Goal: Information Seeking & Learning: Learn about a topic

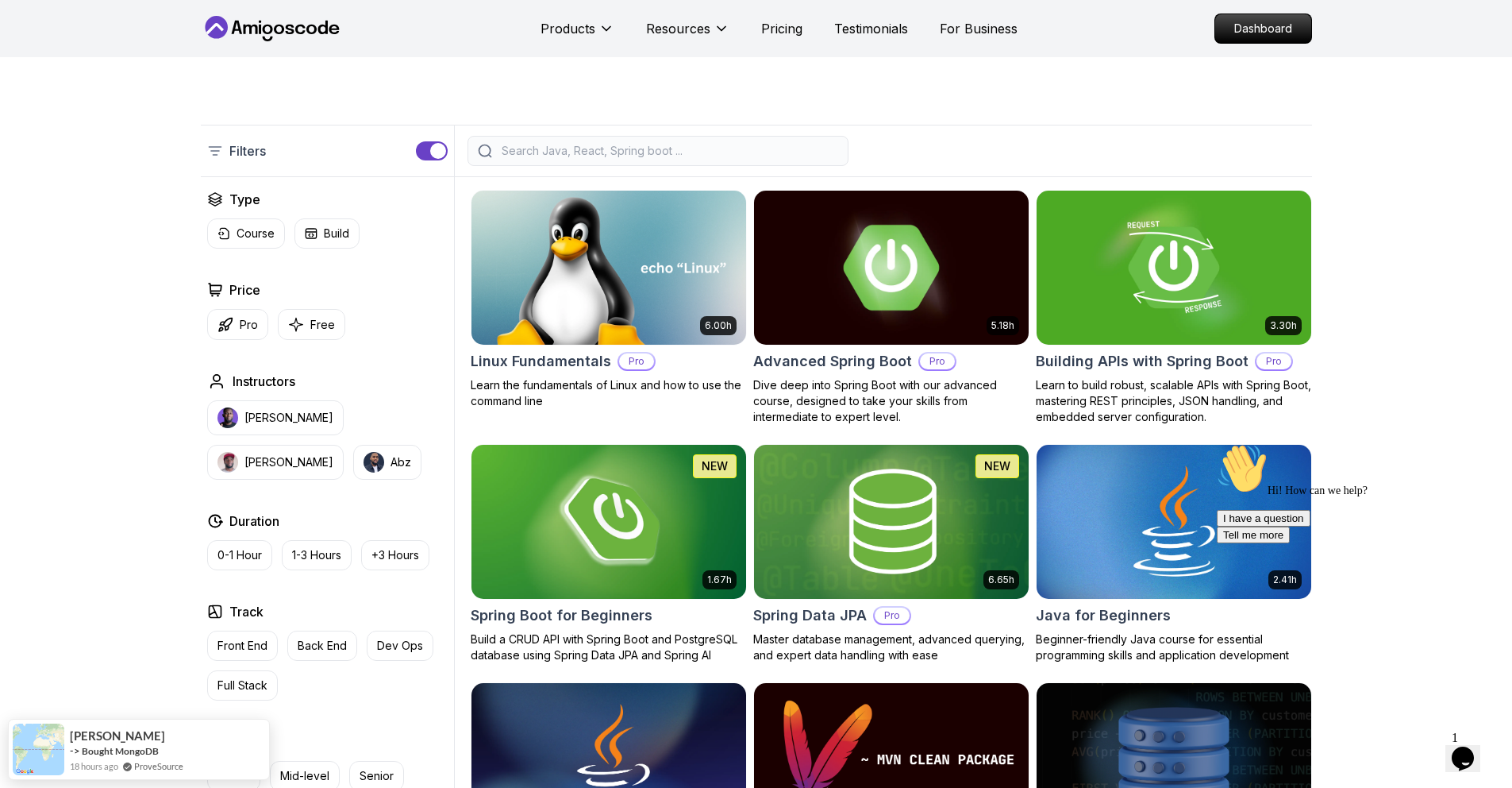
scroll to position [430, 0]
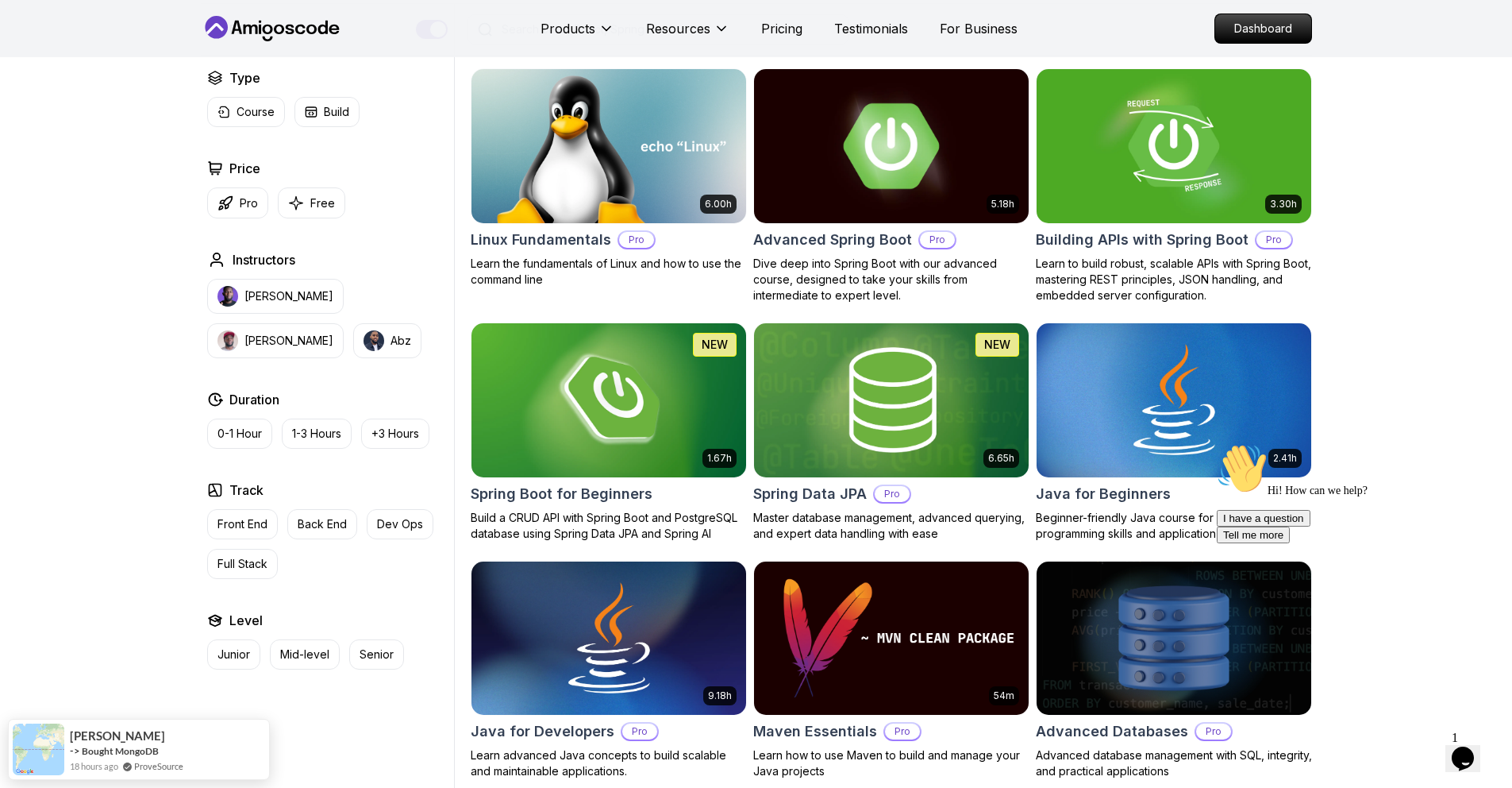
click at [914, 197] on img at bounding box center [891, 146] width 288 height 161
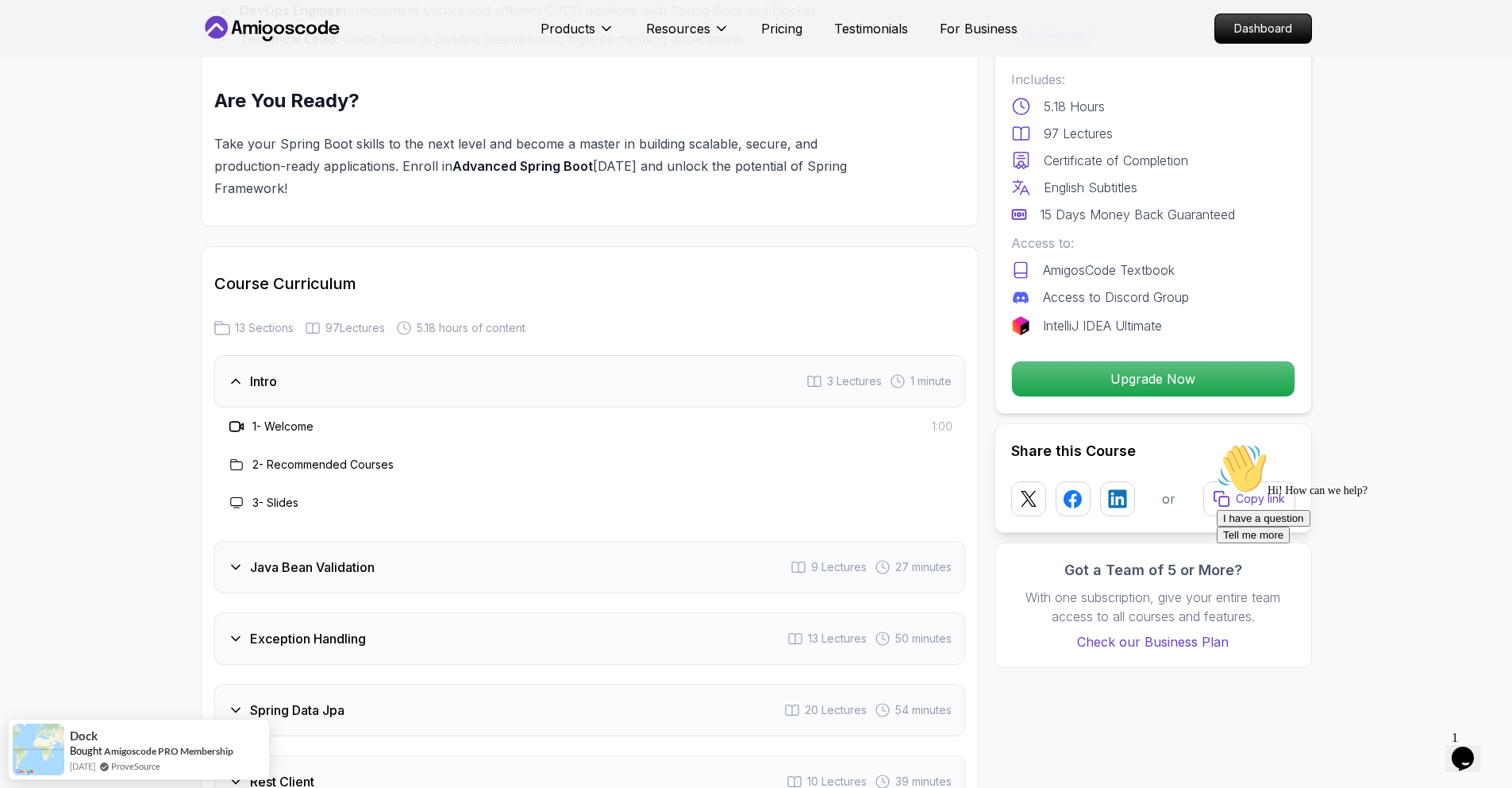
scroll to position [1890, 0]
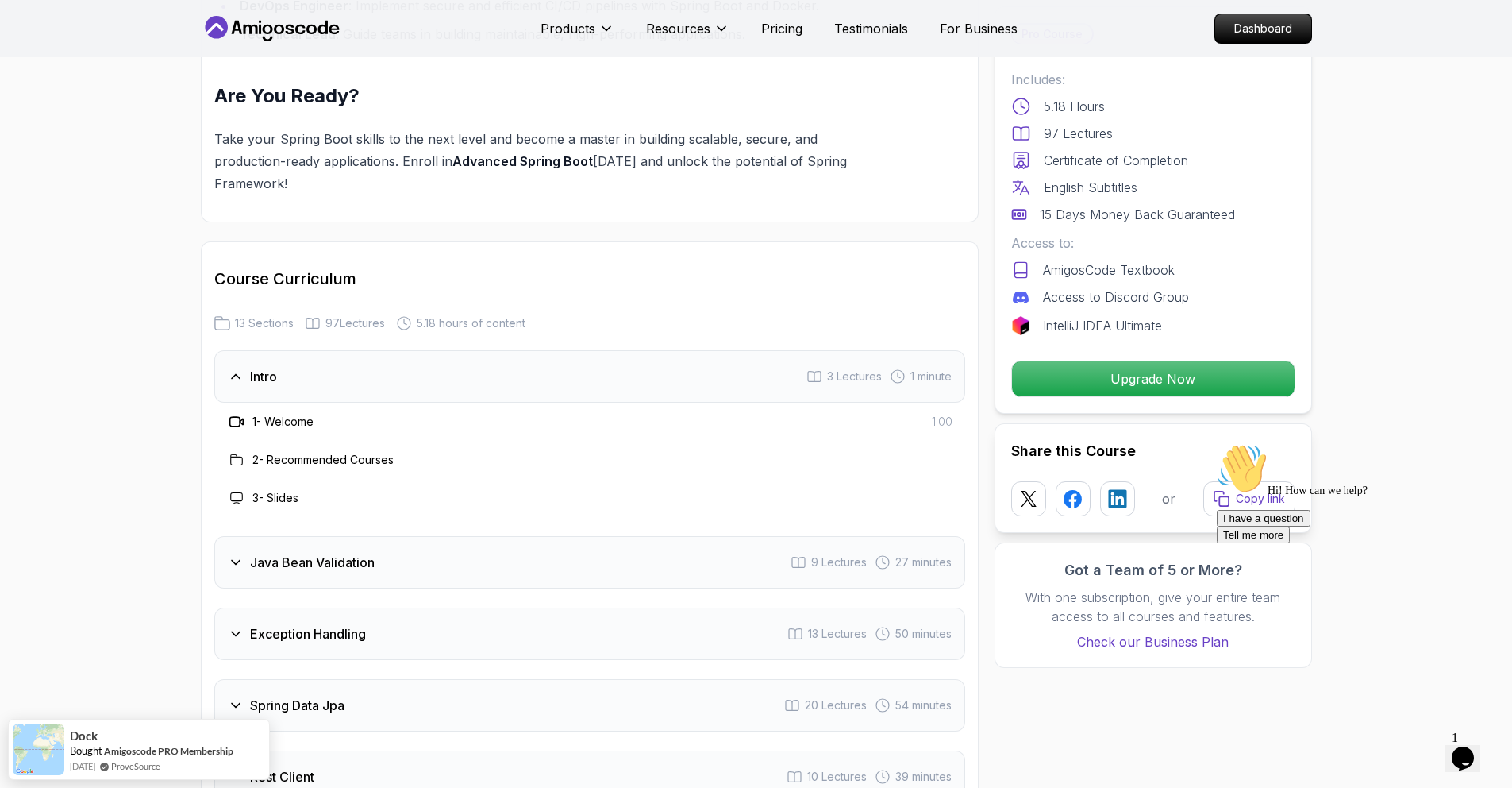
click at [281, 414] on h3 "1 - Welcome" at bounding box center [283, 421] width 61 height 16
click at [356, 412] on div "1 - Welcome 1:00" at bounding box center [590, 421] width 726 height 19
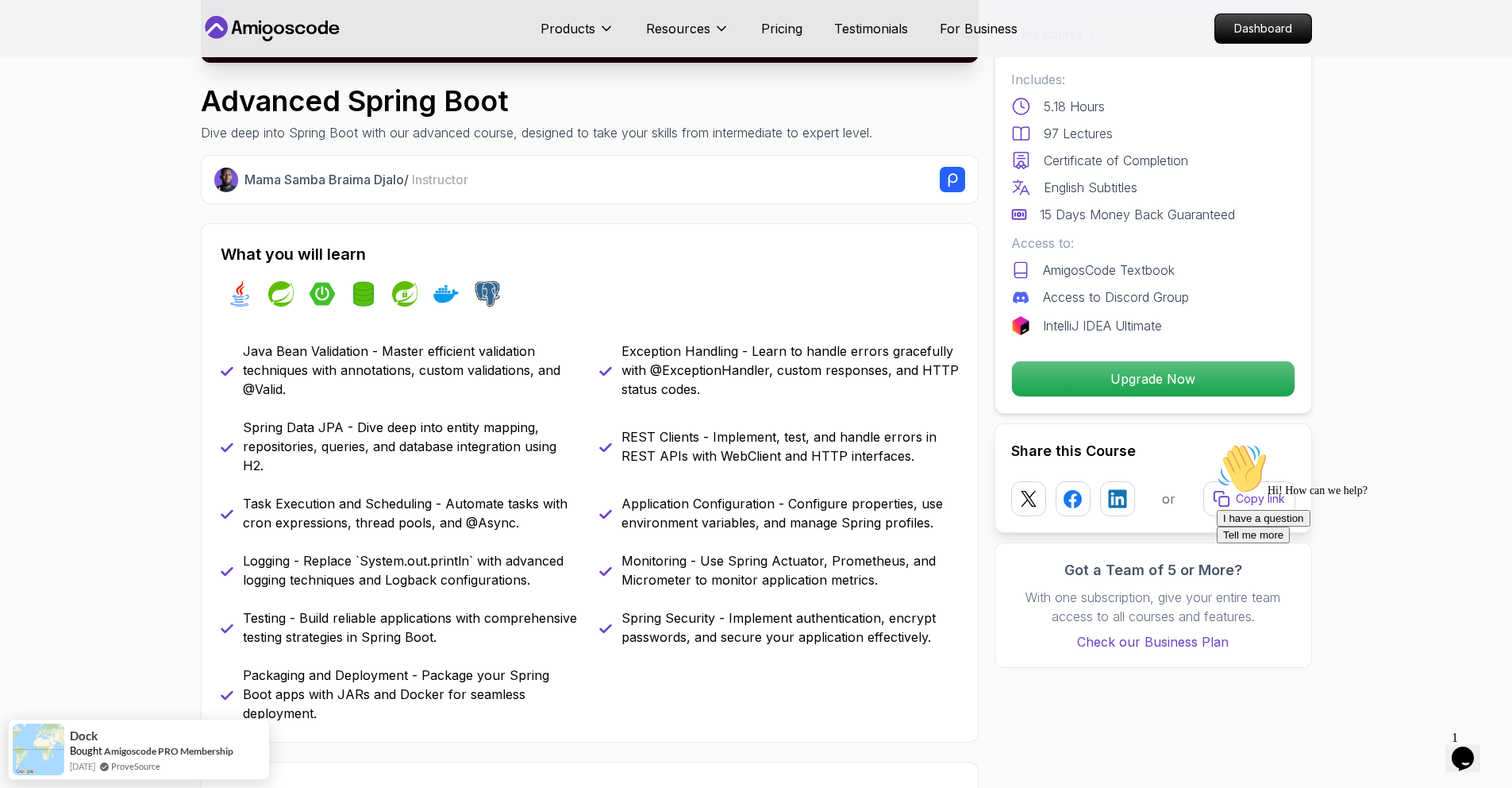
scroll to position [0, 0]
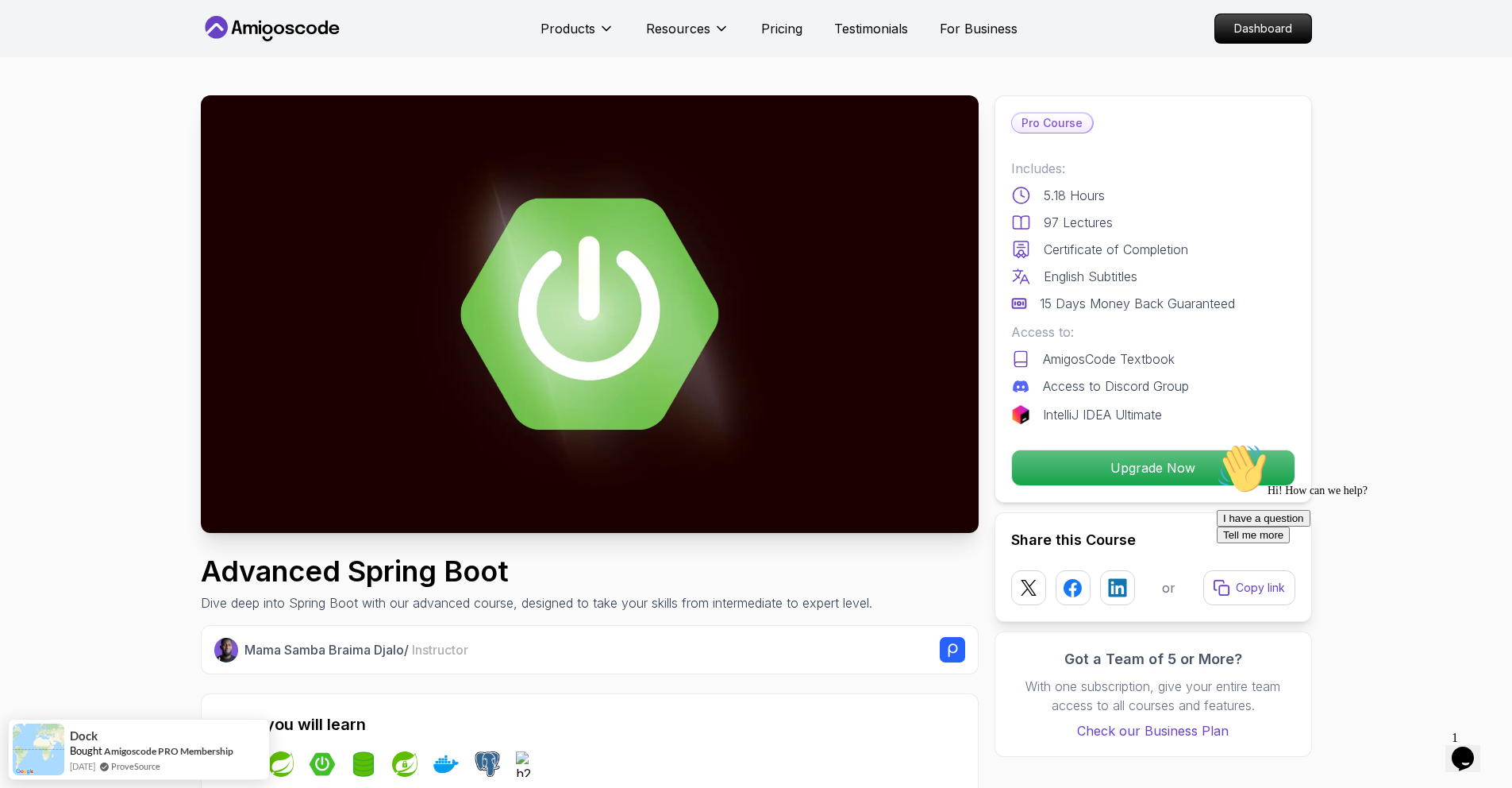
drag, startPoint x: 690, startPoint y: 396, endPoint x: 799, endPoint y: 379, distance: 110.3
click at [691, 396] on img at bounding box center [590, 314] width 778 height 438
click at [1132, 474] on p "Upgrade Now" at bounding box center [1153, 468] width 269 height 34
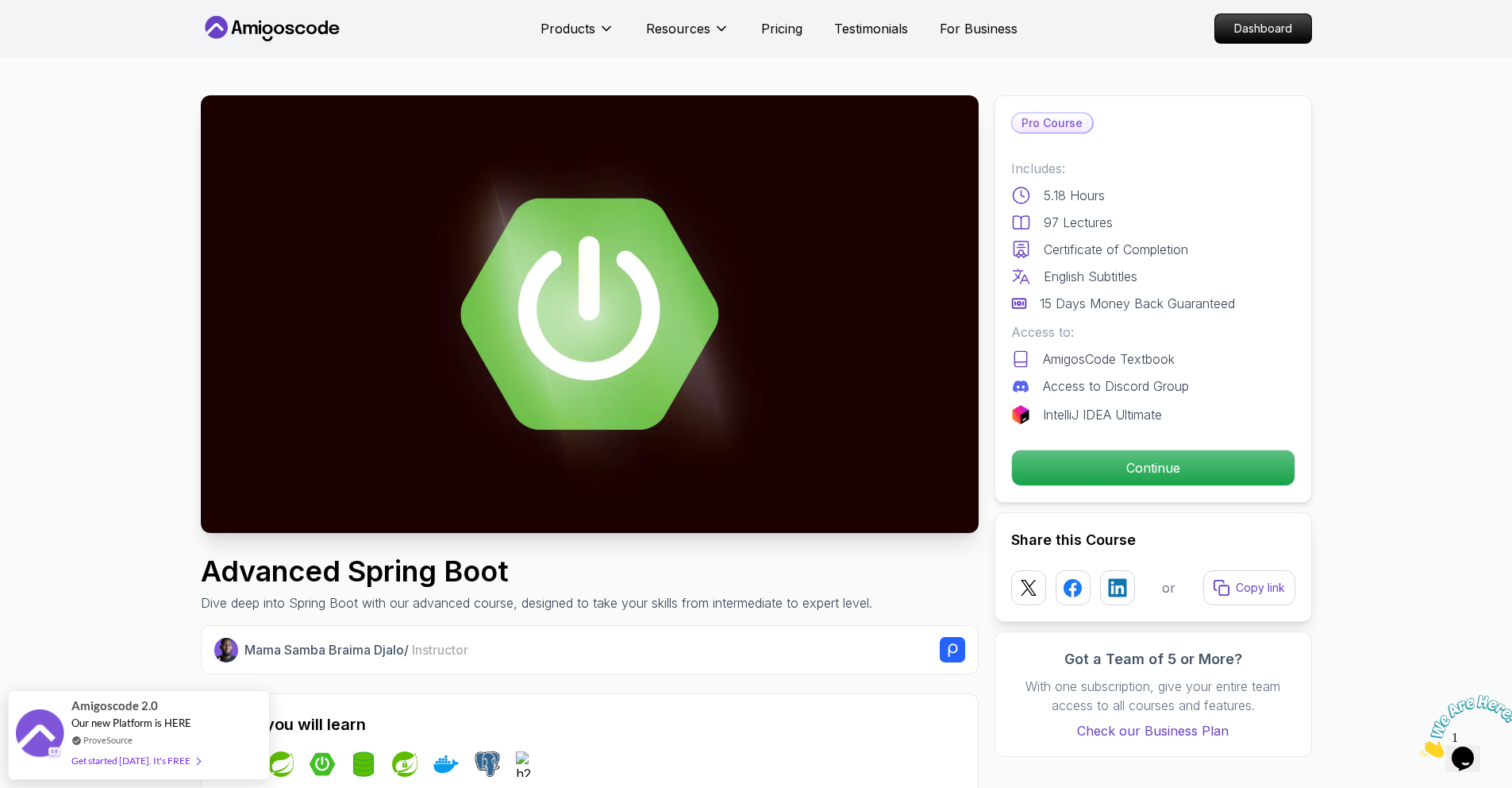
drag, startPoint x: 1256, startPoint y: 57, endPoint x: 1246, endPoint y: 73, distance: 18.9
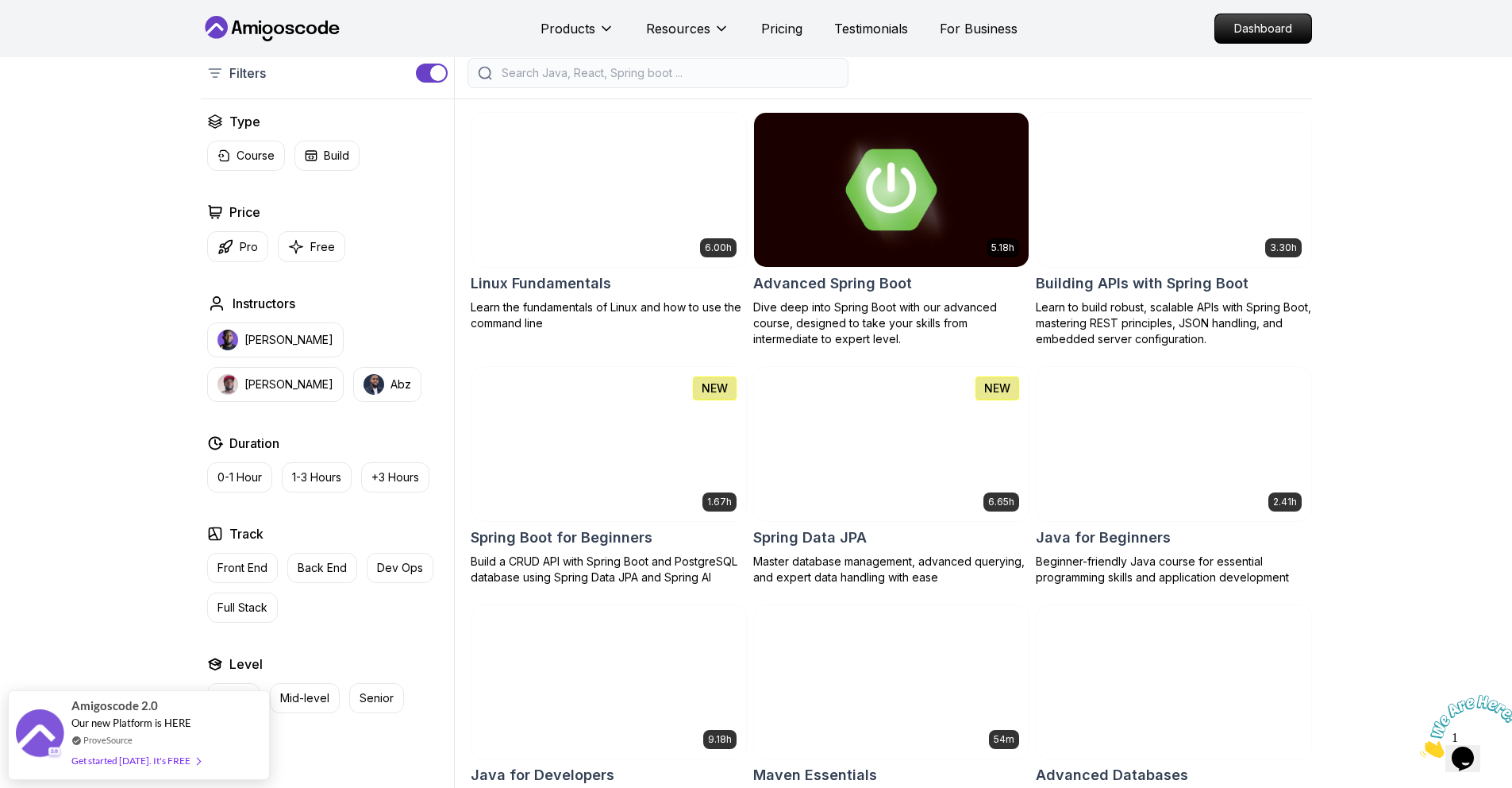
scroll to position [426, 0]
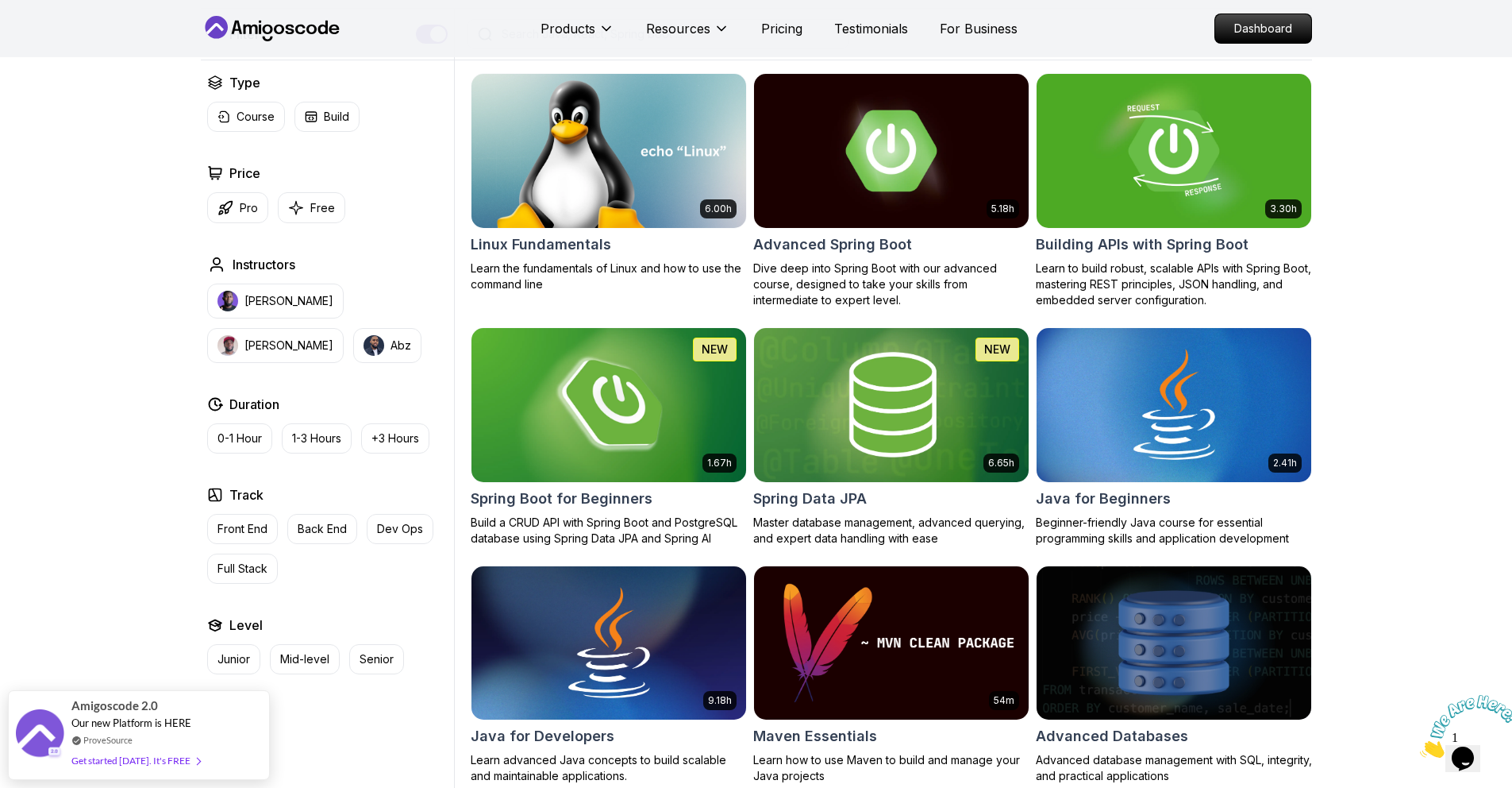
click at [661, 417] on img at bounding box center [608, 404] width 288 height 161
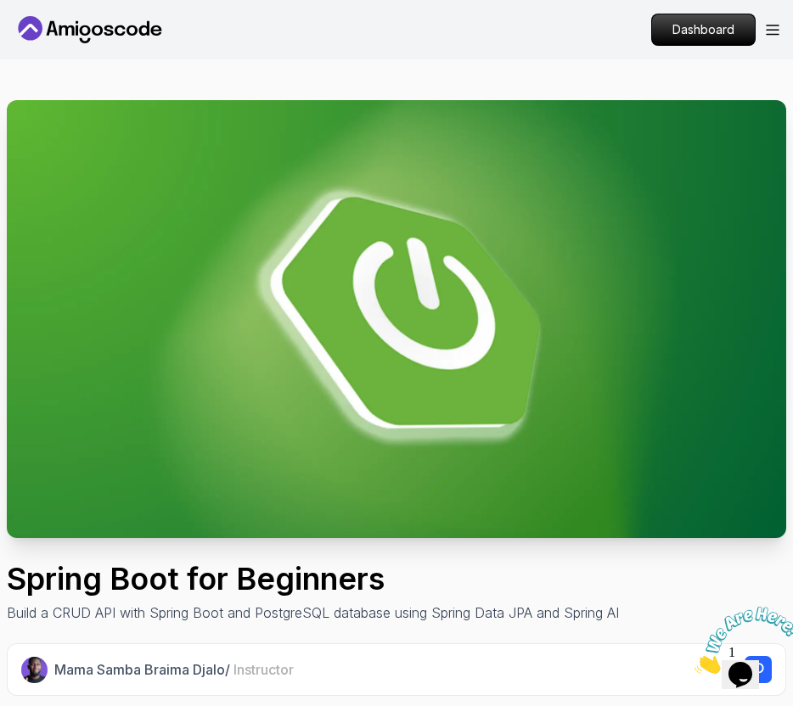
click at [378, 338] on img at bounding box center [396, 319] width 779 height 438
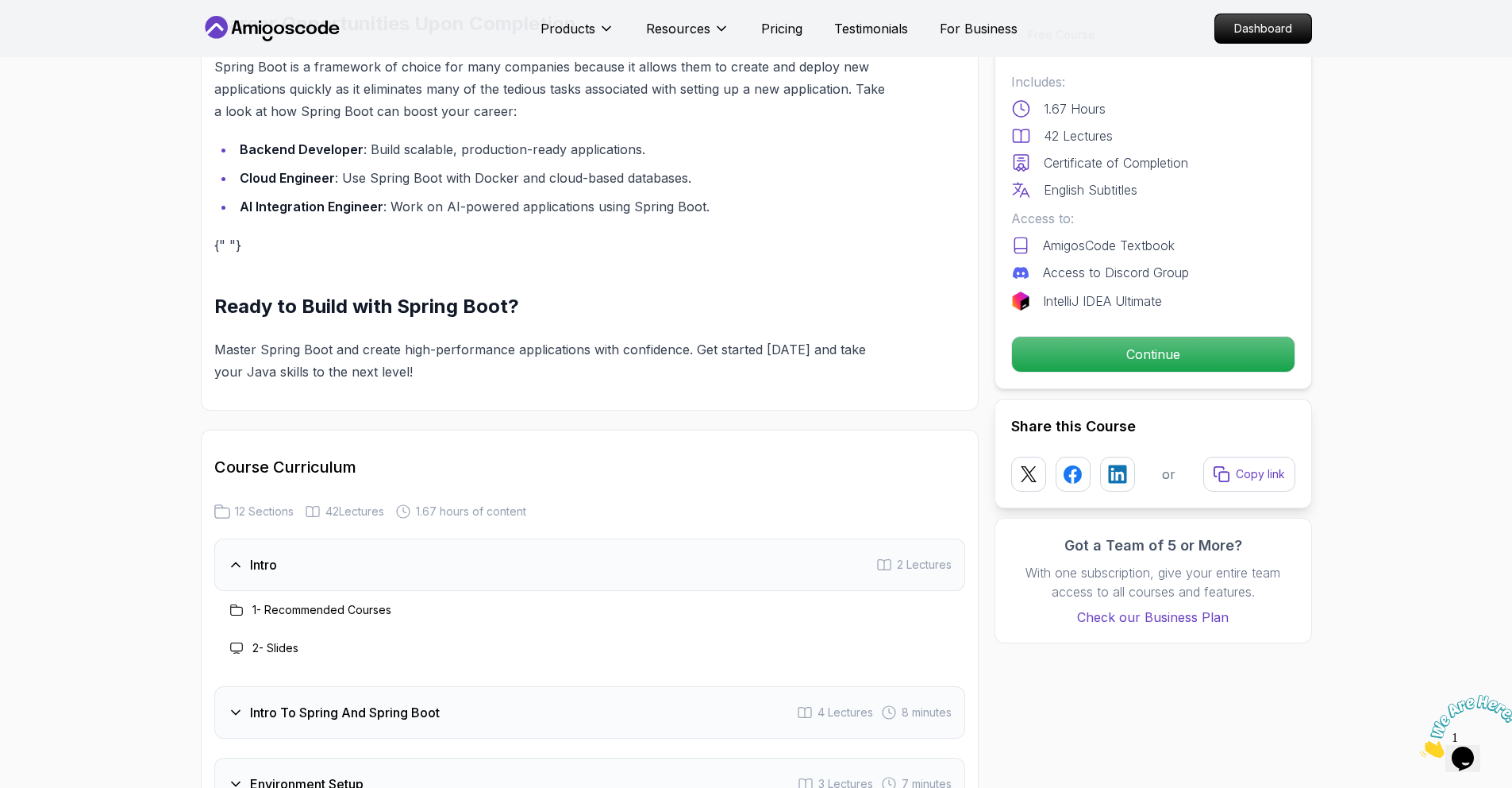
scroll to position [534, 0]
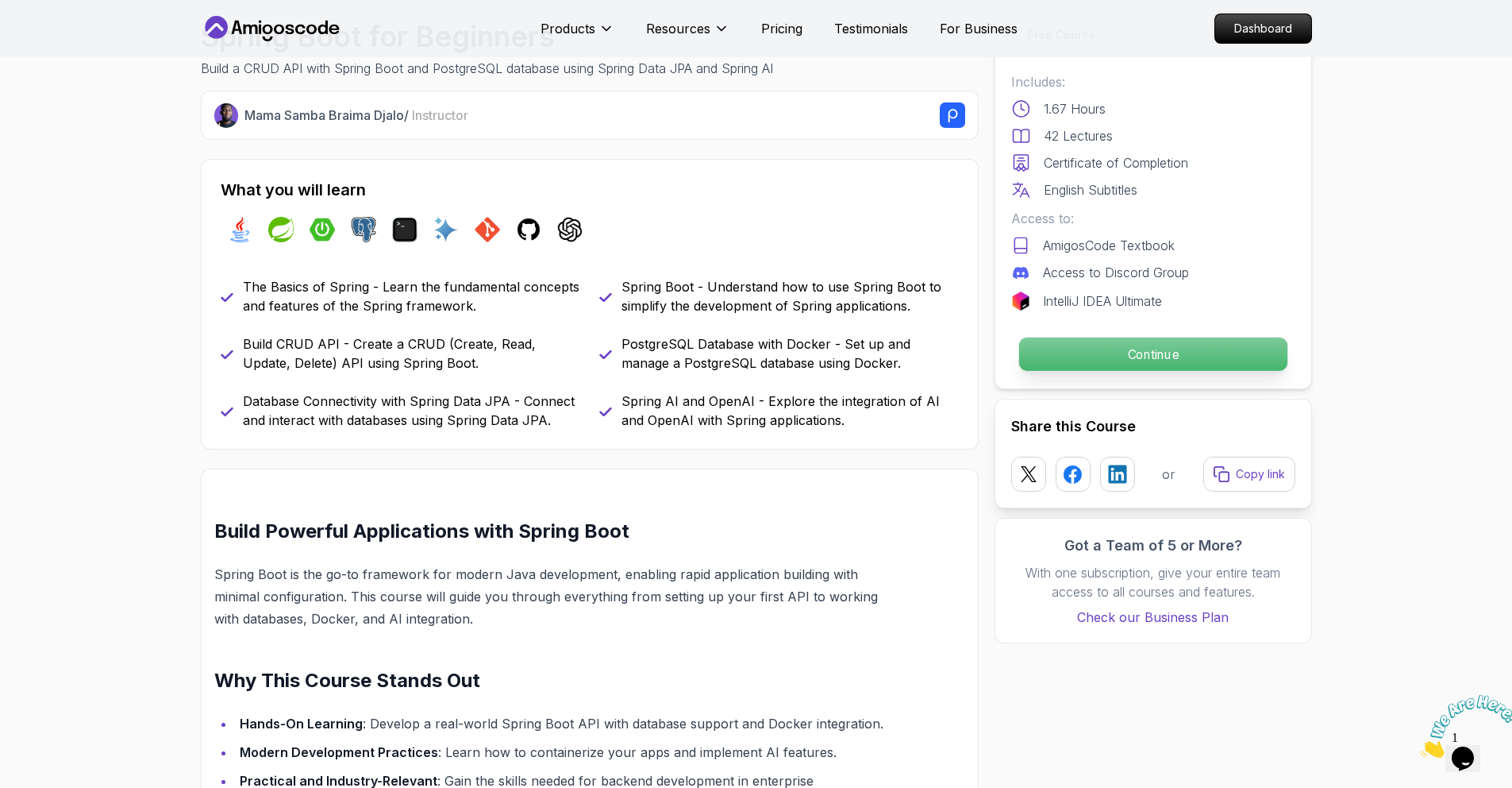
click at [1054, 362] on p "Continue" at bounding box center [1153, 355] width 269 height 34
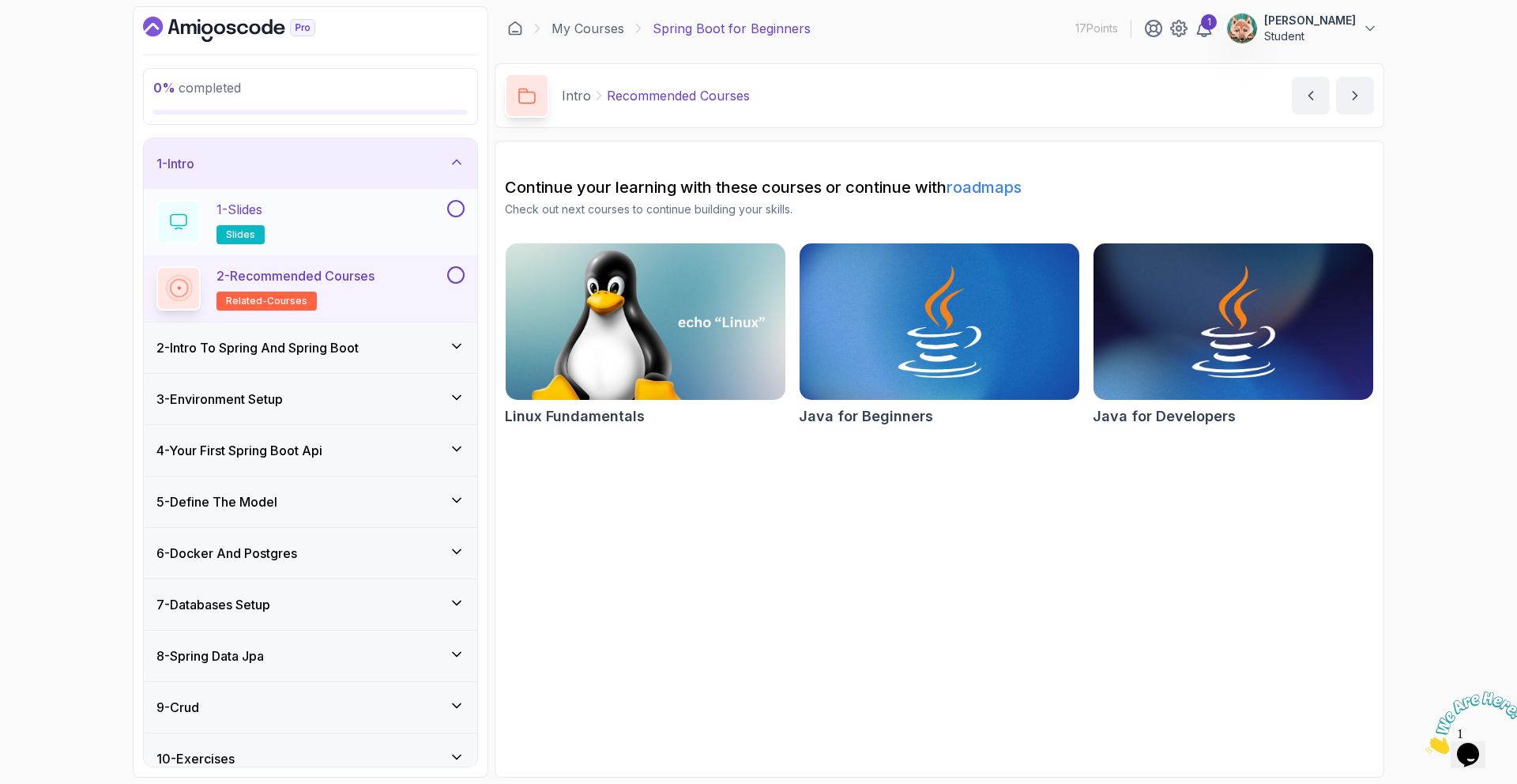
click at [227, 219] on h2 "1 - Slides slides" at bounding box center [241, 223] width 48 height 45
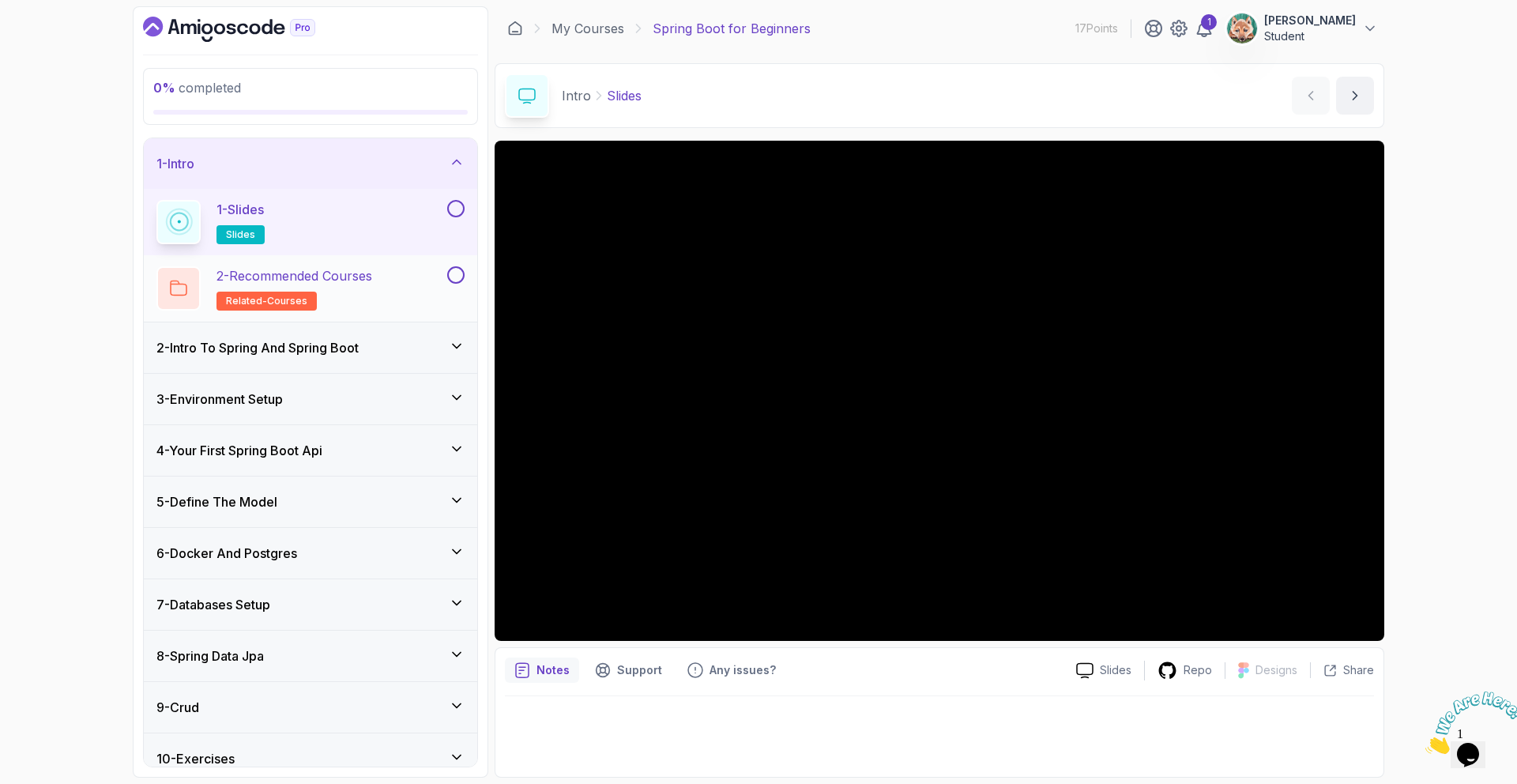
click at [296, 300] on span "related-courses" at bounding box center [266, 302] width 81 height 13
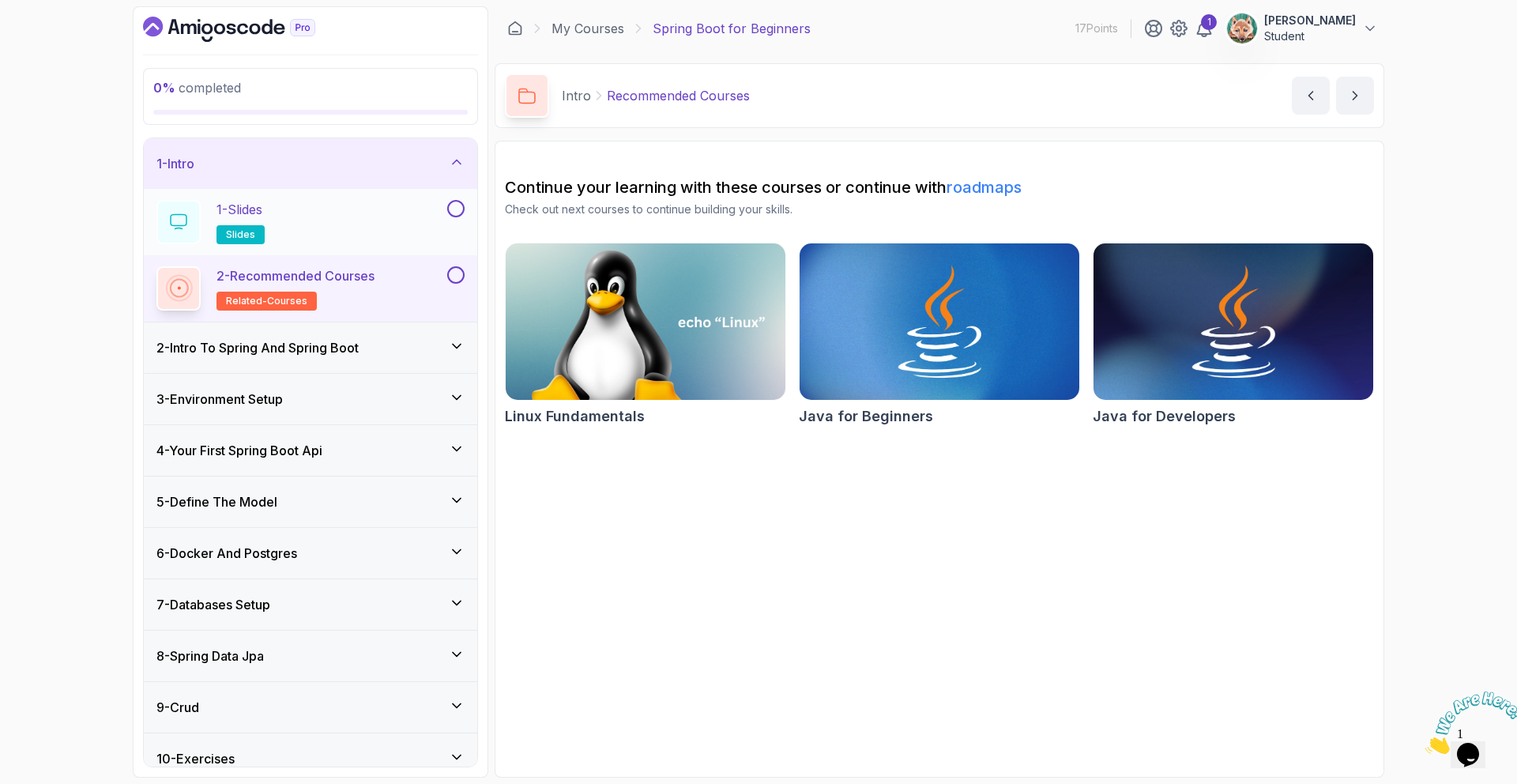
click at [455, 219] on button "1 - Slides slides" at bounding box center [310, 223] width 308 height 45
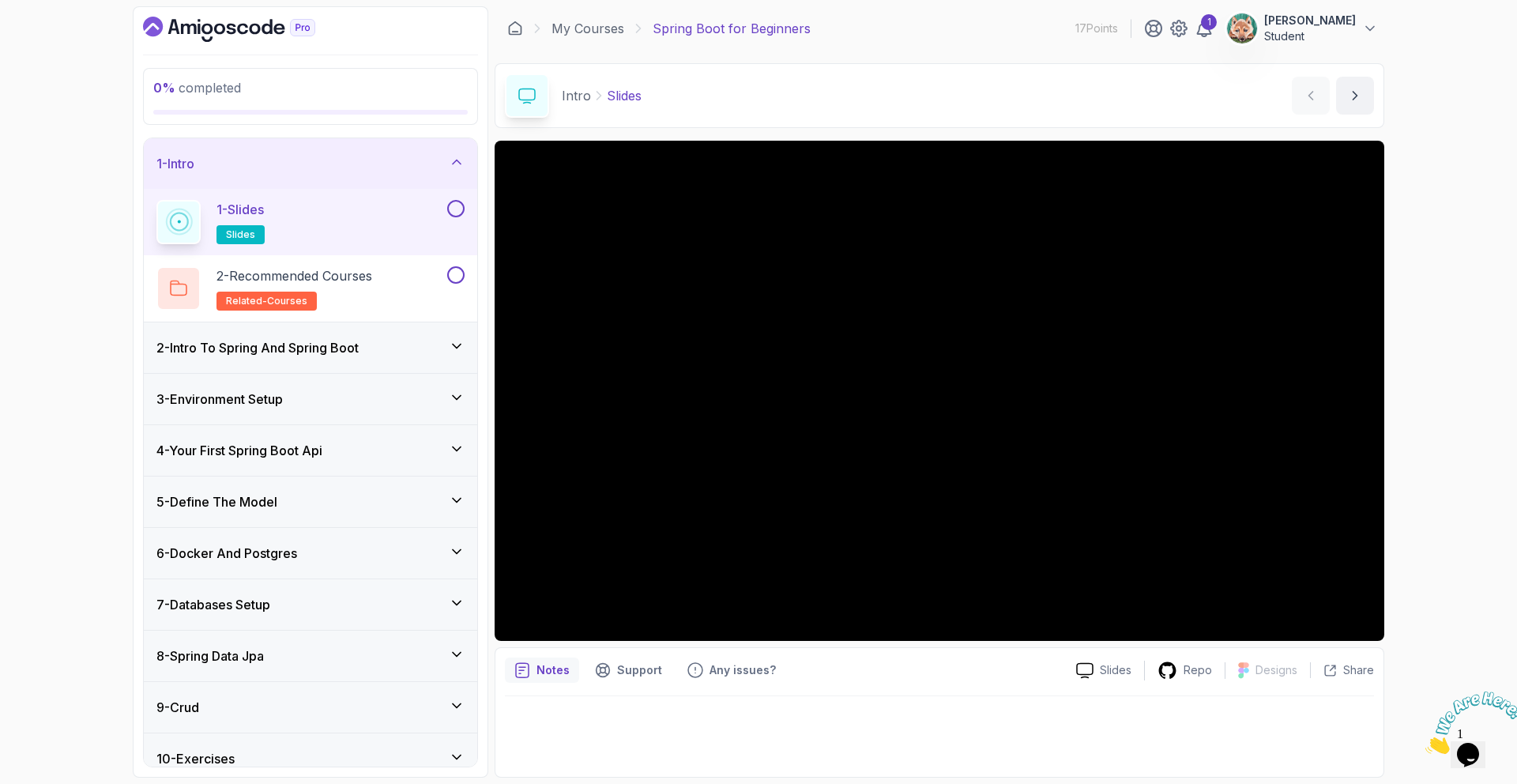
click at [452, 207] on button at bounding box center [455, 209] width 18 height 18
click at [459, 211] on button at bounding box center [455, 209] width 18 height 18
click at [371, 285] on h2 "2 - Recommended Courses related-courses" at bounding box center [294, 289] width 156 height 45
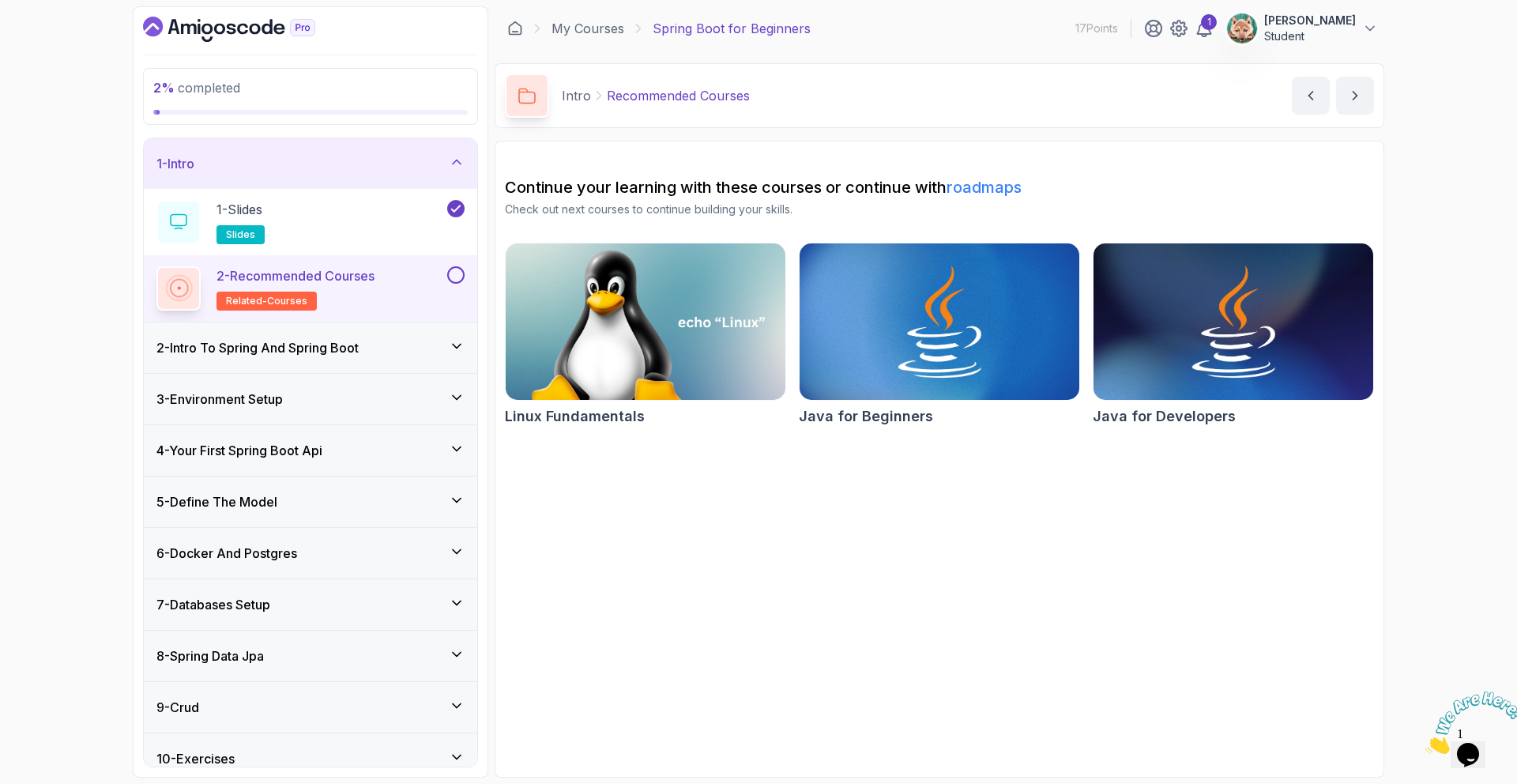
click at [452, 285] on button "2 - Recommended Courses related-courses" at bounding box center [310, 289] width 308 height 45
click at [454, 277] on button at bounding box center [455, 275] width 18 height 18
click at [398, 352] on div "2 - Intro To Spring And Spring Boot" at bounding box center [310, 347] width 308 height 19
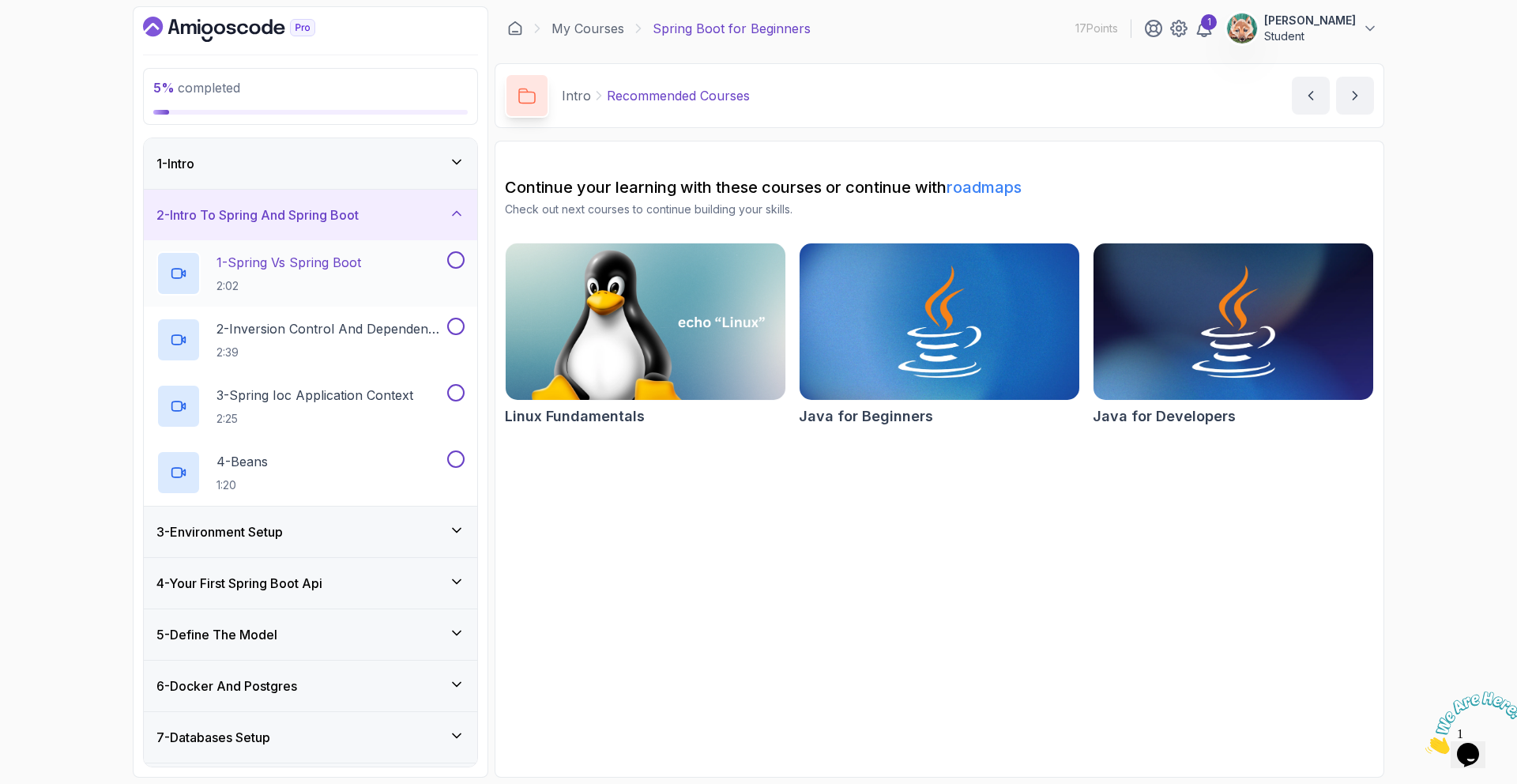
click at [303, 265] on p "1 - Spring Vs Spring Boot" at bounding box center [289, 263] width 144 height 19
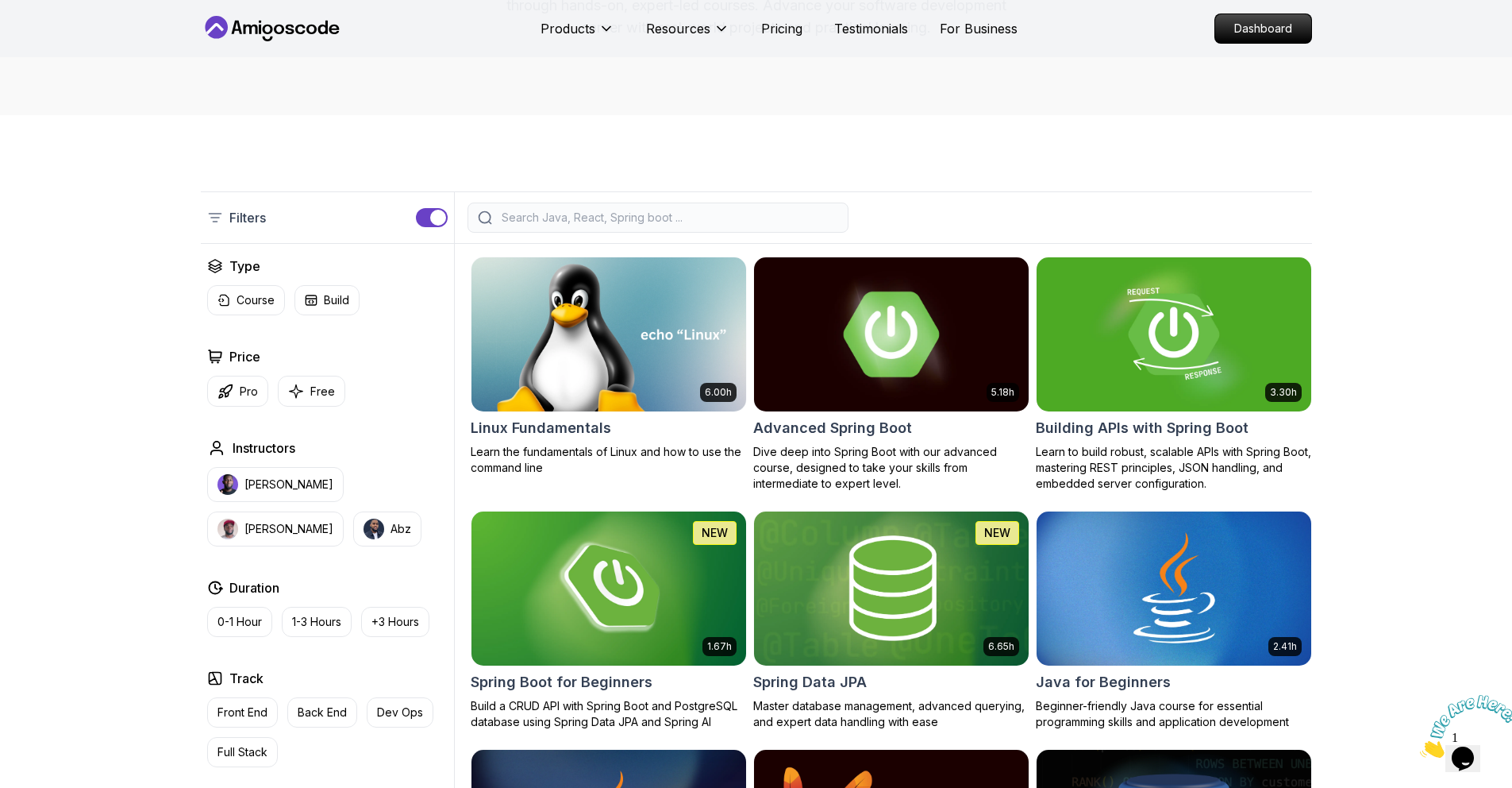
scroll to position [239, 0]
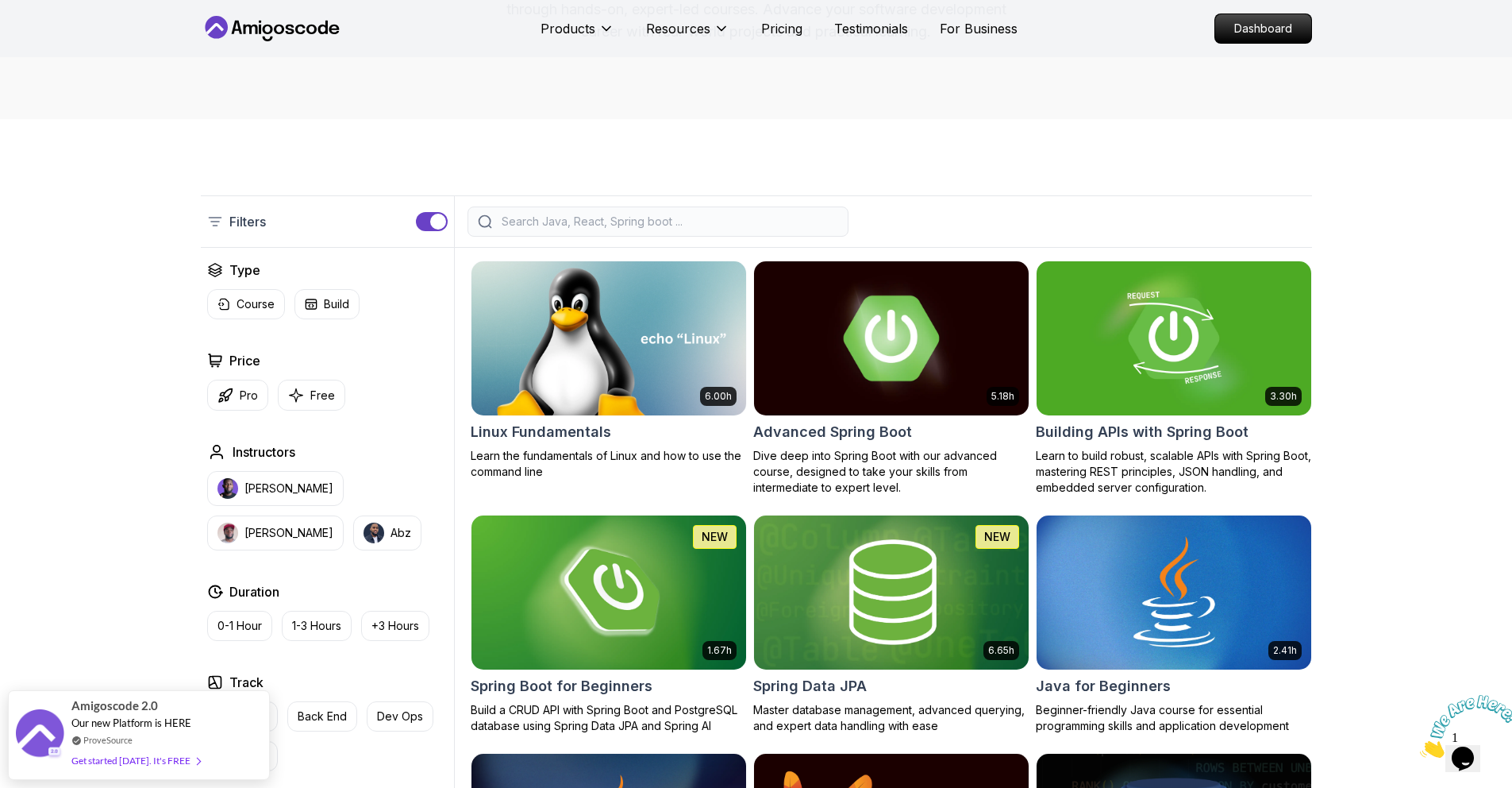
click at [927, 316] on img at bounding box center [891, 338] width 288 height 161
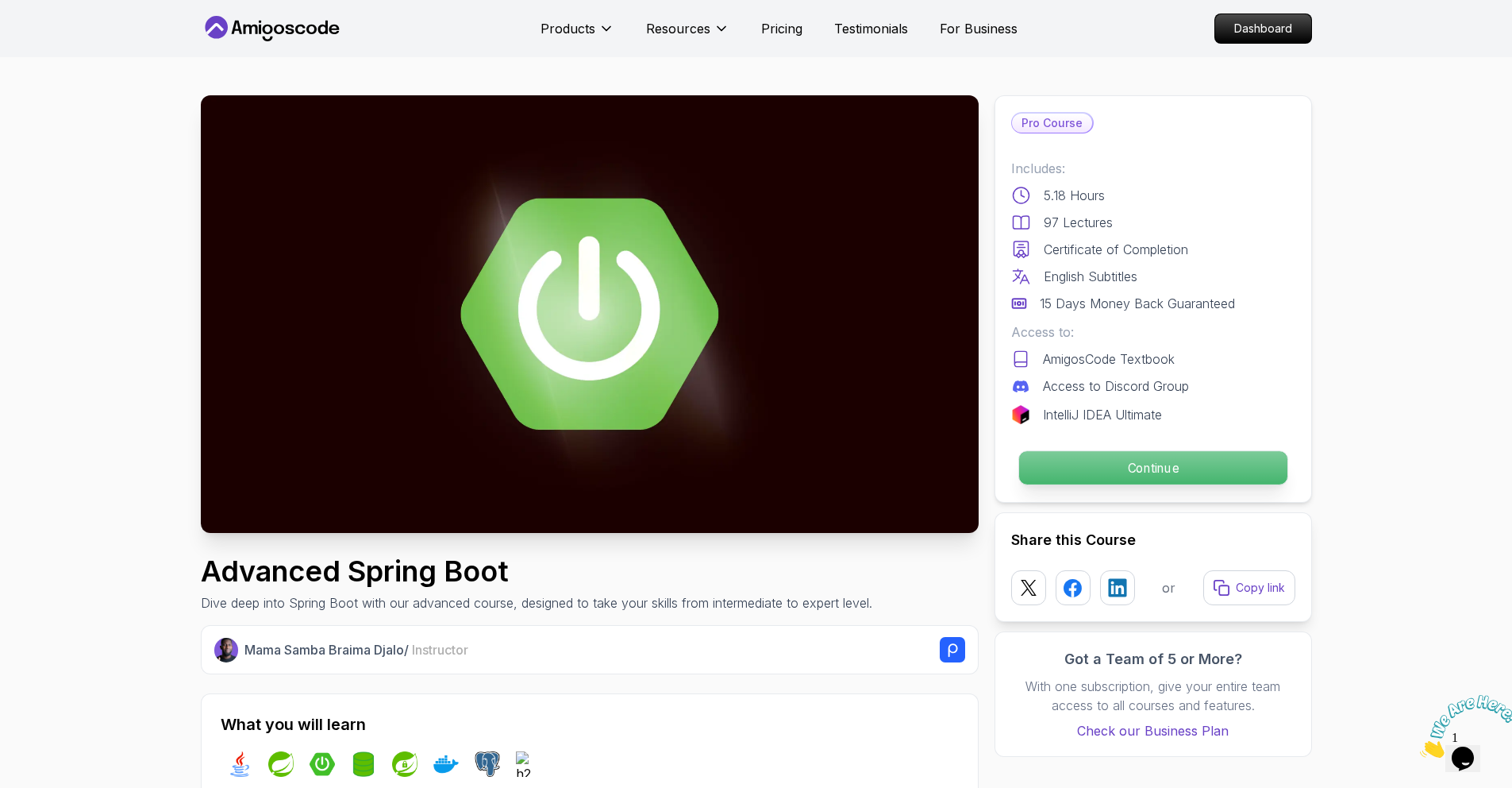
click at [1052, 470] on p "Continue" at bounding box center [1153, 468] width 269 height 34
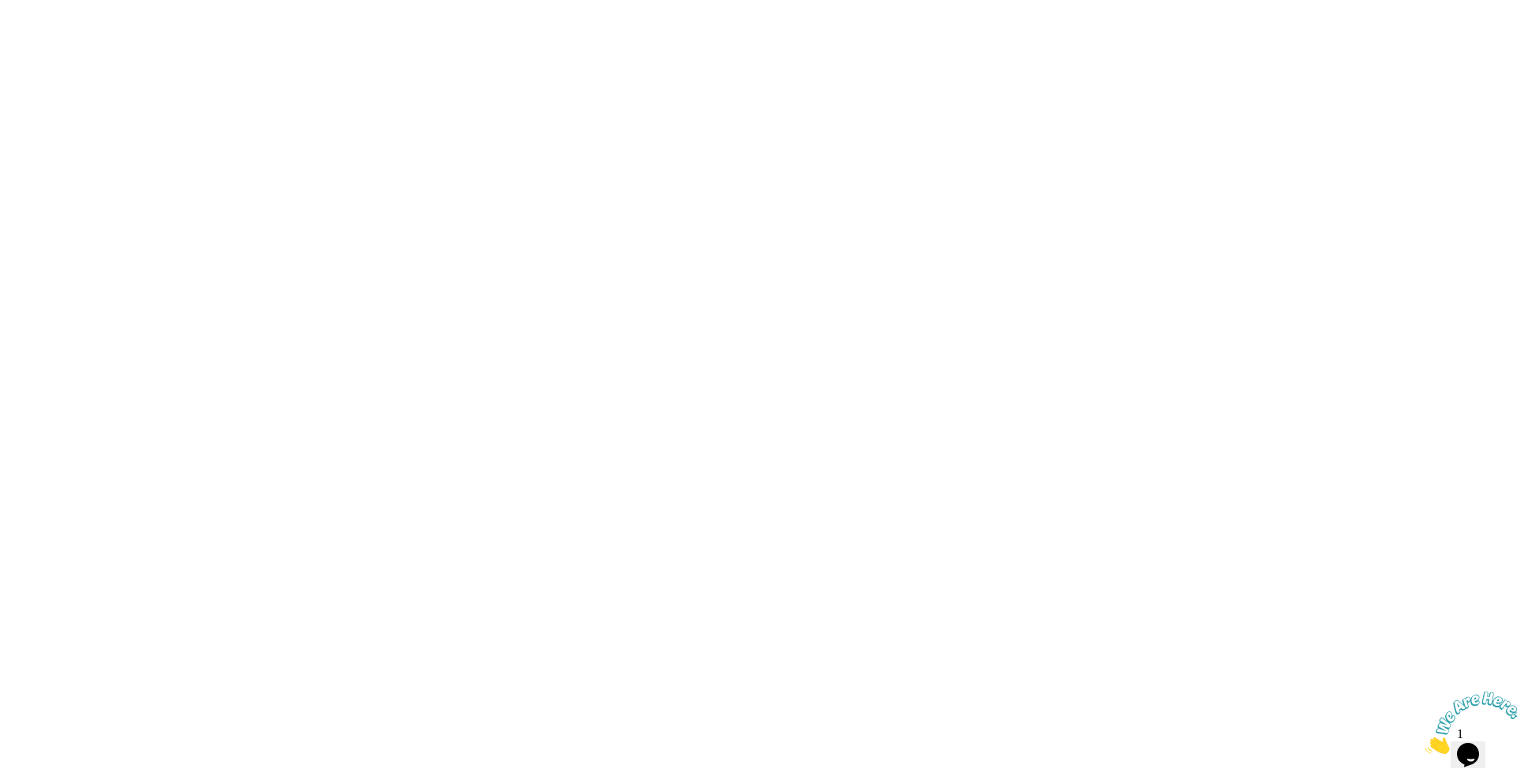
click at [1074, 0] on html at bounding box center [758, 0] width 1517 height 0
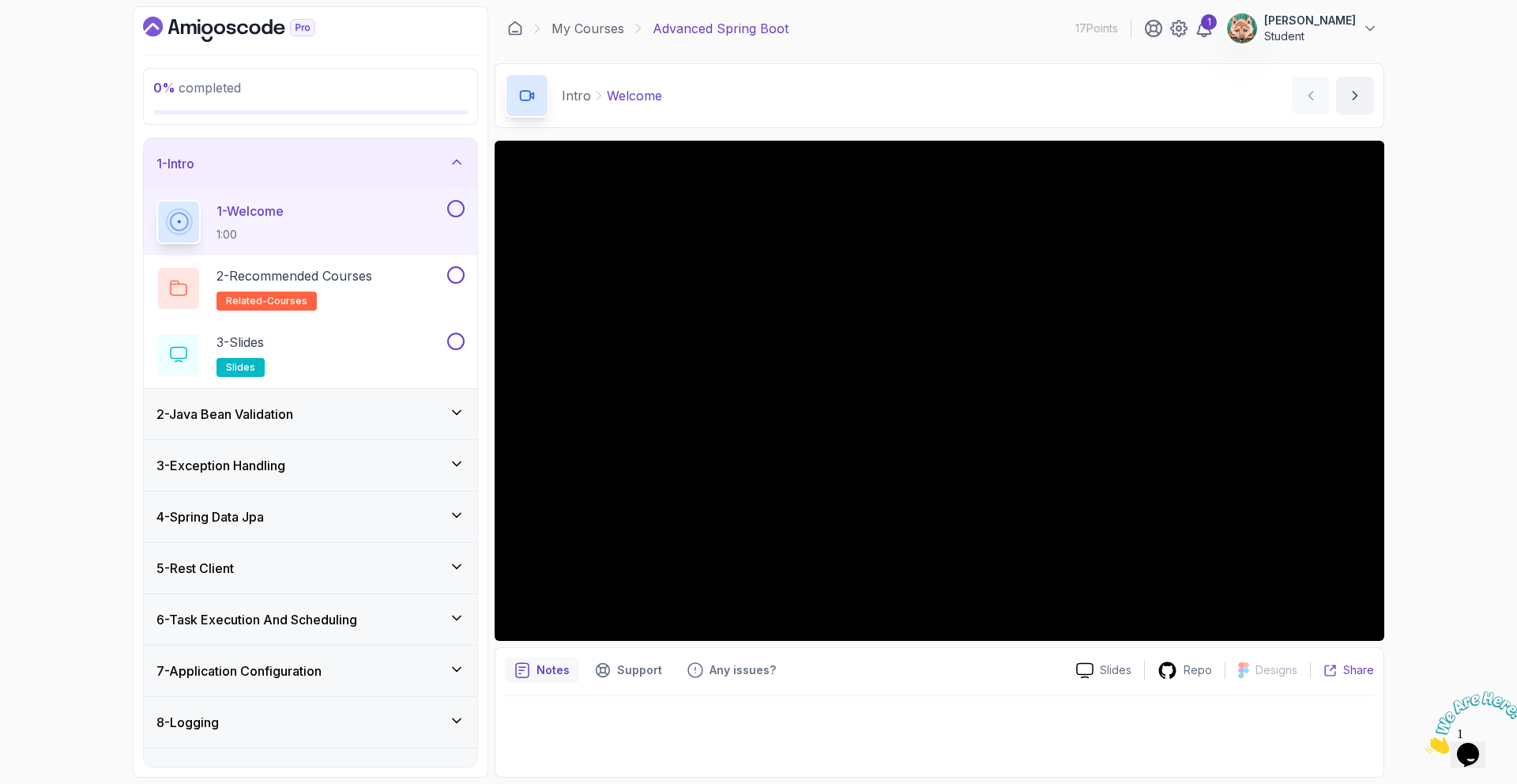
click at [1360, 675] on p "Share" at bounding box center [1359, 669] width 31 height 16
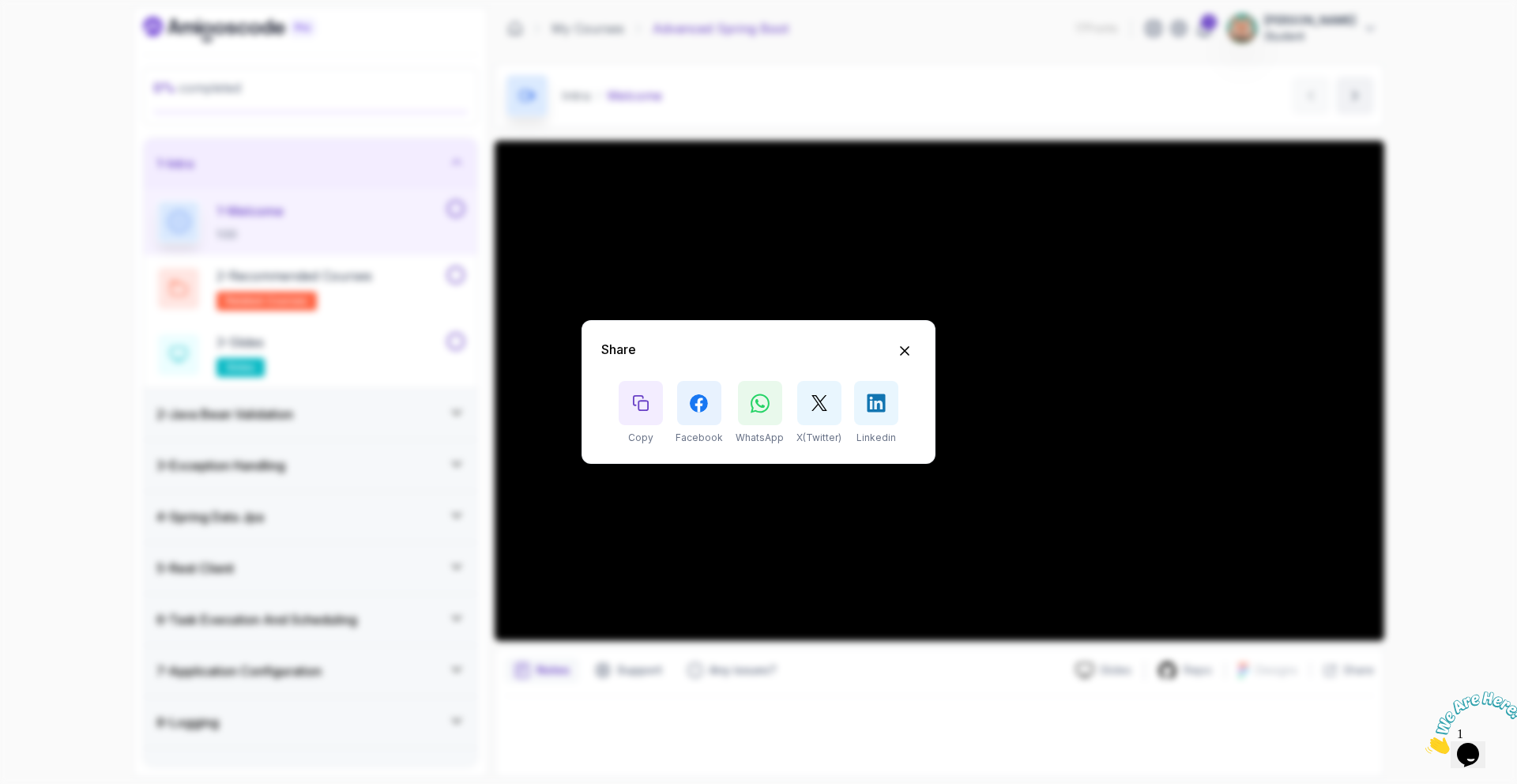
click at [1273, 471] on div "Share Copy Facebook WhatsApp X(Twitter) Linkedin" at bounding box center [758, 392] width 1517 height 784
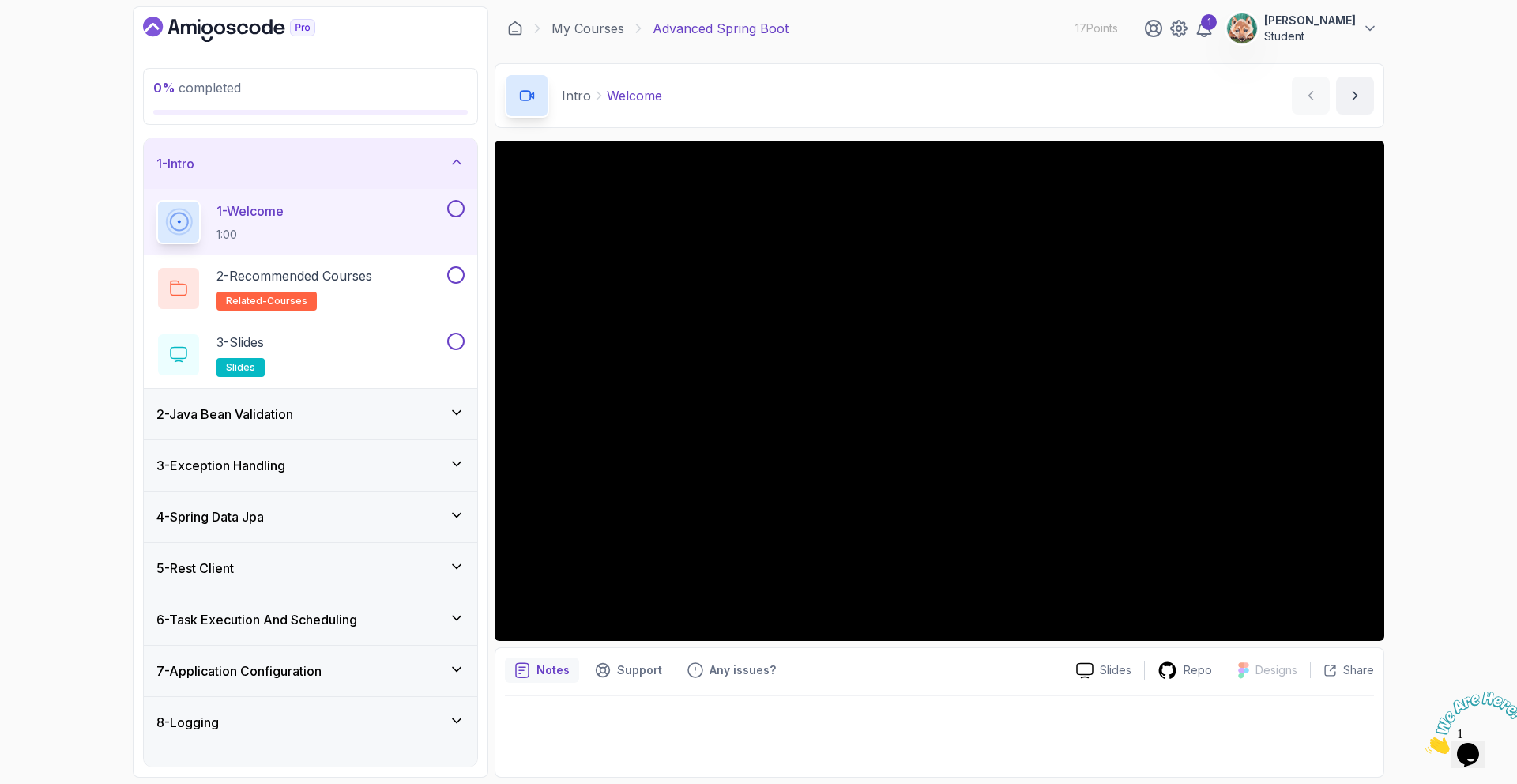
click at [1453, 415] on div "0 % completed 1 - Intro 1 - Welcome 1:00 2 - Recommended Courses related-course…" at bounding box center [758, 392] width 1517 height 784
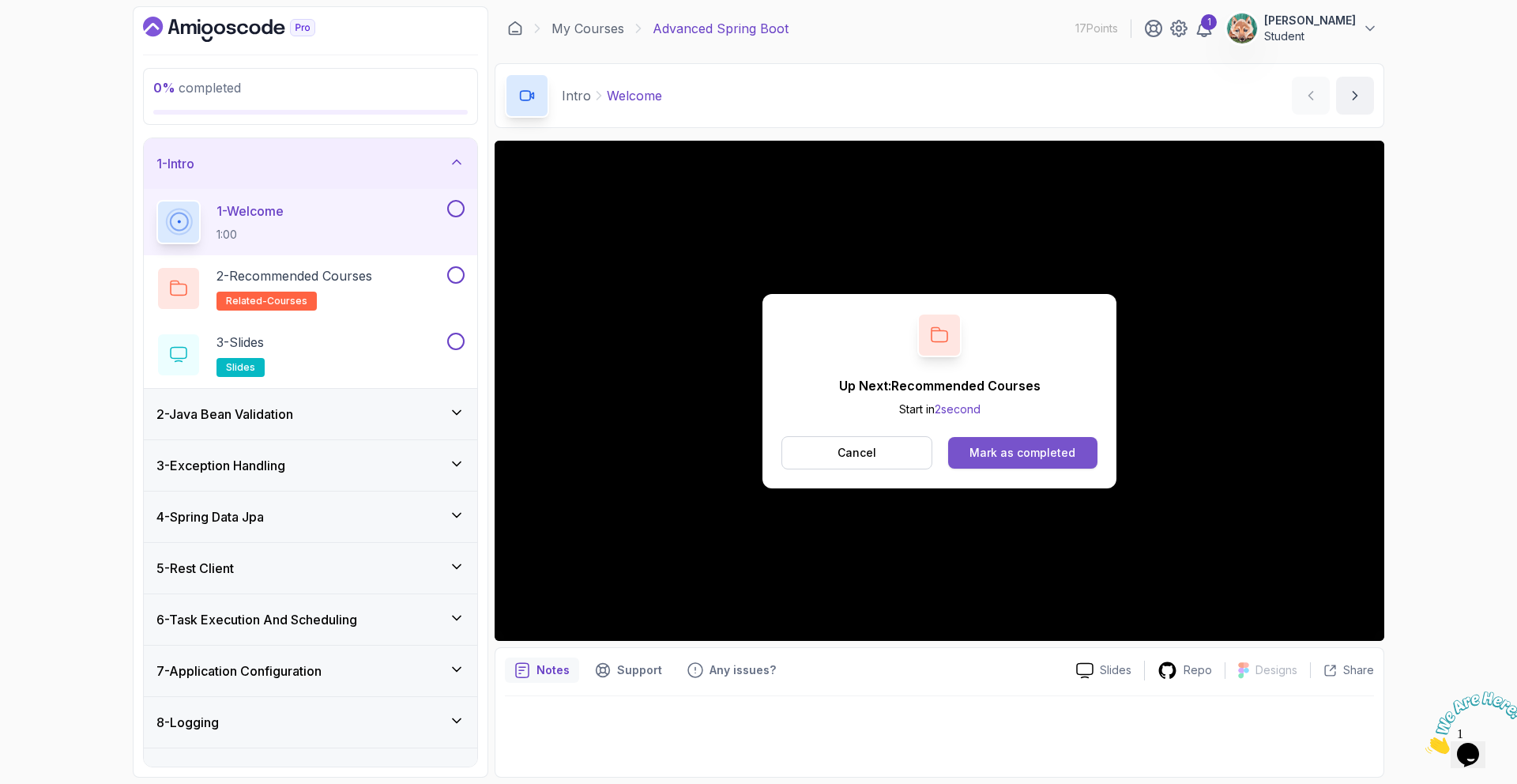
click at [982, 455] on div "Mark as completed" at bounding box center [1023, 453] width 106 height 16
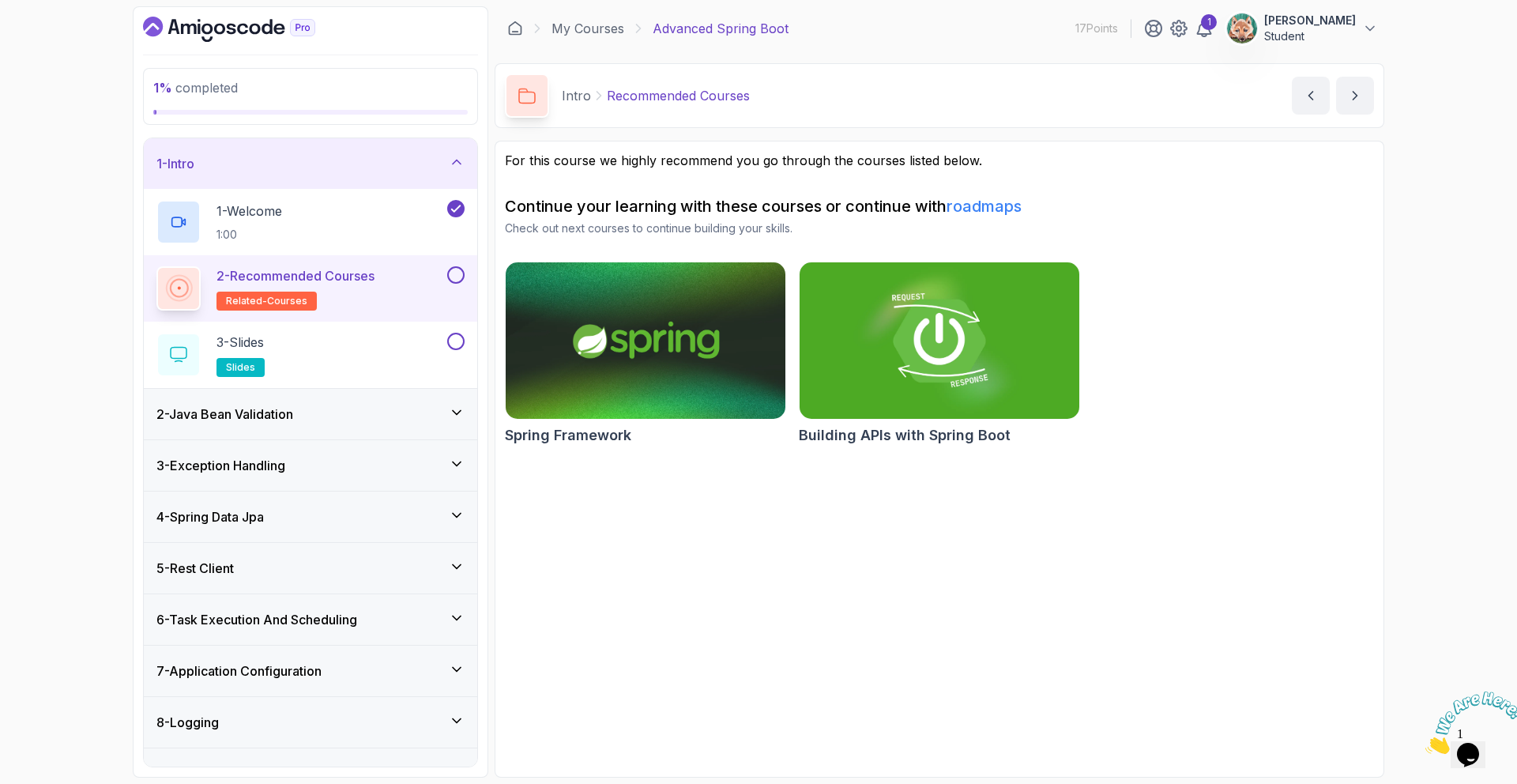
click at [1178, 456] on section "For this course we highly recommend you go through the courses listed below. Co…" at bounding box center [939, 459] width 889 height 637
click at [285, 351] on div "3 - Slides slides" at bounding box center [300, 355] width 288 height 45
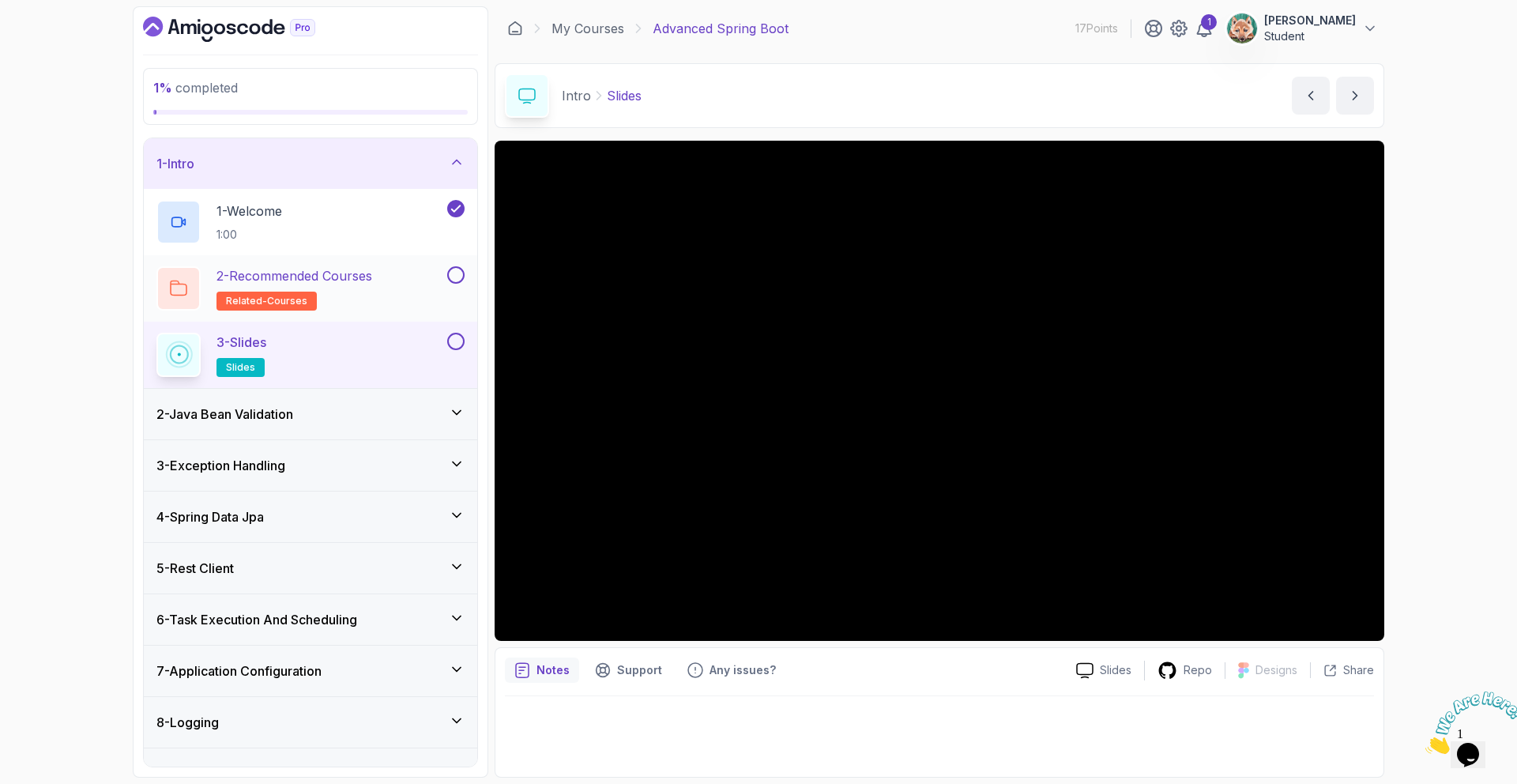
click at [347, 278] on p "2 - Recommended Courses" at bounding box center [294, 276] width 156 height 19
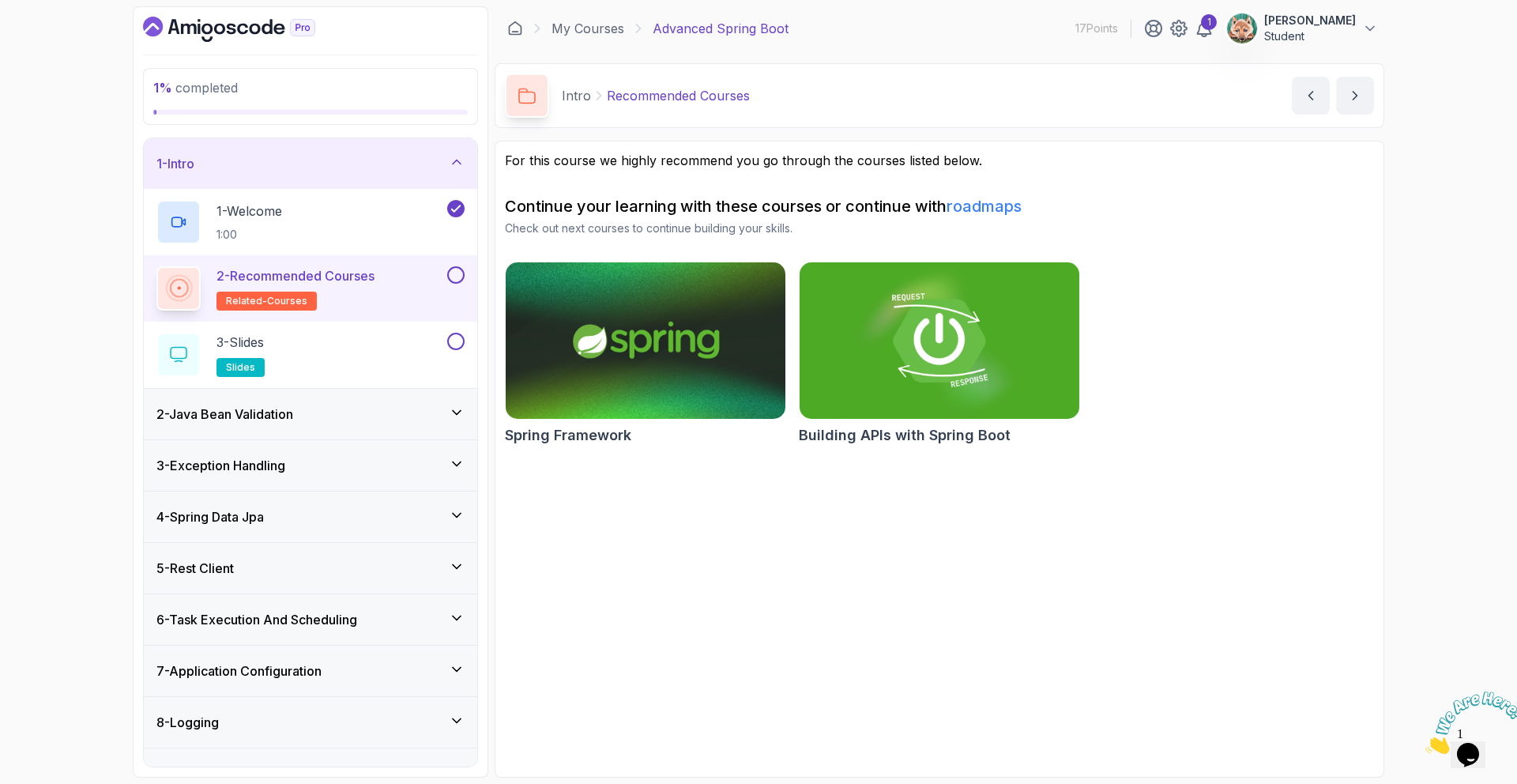
click at [453, 274] on button at bounding box center [455, 275] width 18 height 18
click at [290, 348] on div "3 - Slides slides" at bounding box center [300, 355] width 288 height 45
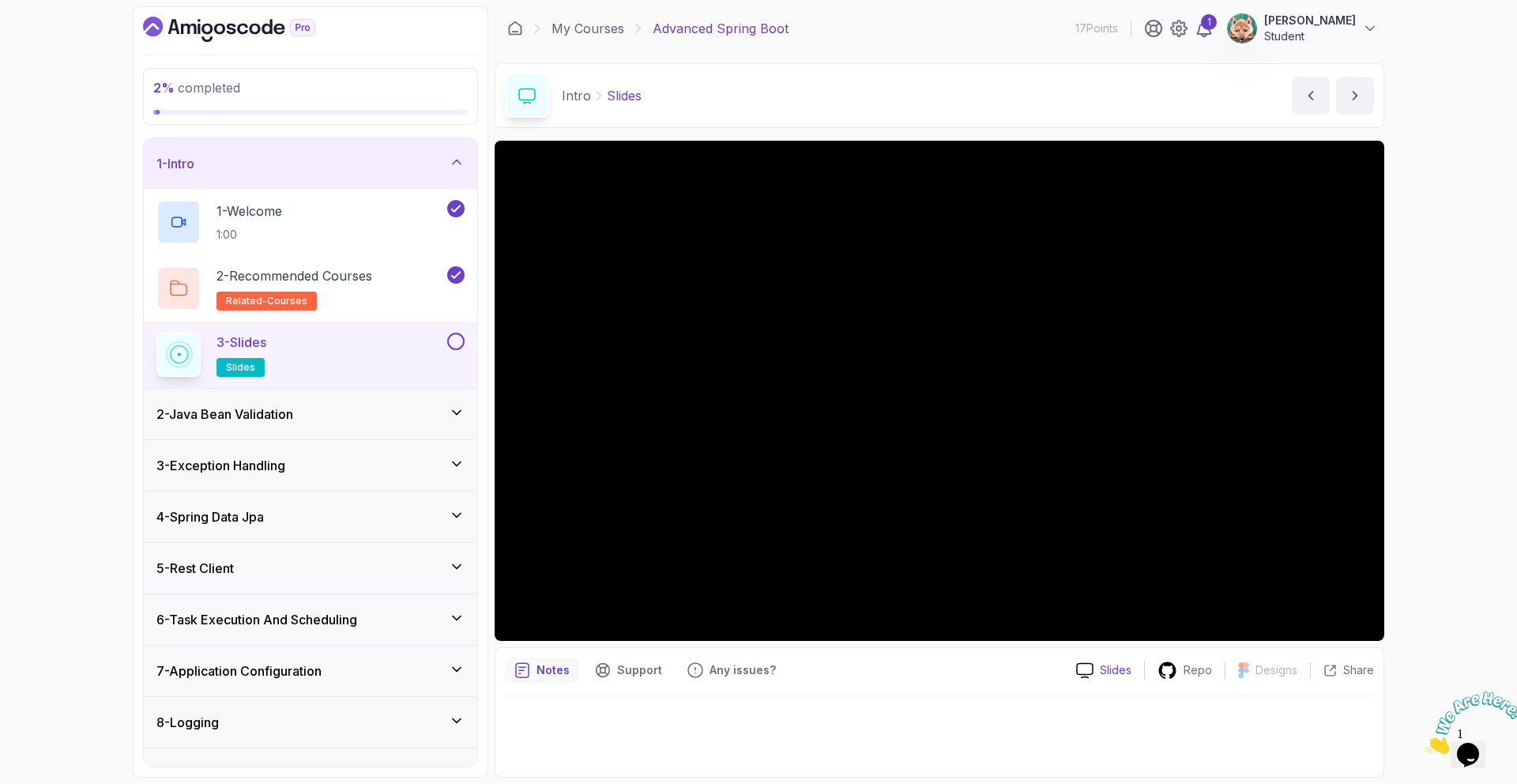
click at [1117, 669] on p "Slides" at bounding box center [1116, 669] width 32 height 16
click at [280, 408] on h3 "2 - Java Bean Validation" at bounding box center [224, 413] width 137 height 19
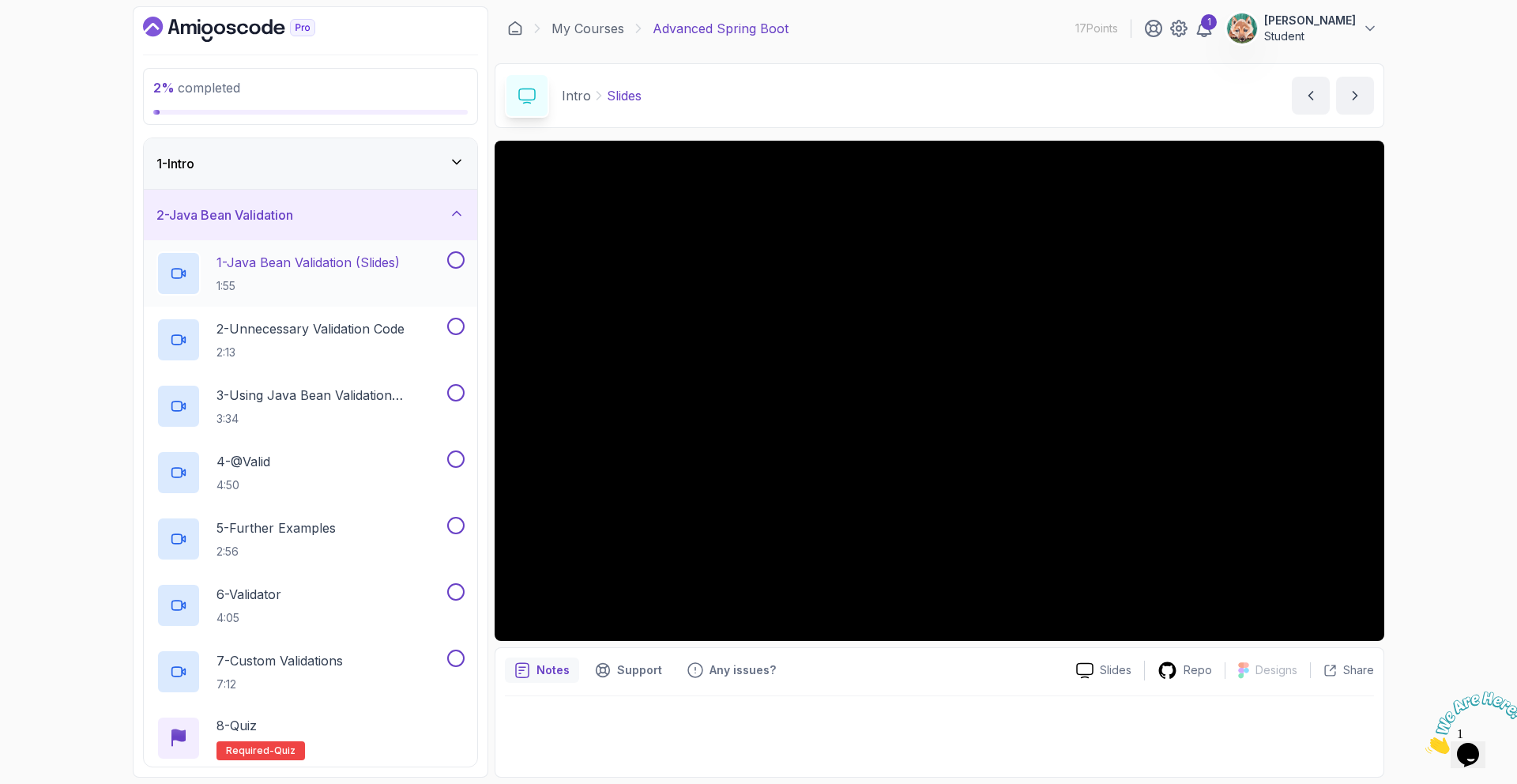
click at [378, 279] on p "1:55" at bounding box center [308, 286] width 183 height 16
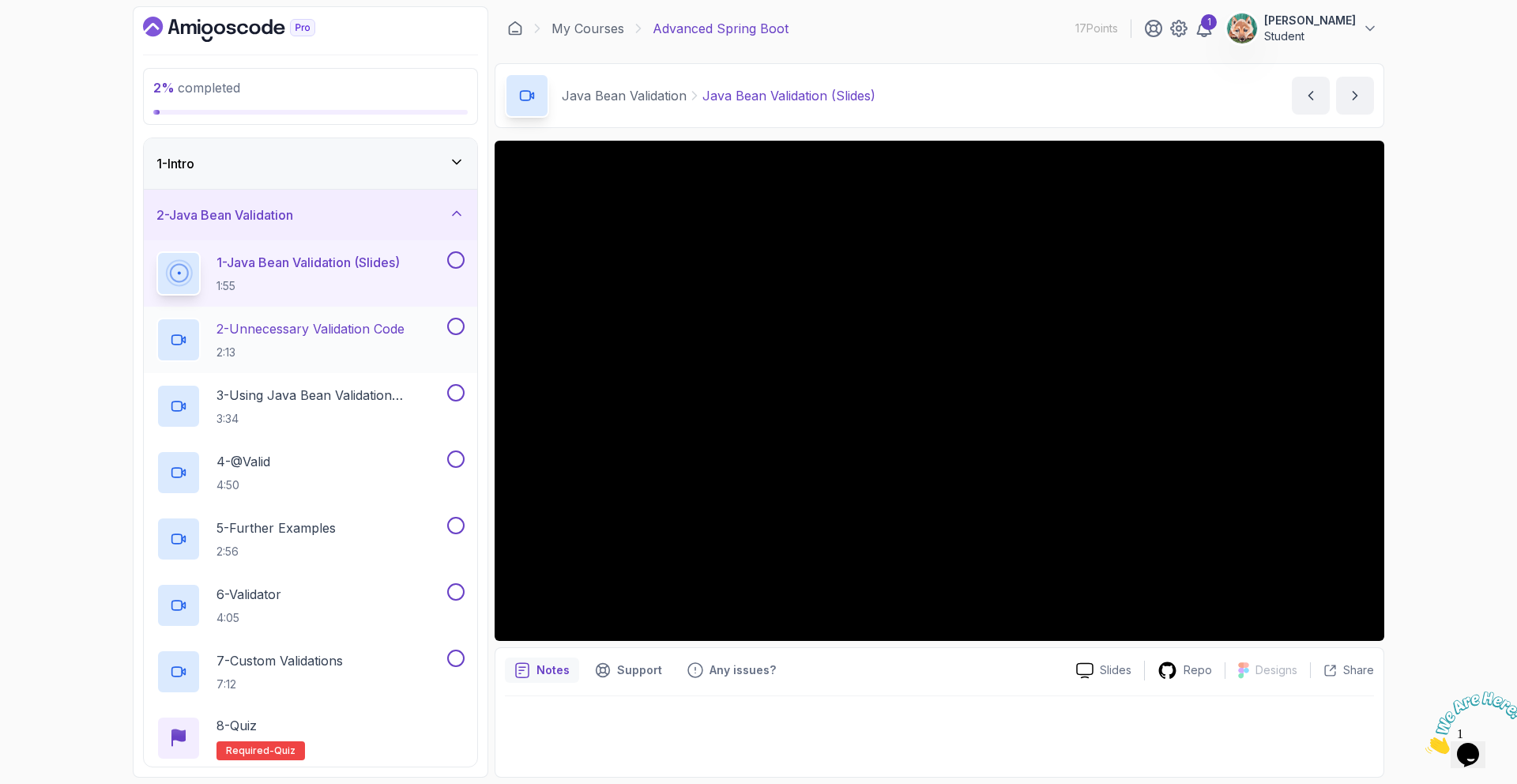
click at [349, 336] on p "2 - Unnecessary Validation Code" at bounding box center [311, 329] width 188 height 19
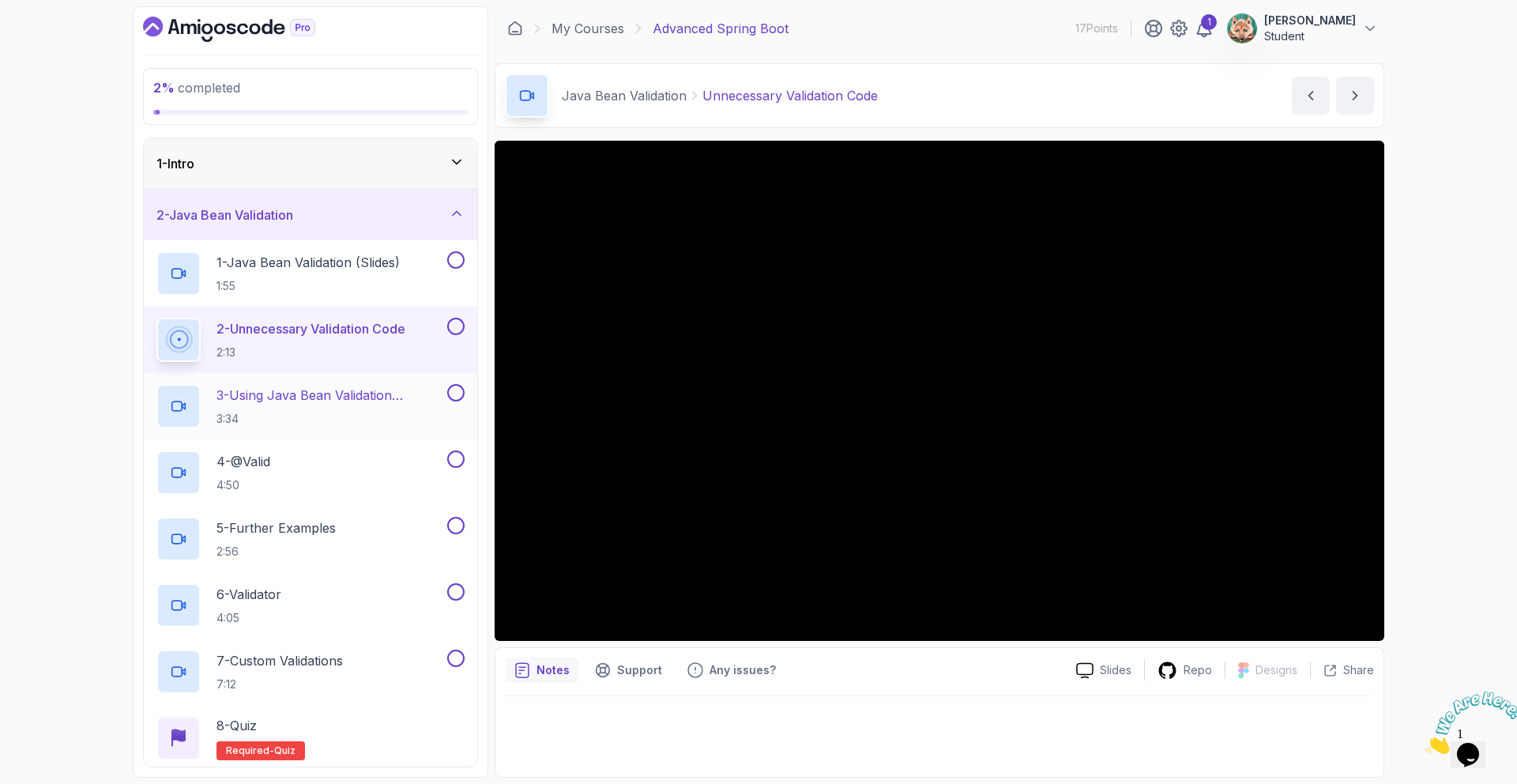
click at [220, 407] on h2 "3 - Using Java Bean Validation Annotations 3:34" at bounding box center [331, 406] width 227 height 41
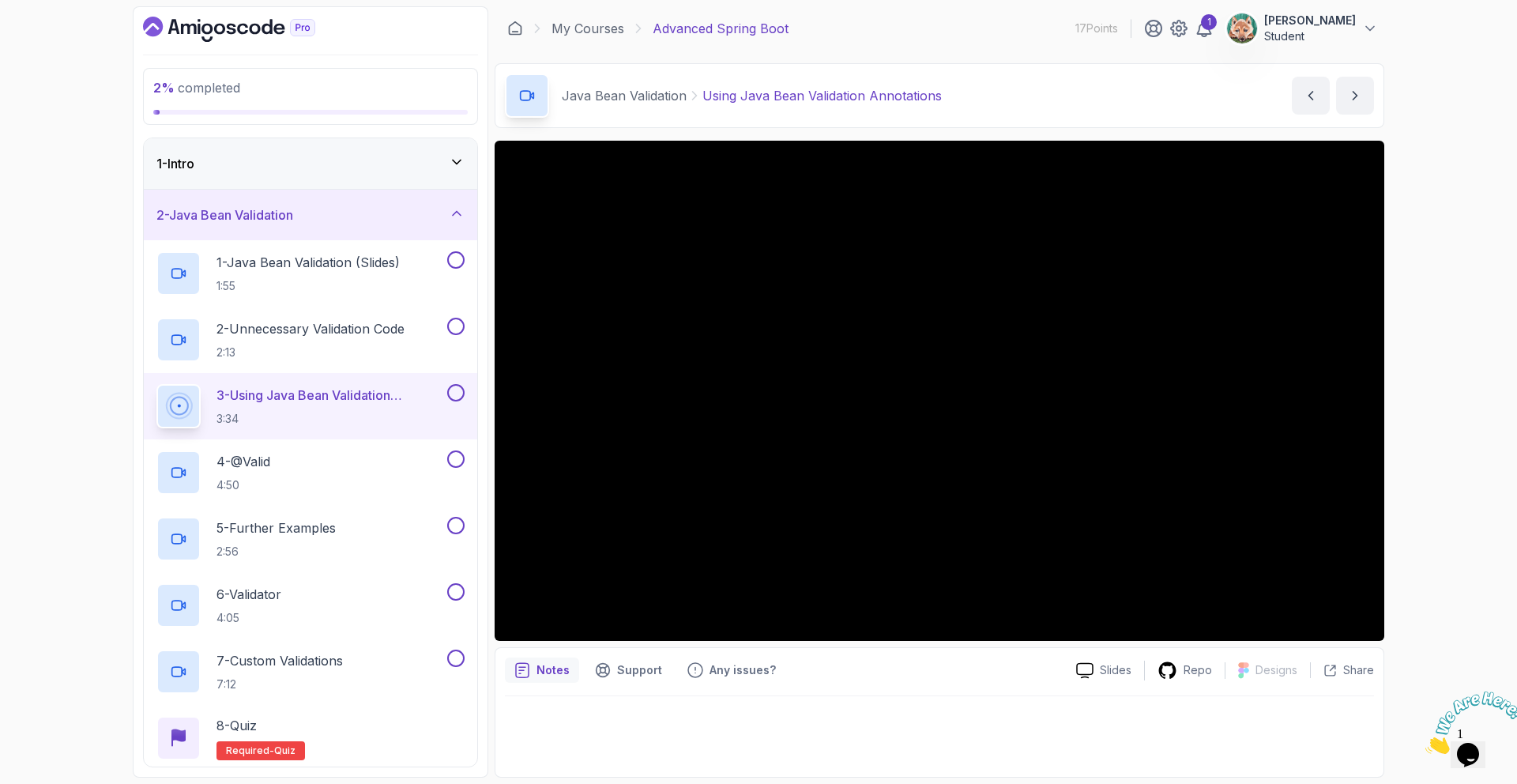
click at [328, 182] on div "1 - Intro" at bounding box center [310, 163] width 333 height 50
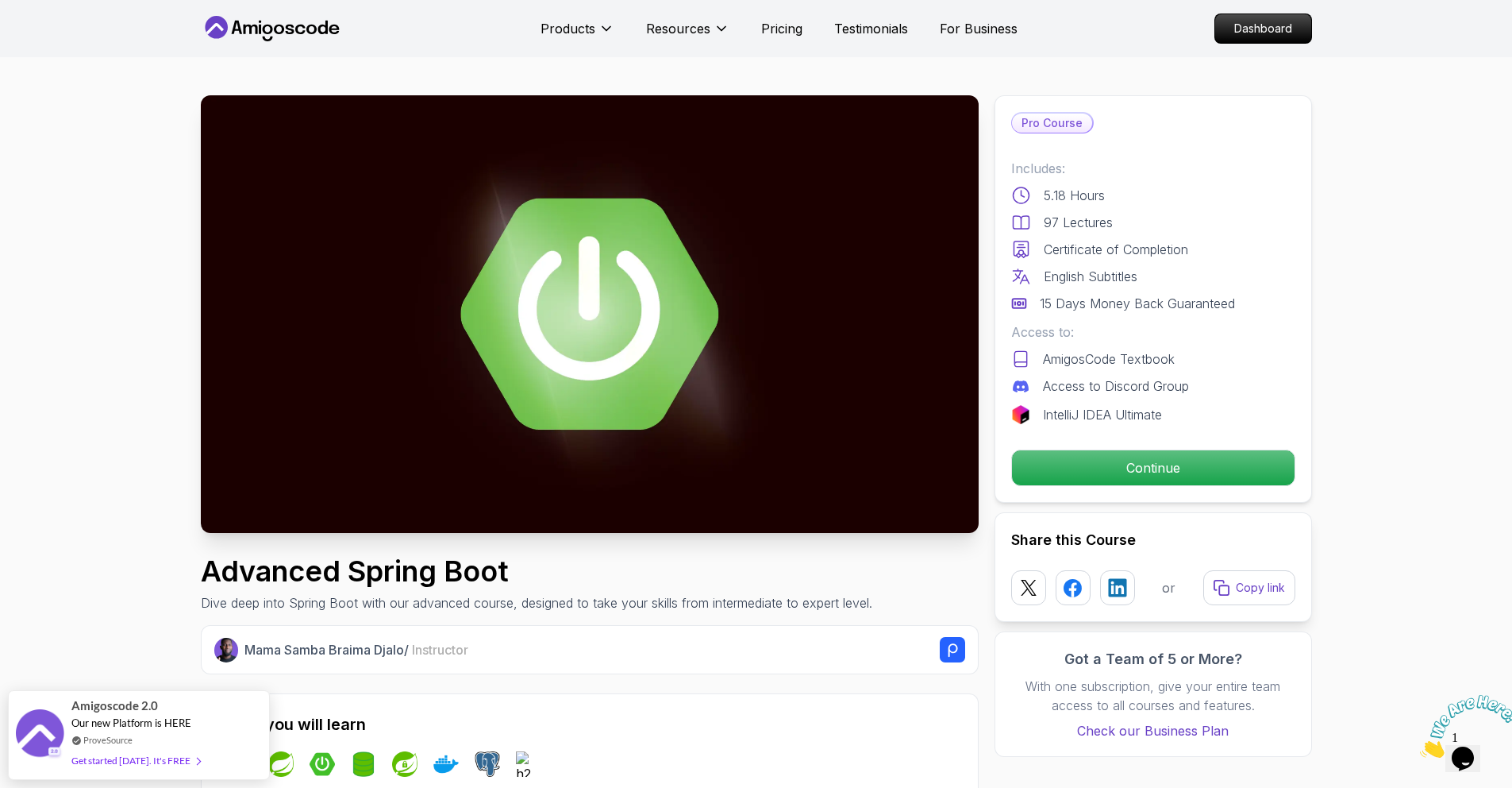
click at [254, 32] on icon at bounding box center [272, 28] width 143 height 25
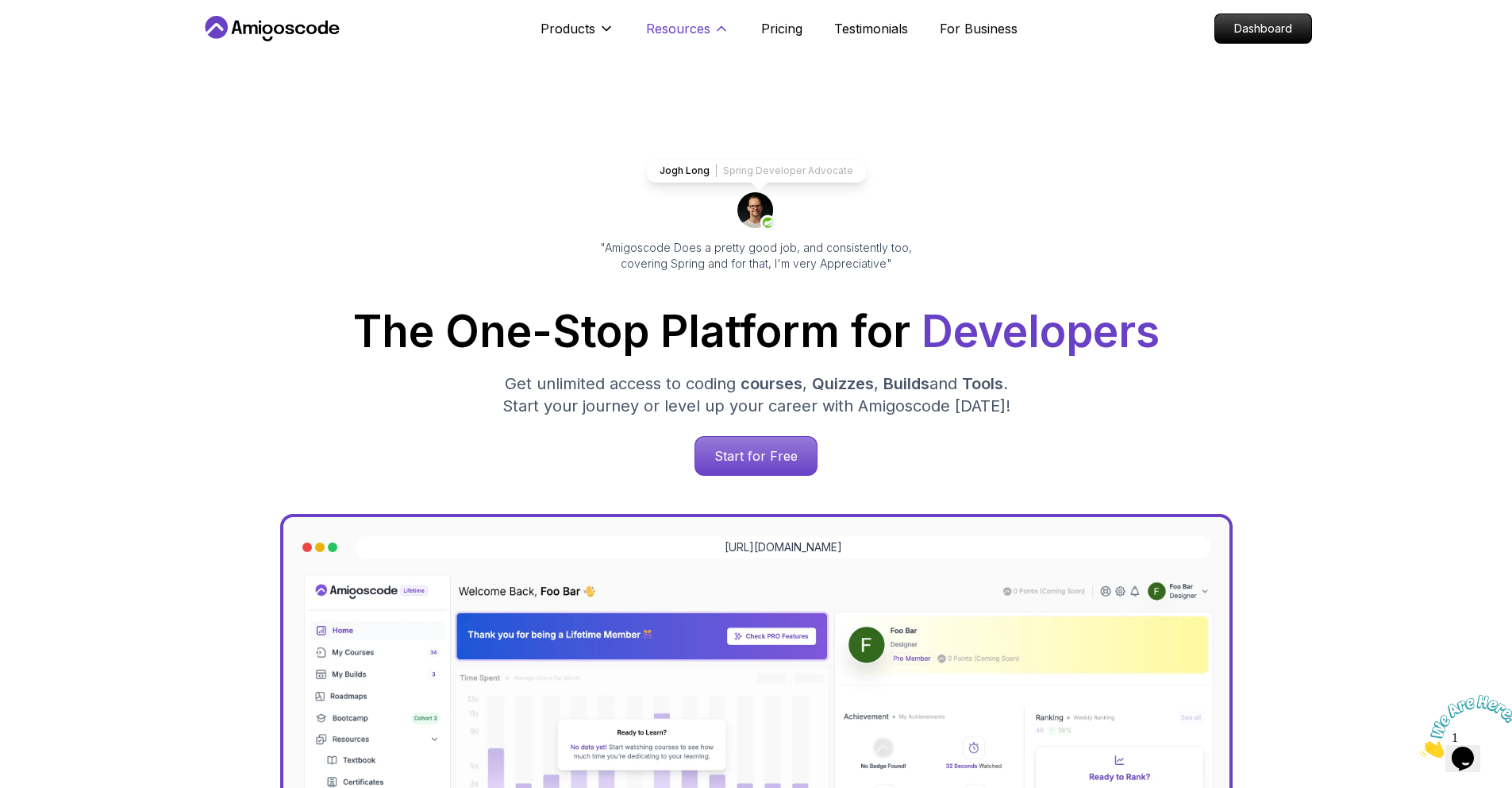
click at [702, 32] on p "Resources" at bounding box center [678, 28] width 65 height 19
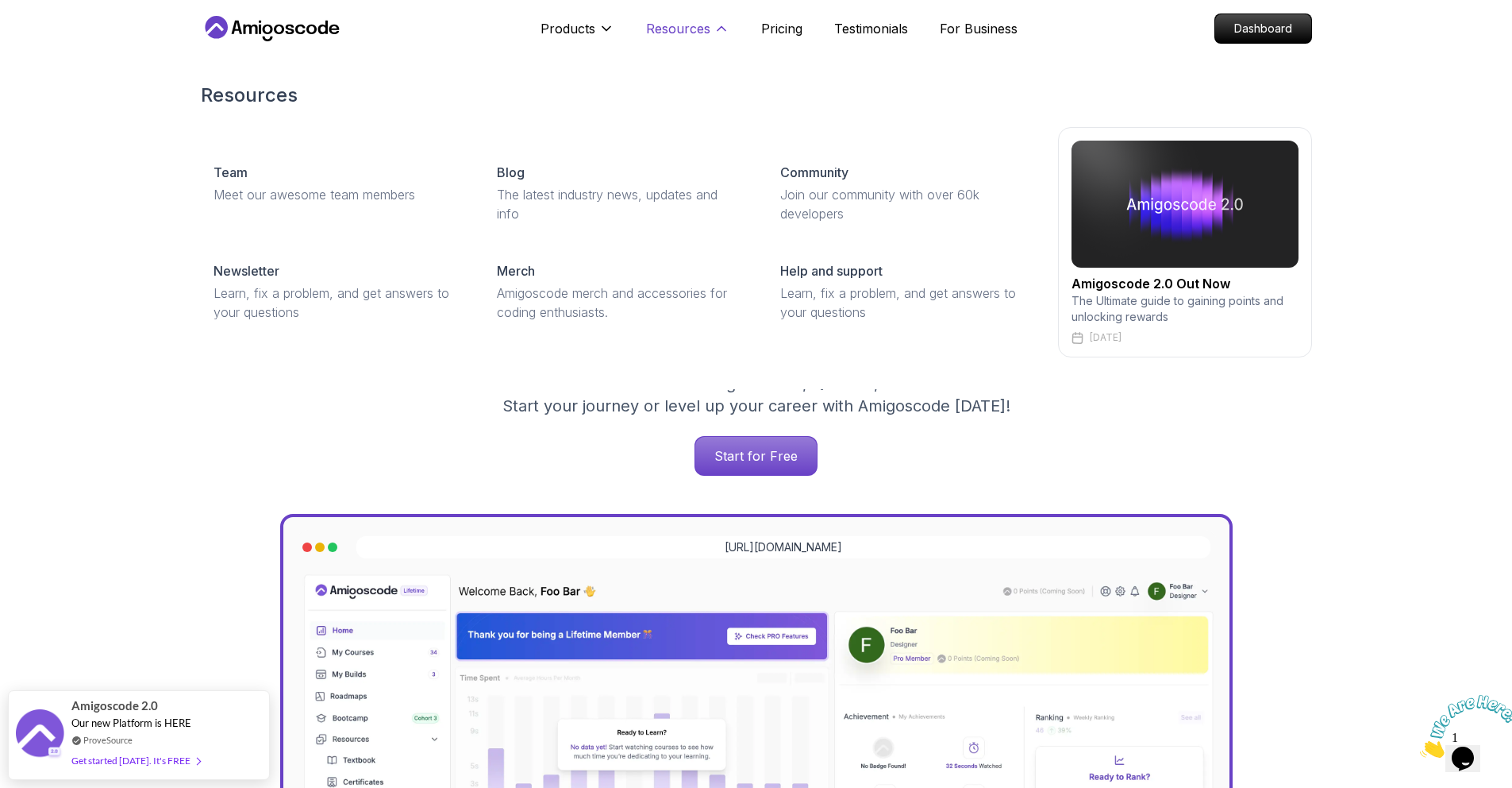
click at [696, 28] on p "Resources" at bounding box center [678, 28] width 65 height 19
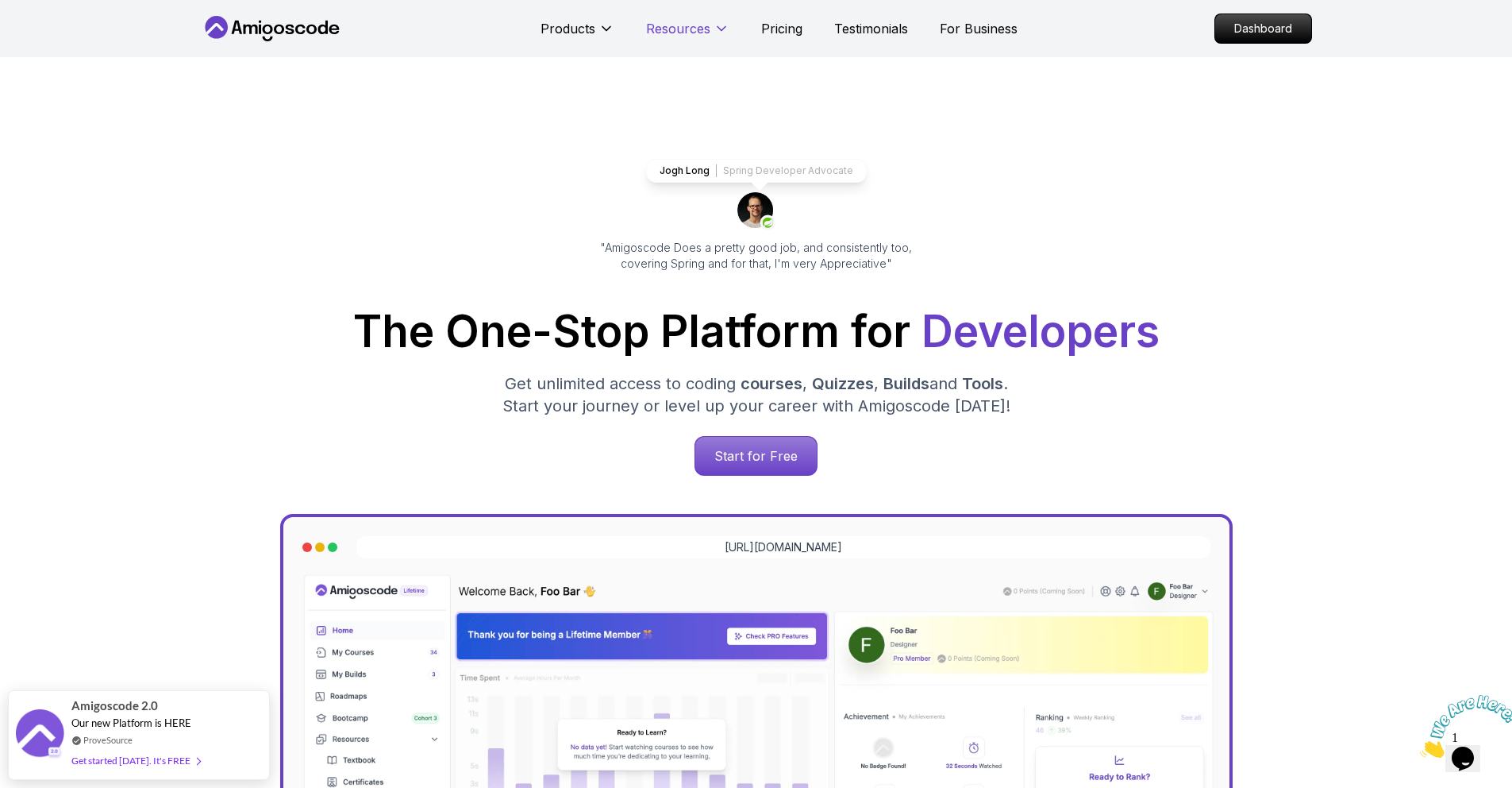
click at [696, 28] on p "Resources" at bounding box center [678, 28] width 65 height 19
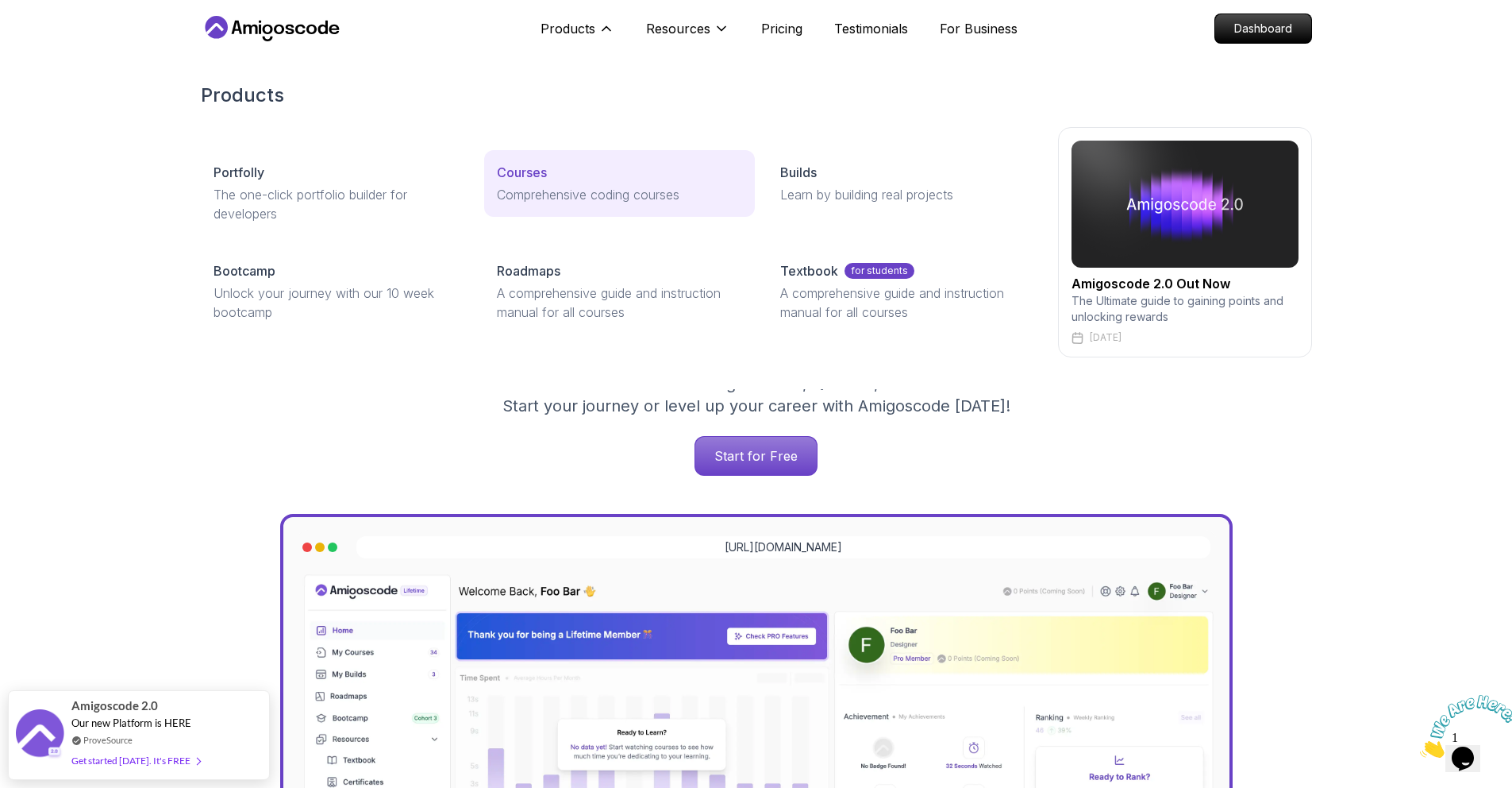
click at [558, 166] on div "Courses" at bounding box center [619, 172] width 245 height 19
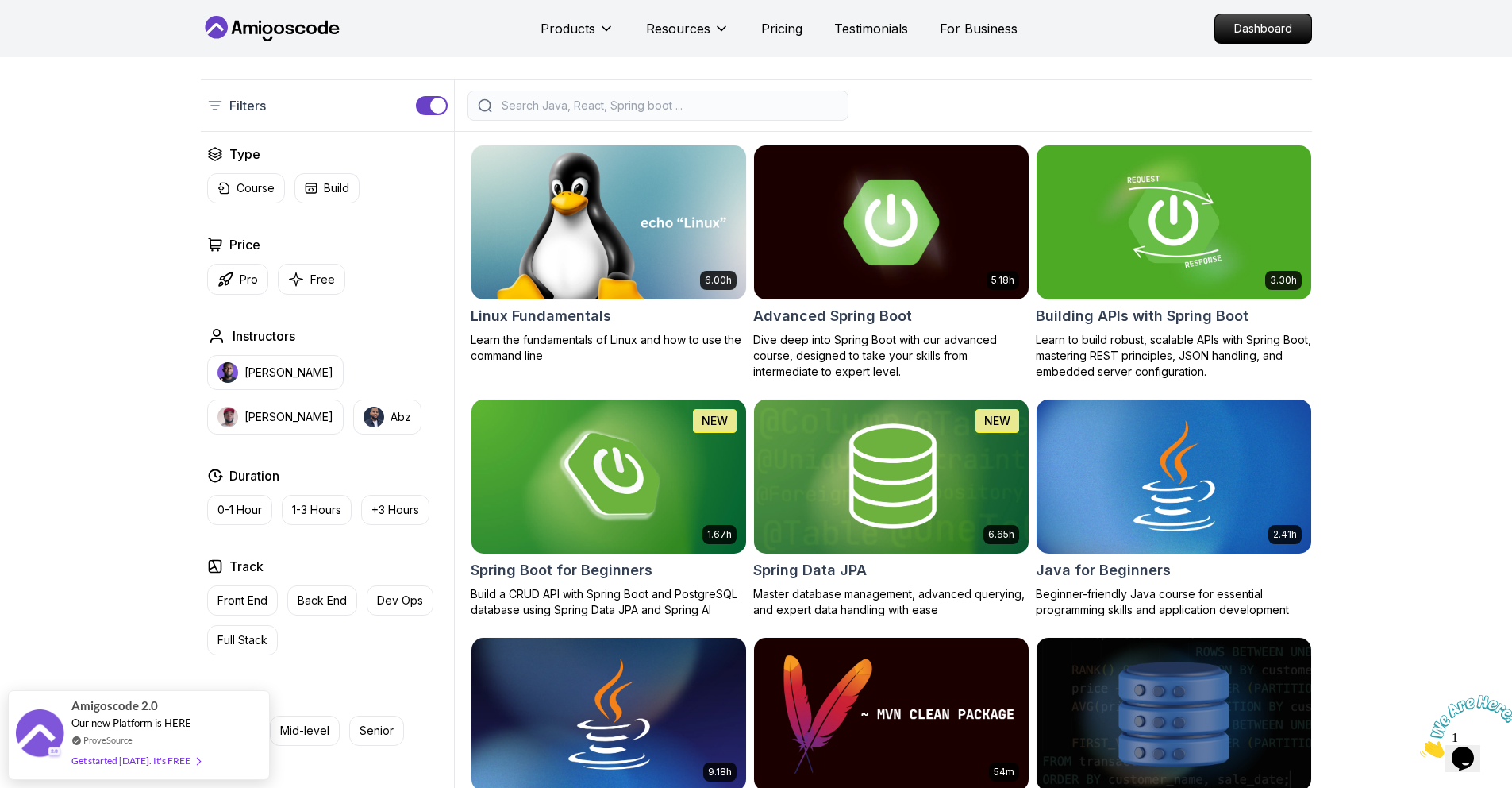
scroll to position [326, 0]
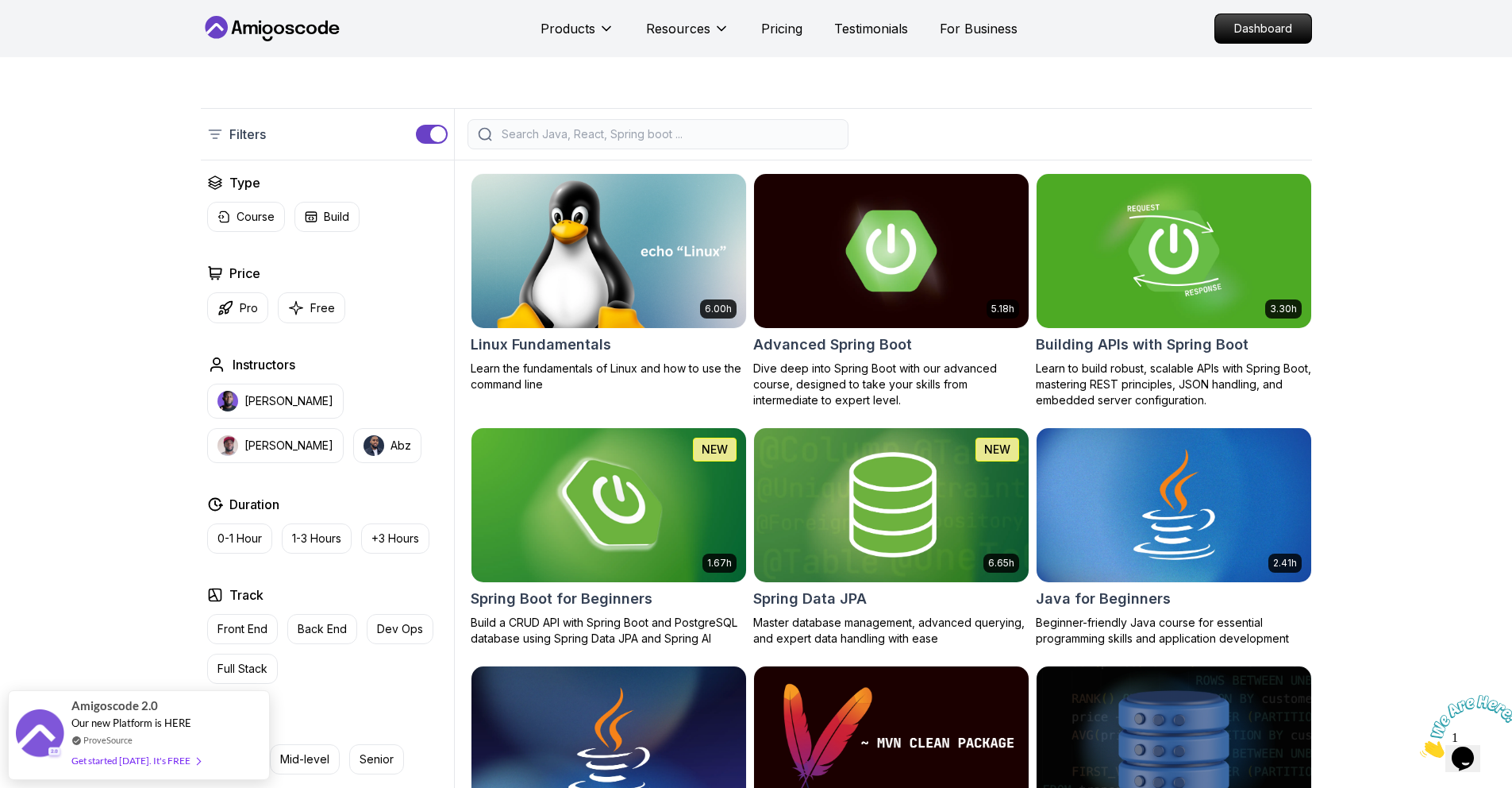
click at [614, 522] on img at bounding box center [608, 504] width 288 height 161
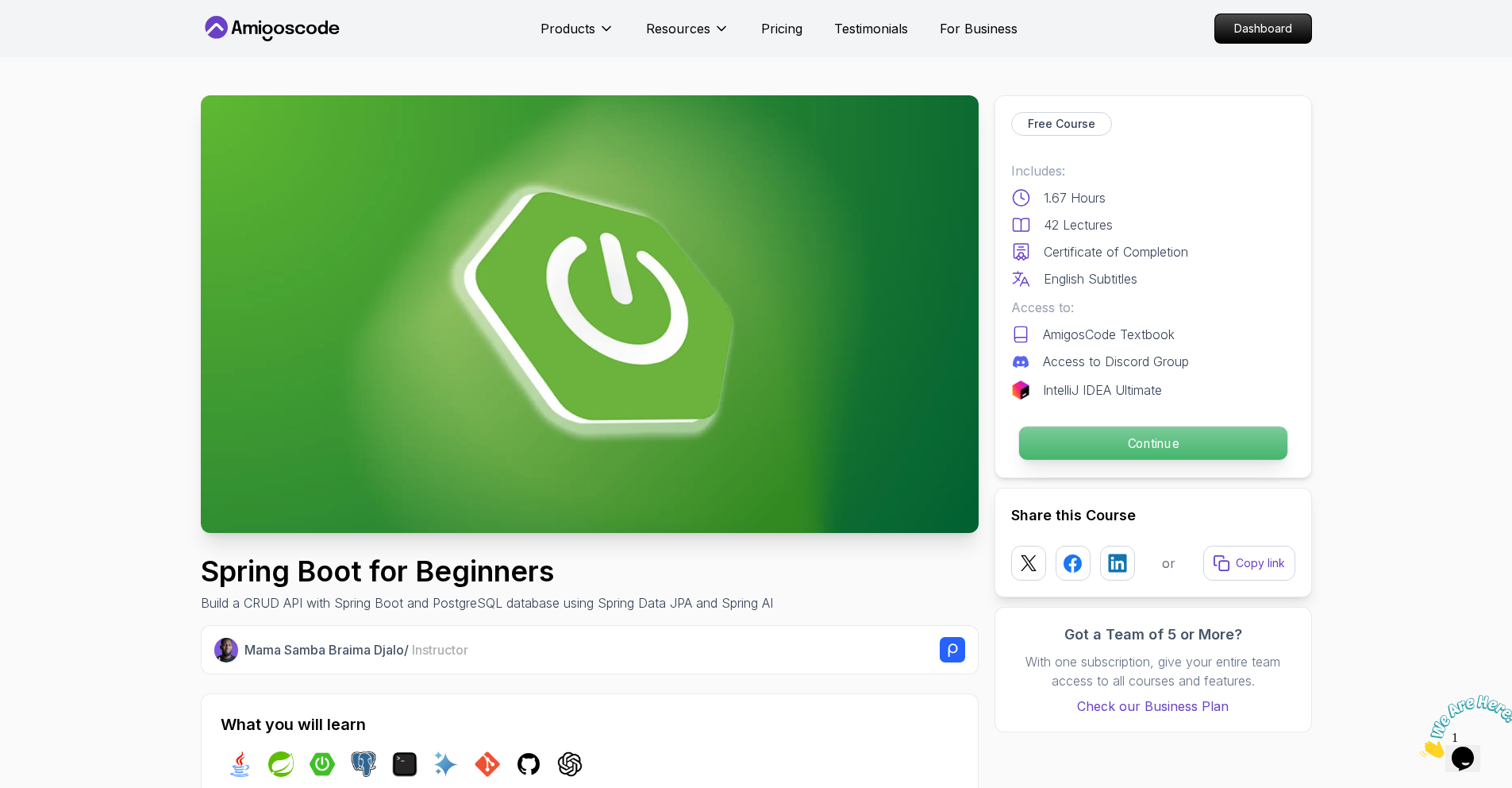
click at [1163, 448] on p "Continue" at bounding box center [1153, 444] width 269 height 34
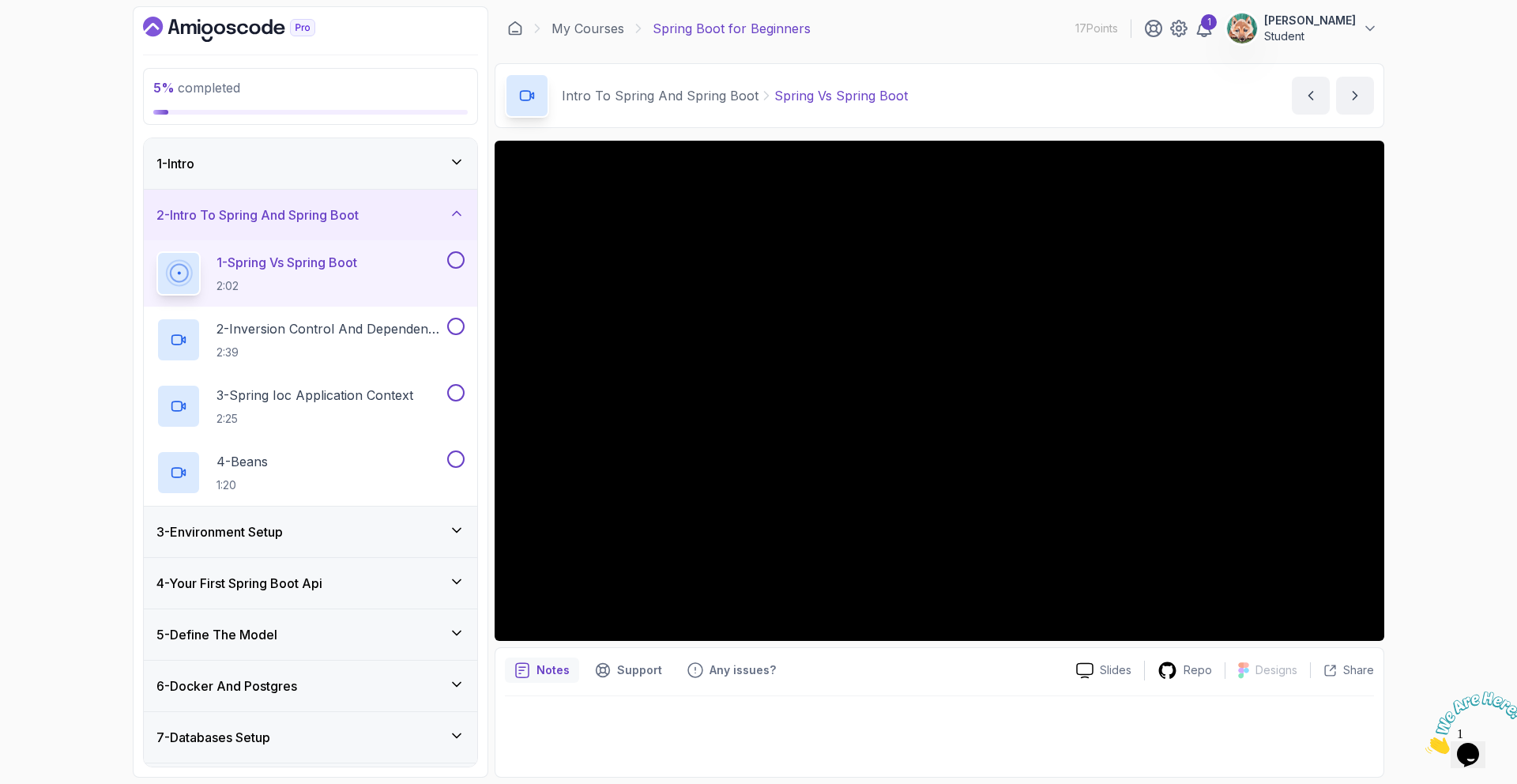
click at [449, 169] on div "1 - Intro" at bounding box center [310, 163] width 308 height 19
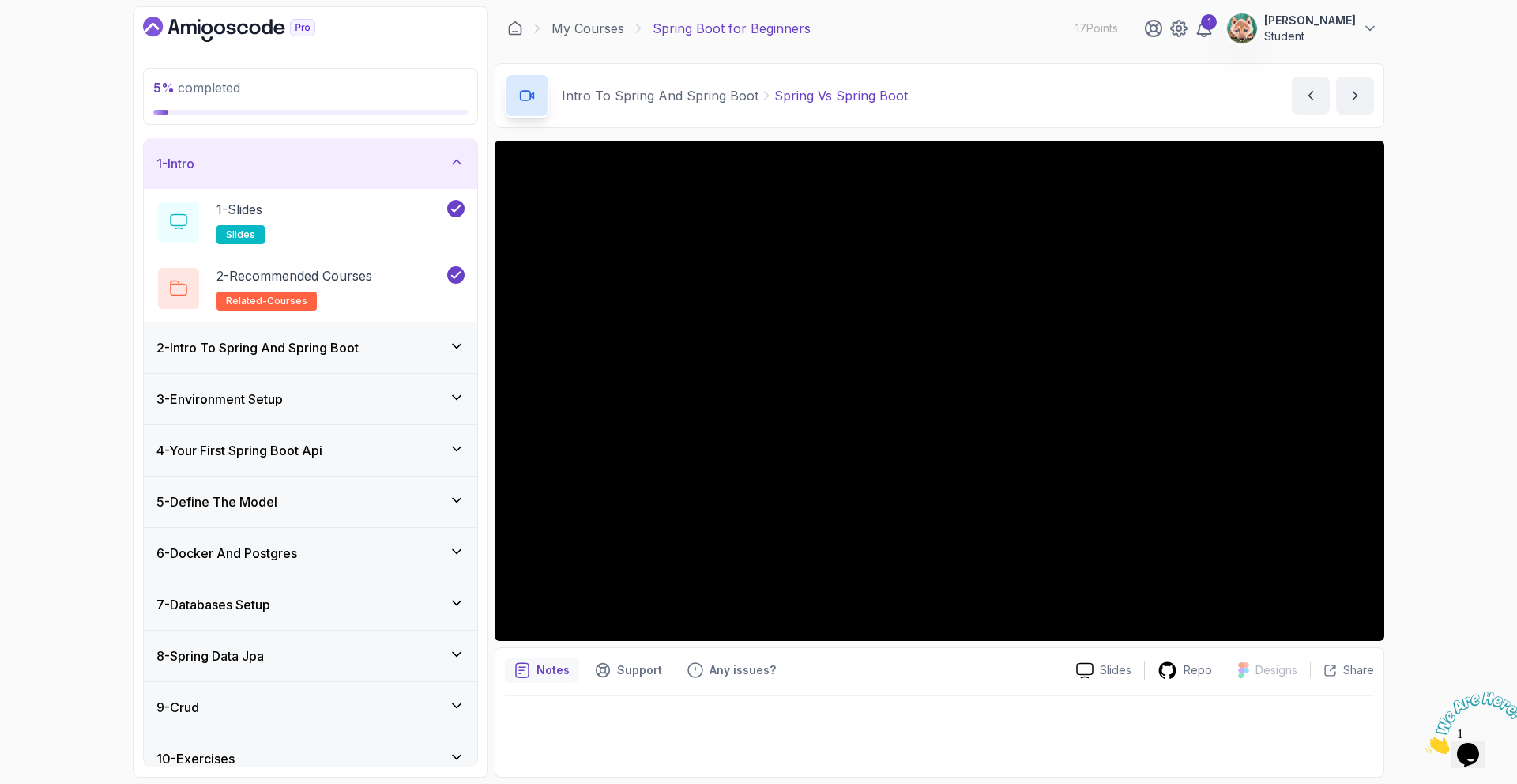
click at [454, 161] on icon at bounding box center [456, 161] width 7 height 4
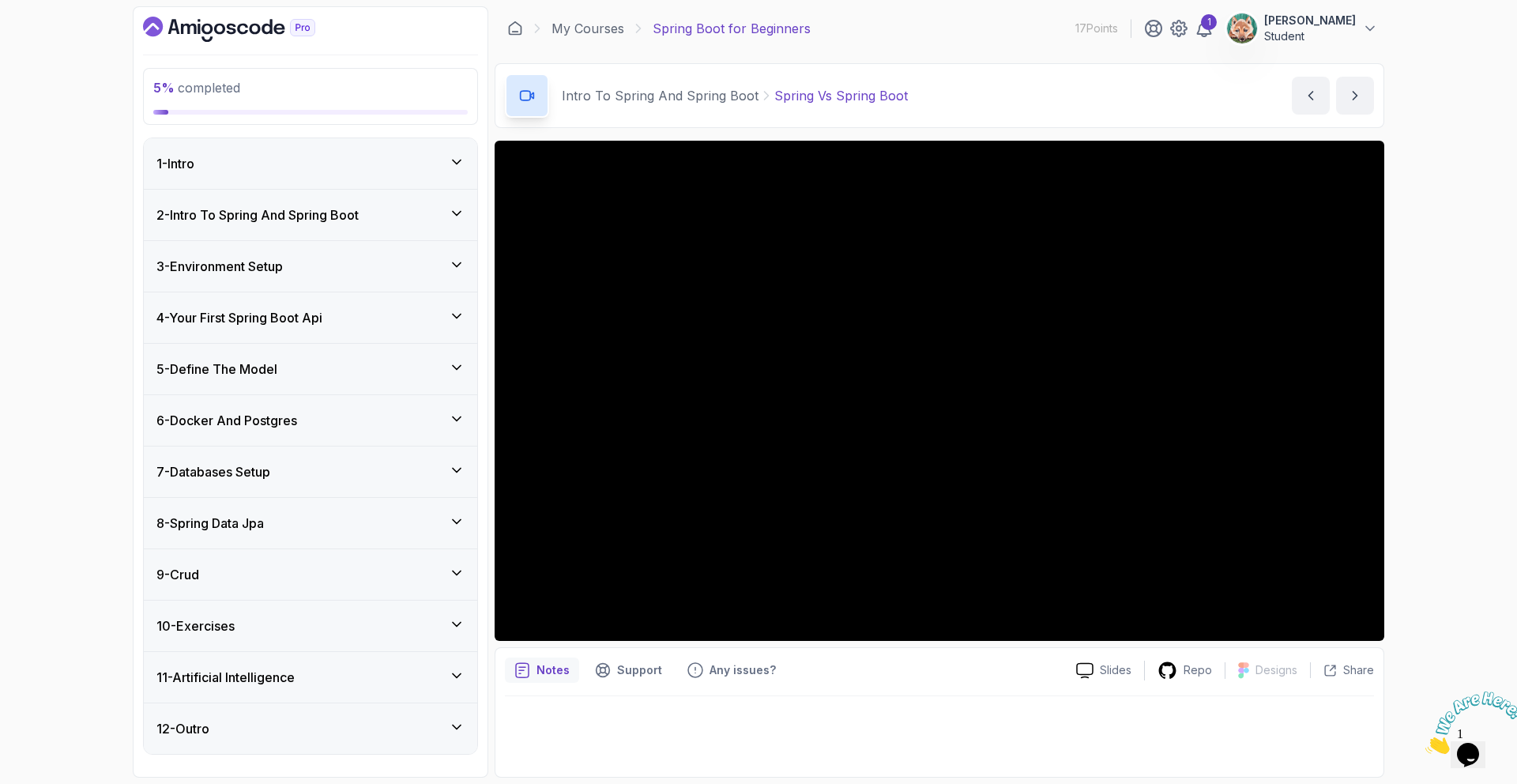
click at [359, 213] on h3 "2 - Intro To Spring And Spring Boot" at bounding box center [257, 215] width 202 height 19
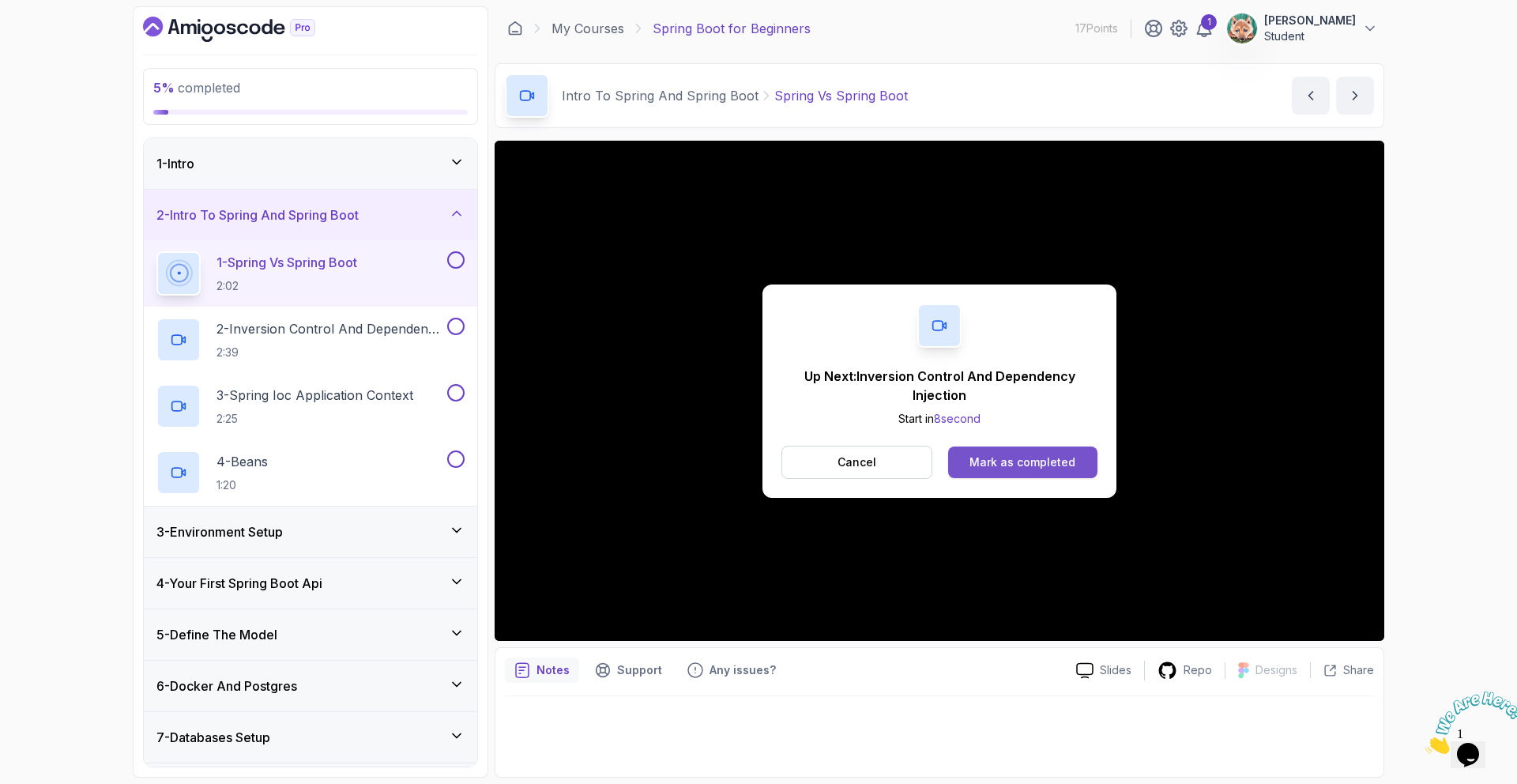
click at [999, 466] on div "Mark as completed" at bounding box center [1023, 462] width 106 height 16
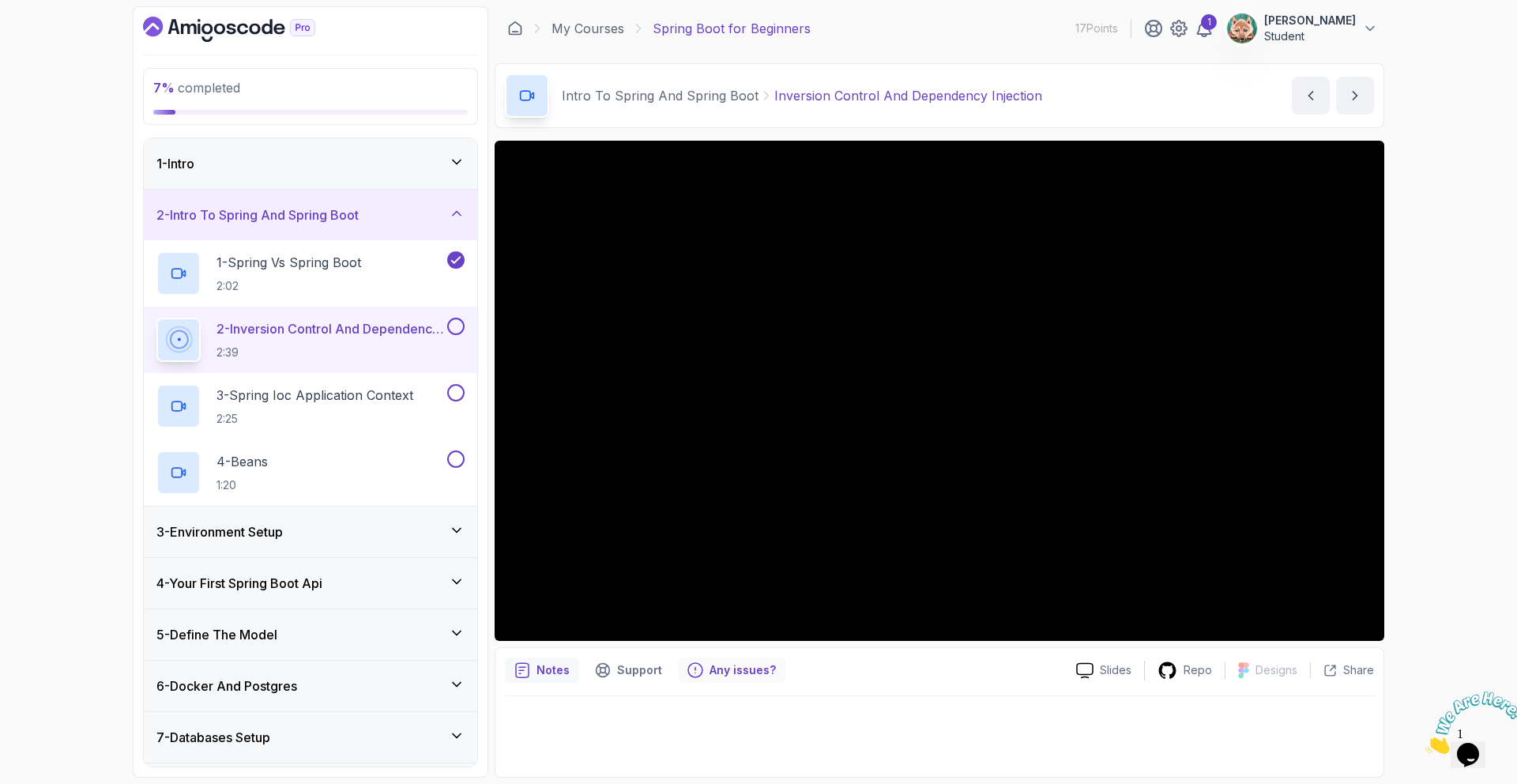
click at [718, 666] on p "Any issues?" at bounding box center [742, 669] width 66 height 16
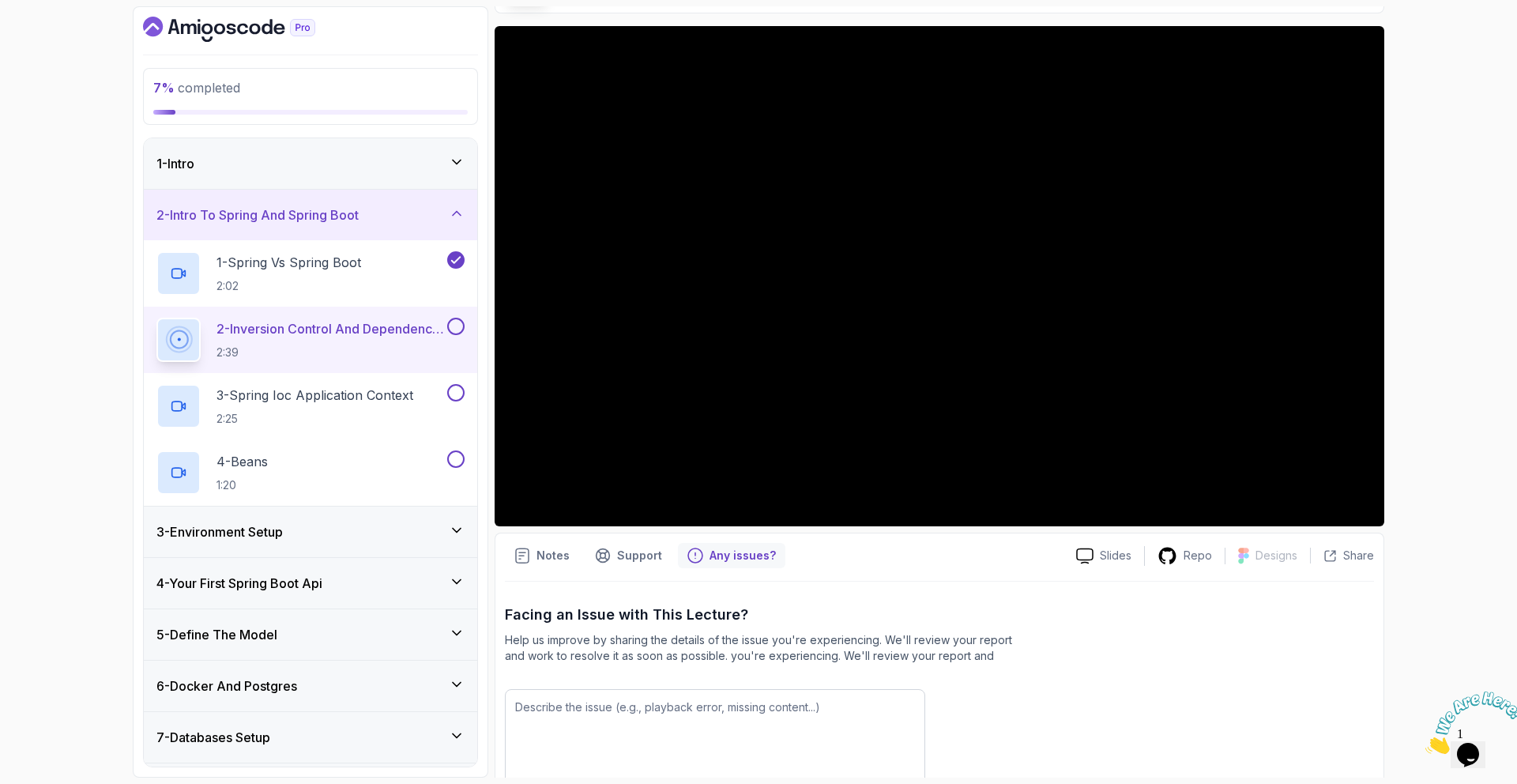
scroll to position [204, 0]
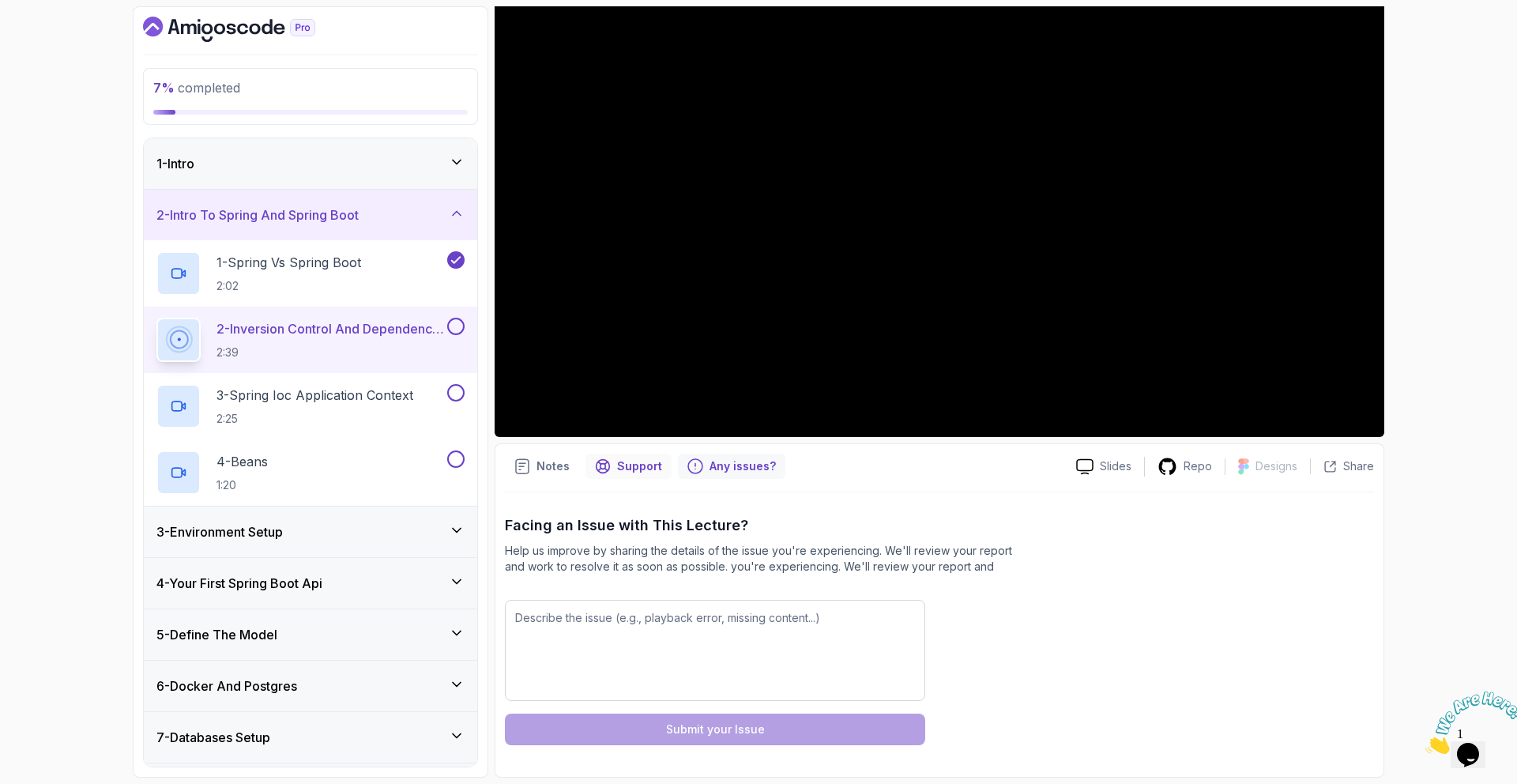
click at [643, 480] on div "Notes Support Any issues? Slides Repo Designs Design not available Share Facing…" at bounding box center [939, 610] width 889 height 334
click at [636, 473] on p "Support" at bounding box center [640, 466] width 45 height 16
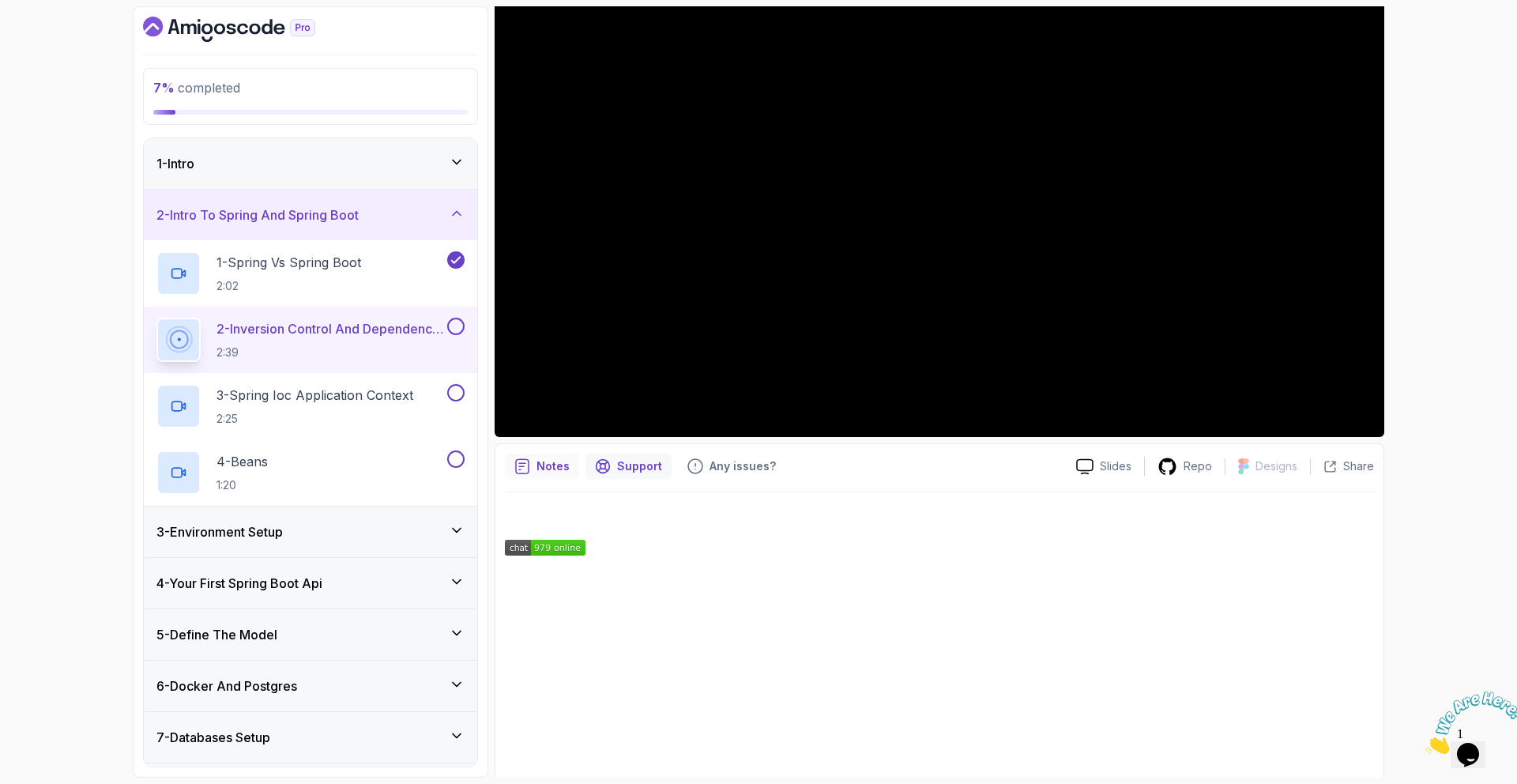
click at [558, 477] on div "Notes" at bounding box center [542, 466] width 74 height 25
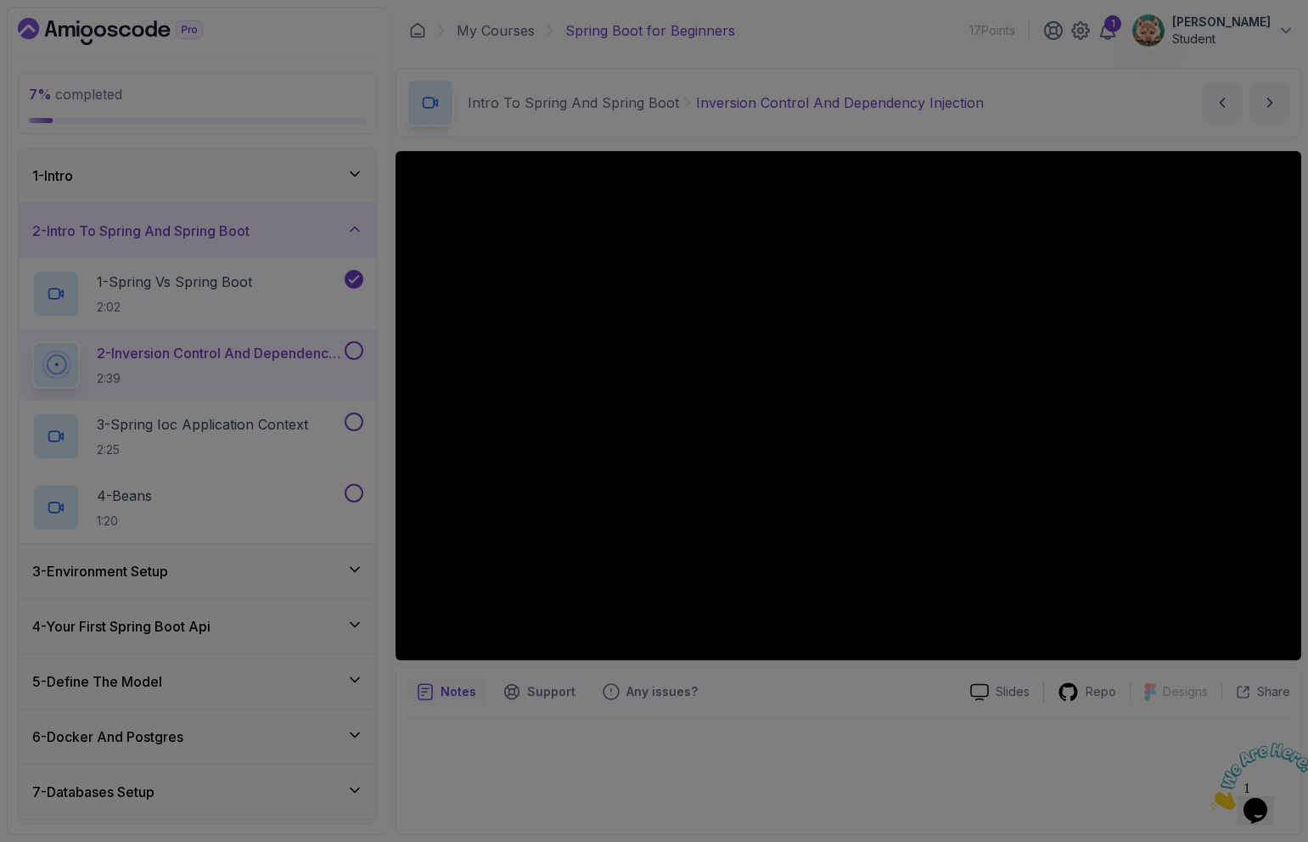
click at [643, 491] on div at bounding box center [654, 421] width 1308 height 842
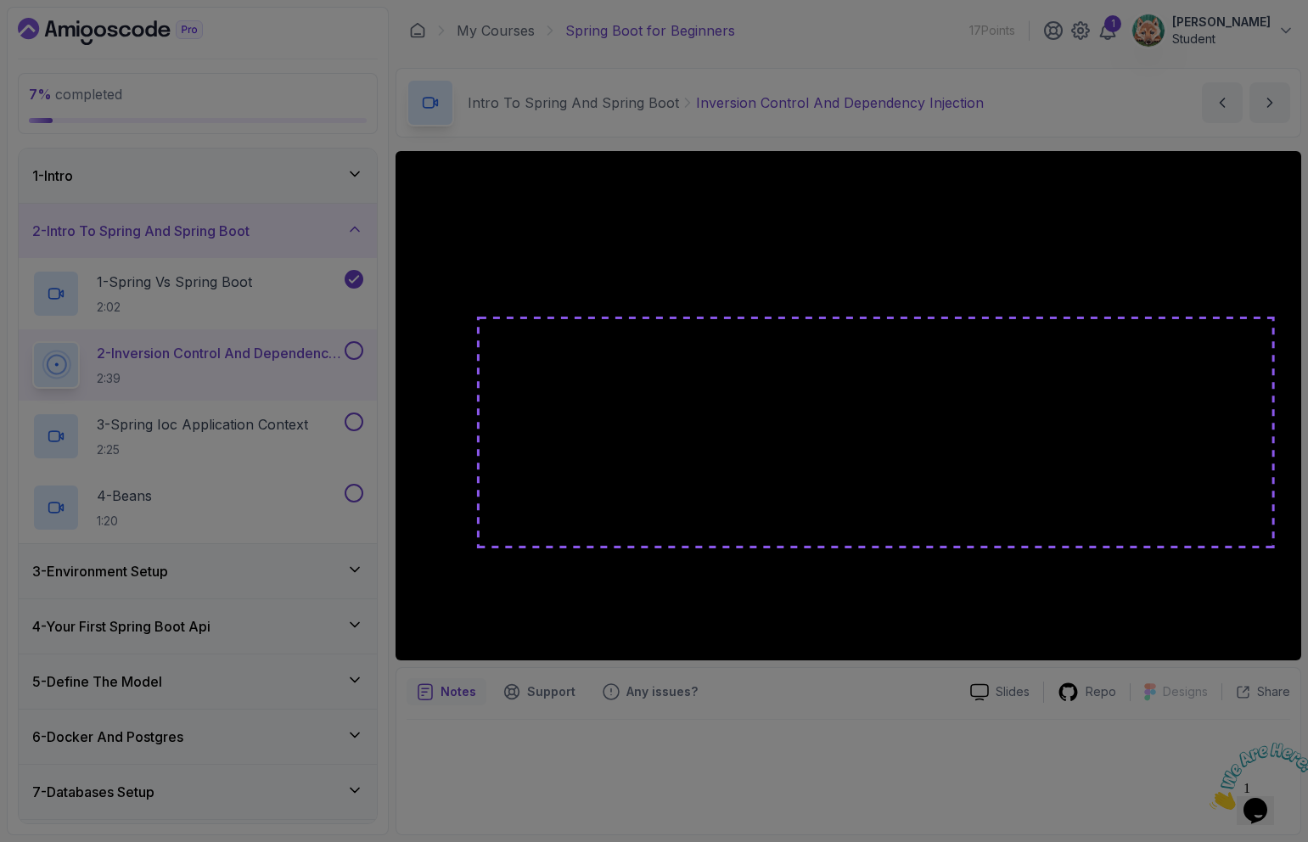
drag, startPoint x: 815, startPoint y: 451, endPoint x: 1267, endPoint y: 544, distance: 461.6
click at [1267, 545] on use at bounding box center [654, 421] width 1308 height 842
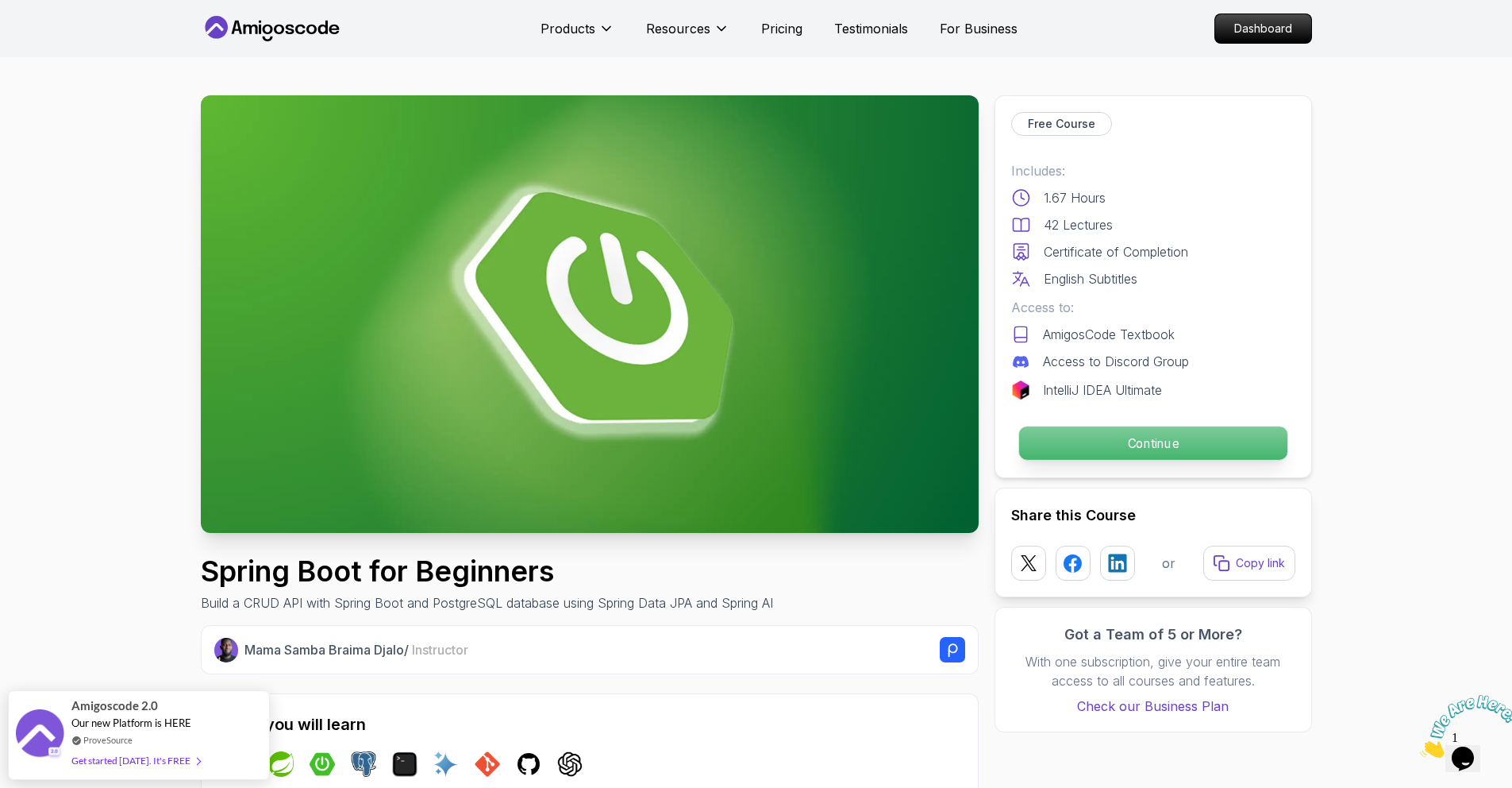
click at [1109, 439] on p "Continue" at bounding box center [1153, 444] width 269 height 34
click at [1090, 452] on p "Continue" at bounding box center [1153, 444] width 269 height 34
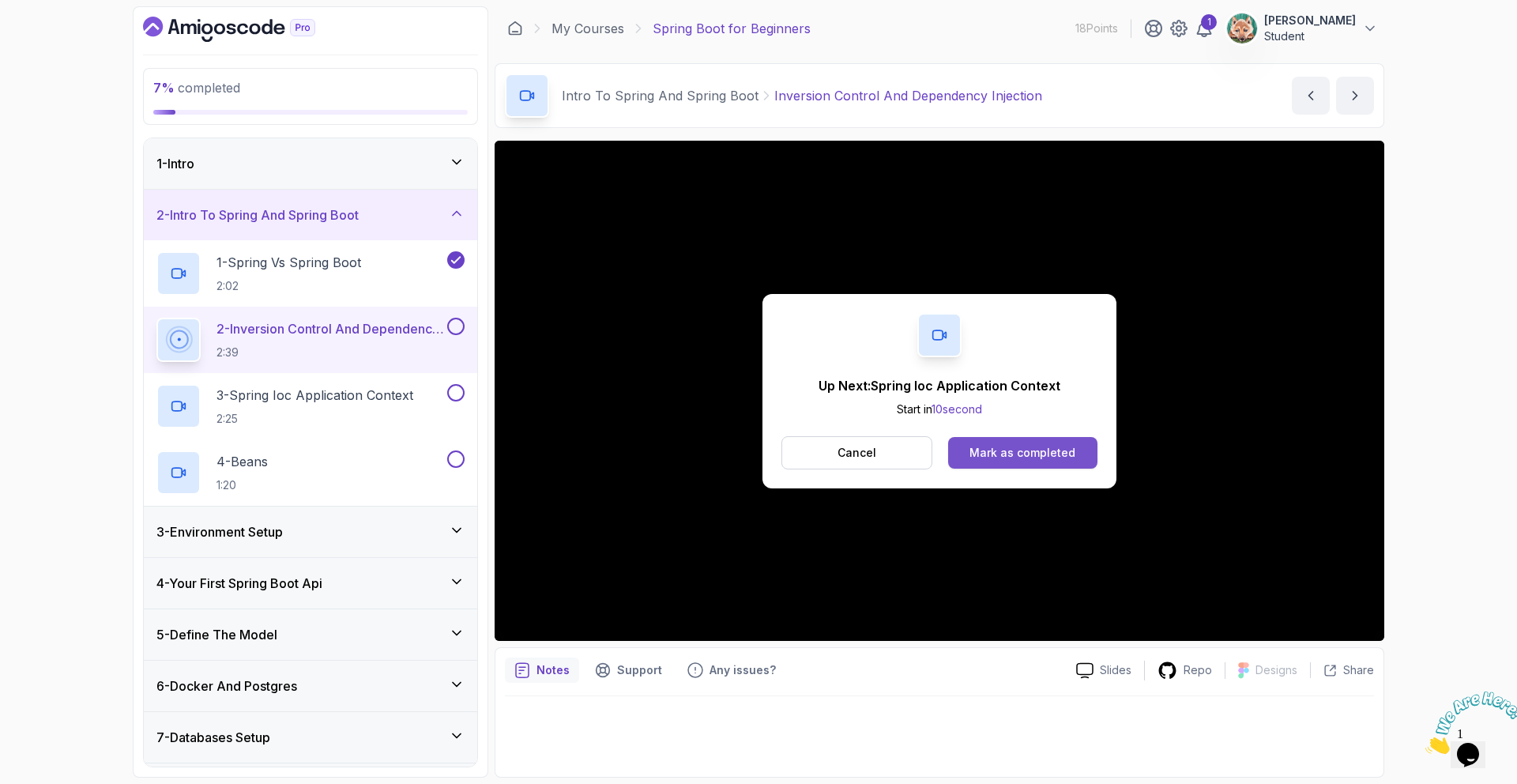
click at [1015, 455] on div "Mark as completed" at bounding box center [1023, 453] width 106 height 16
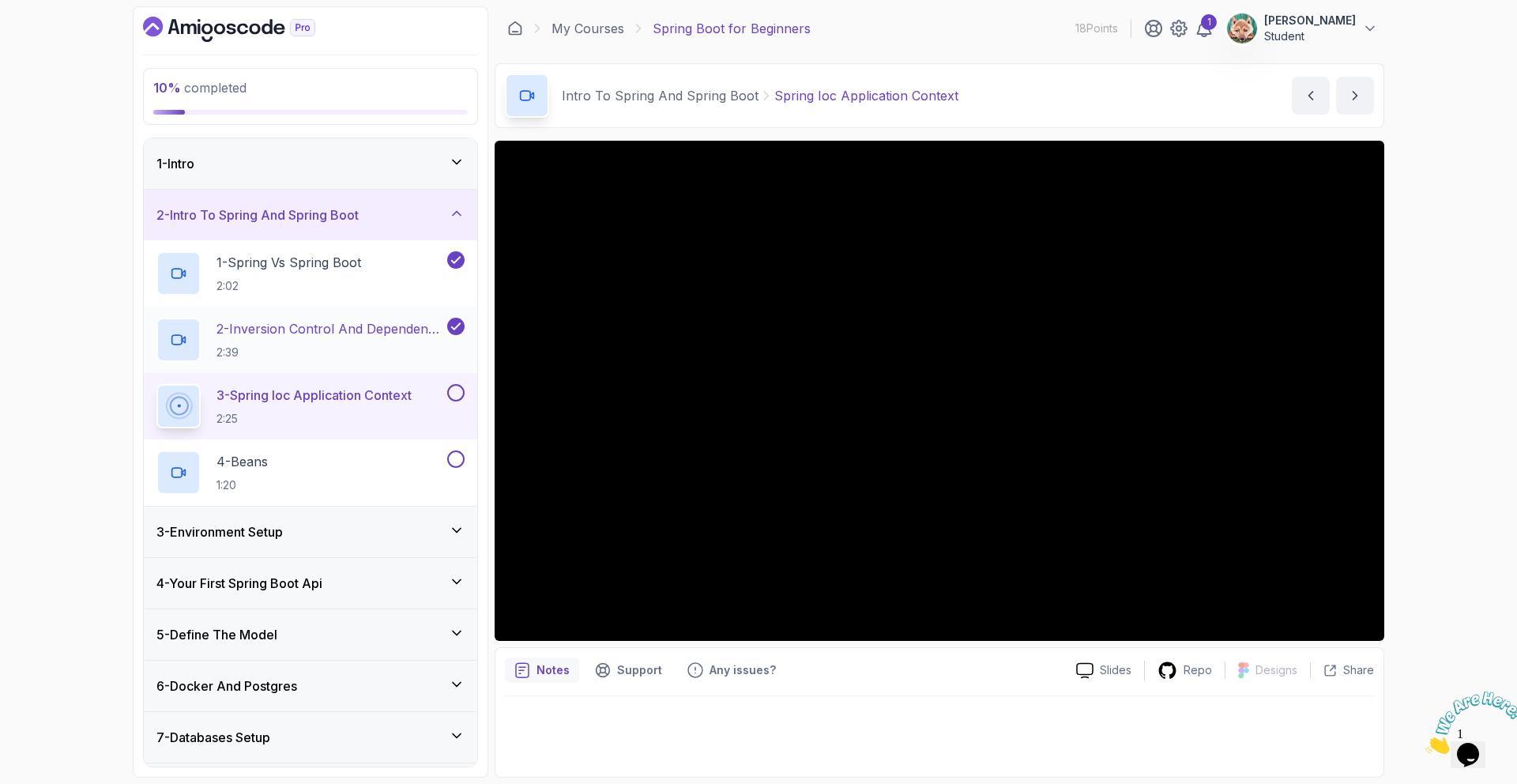
click at [460, 335] on button "2 - Inversion Control And Dependency Injection 2:39" at bounding box center [310, 340] width 308 height 45
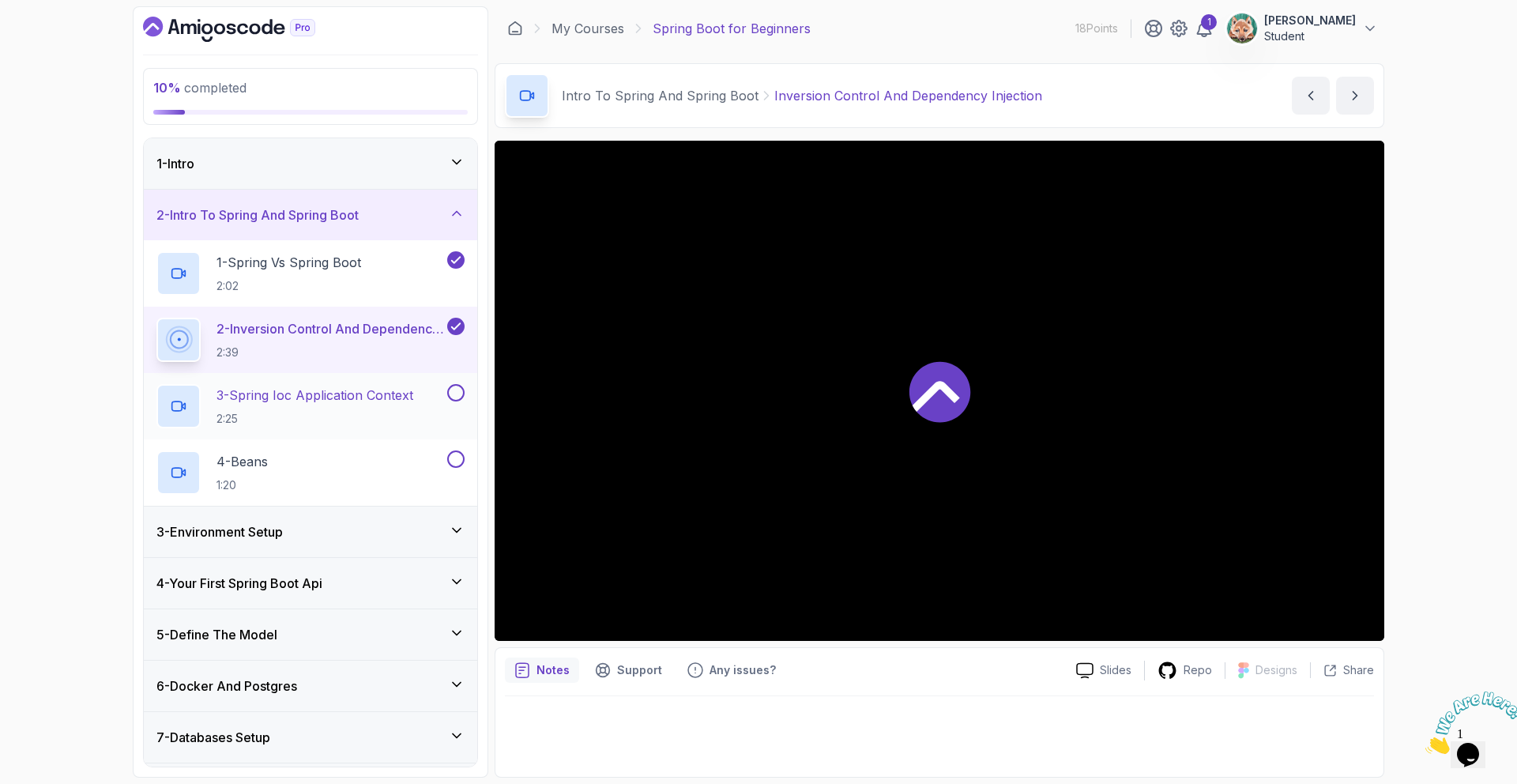
click at [290, 411] on p "2:25" at bounding box center [315, 418] width 196 height 16
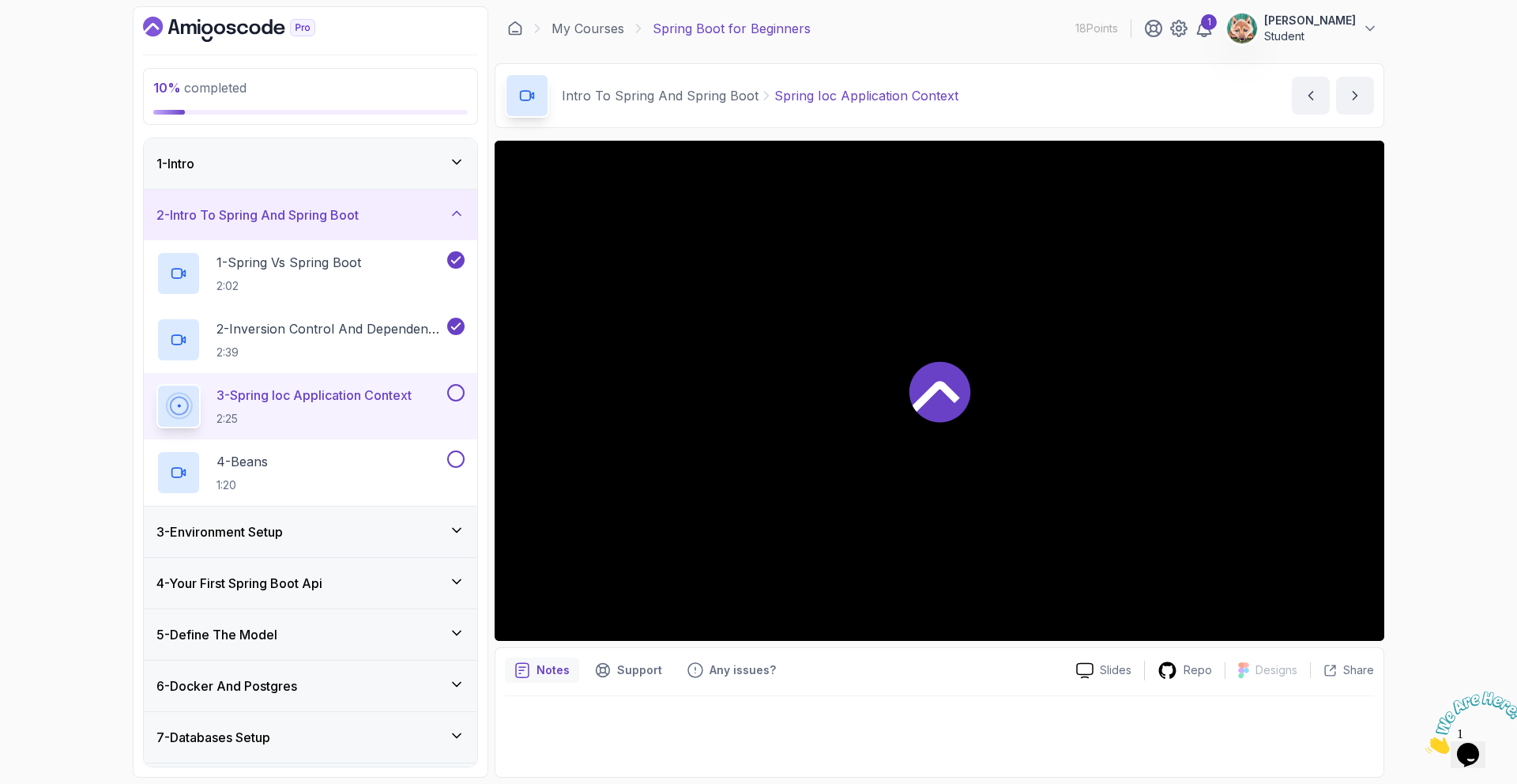
click at [889, 450] on div at bounding box center [939, 390] width 889 height 500
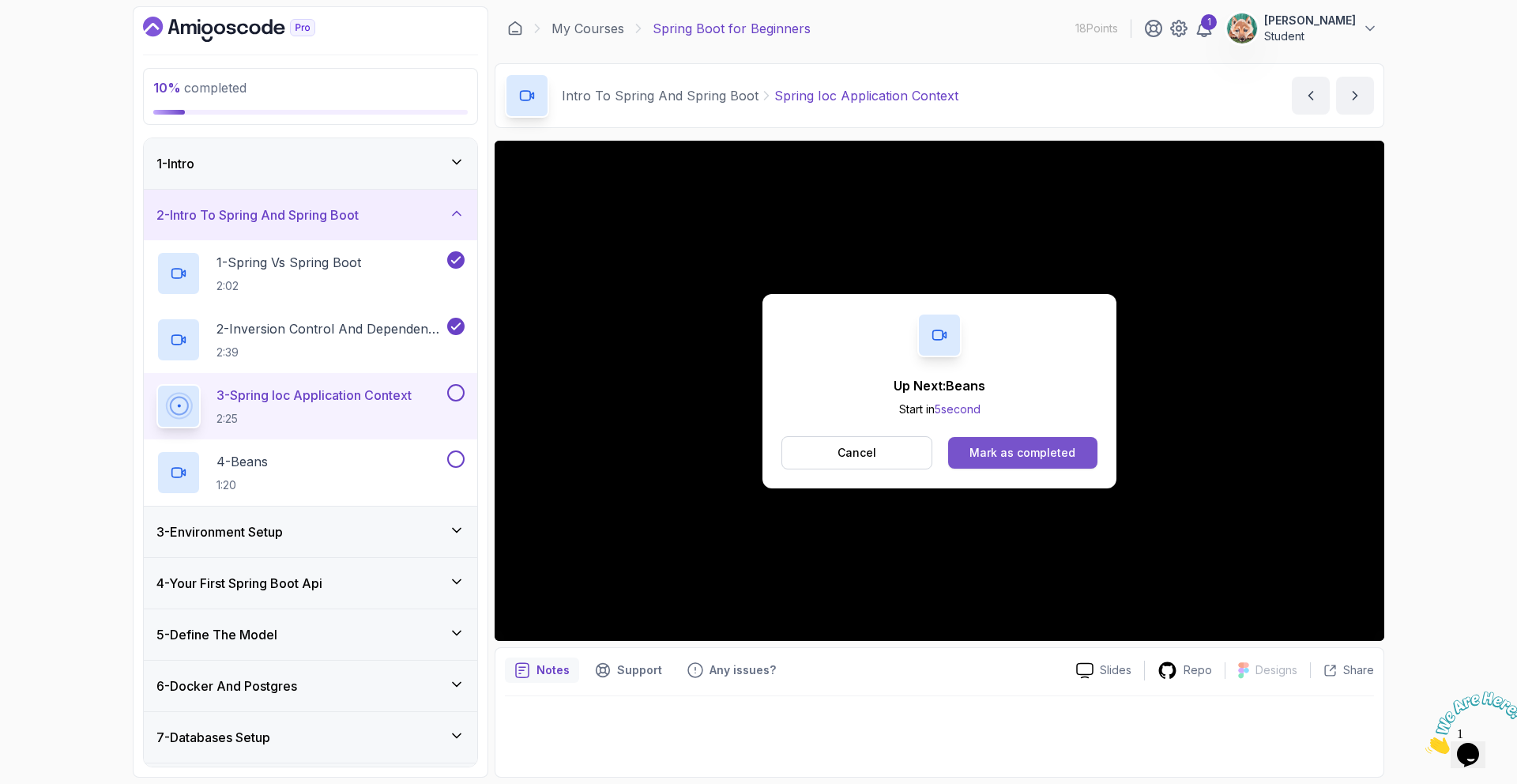
click at [1000, 456] on div "Mark as completed" at bounding box center [1023, 453] width 106 height 16
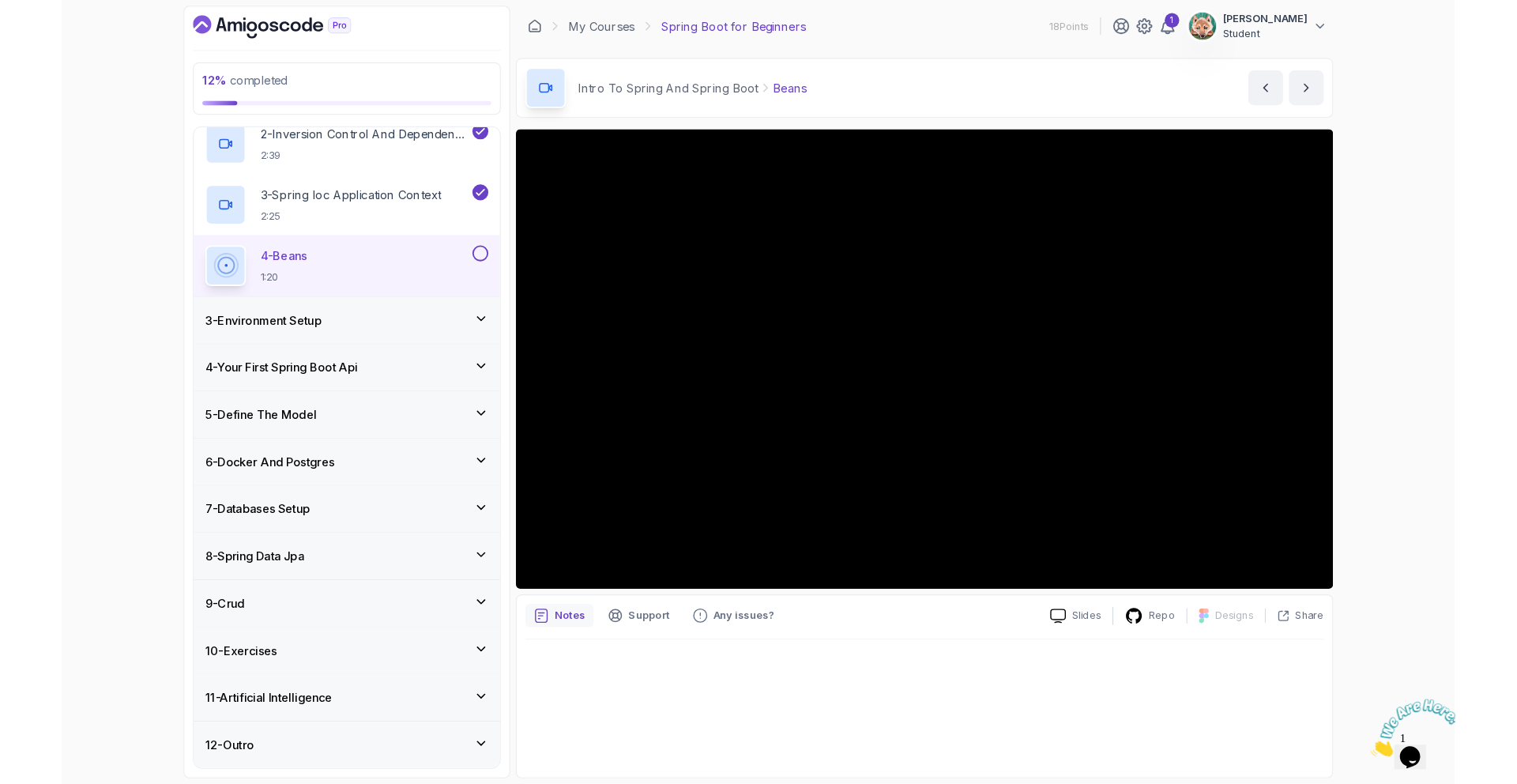
scroll to position [183, 0]
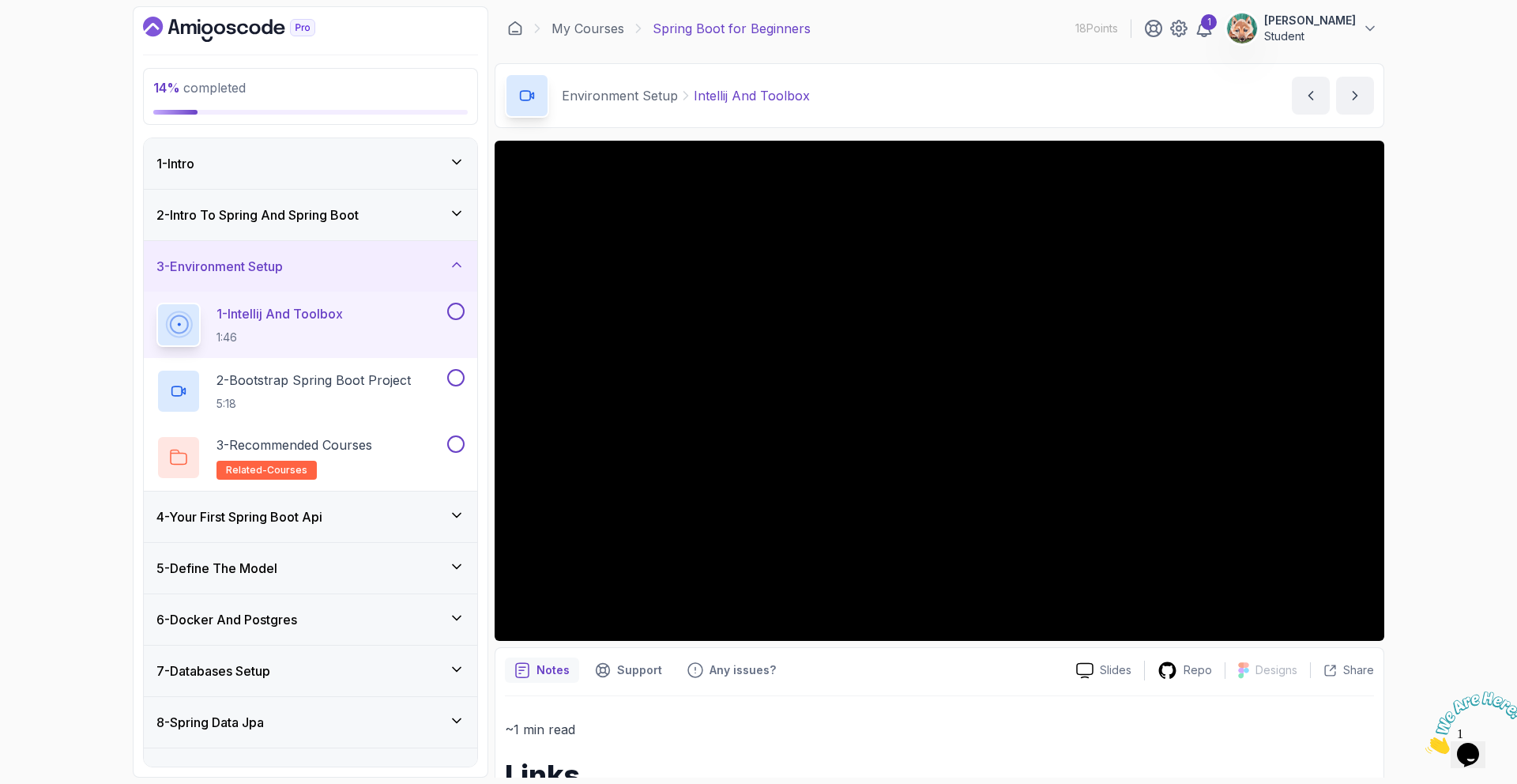
click at [305, 237] on div "2 - Intro To Spring And Spring Boot" at bounding box center [310, 215] width 333 height 50
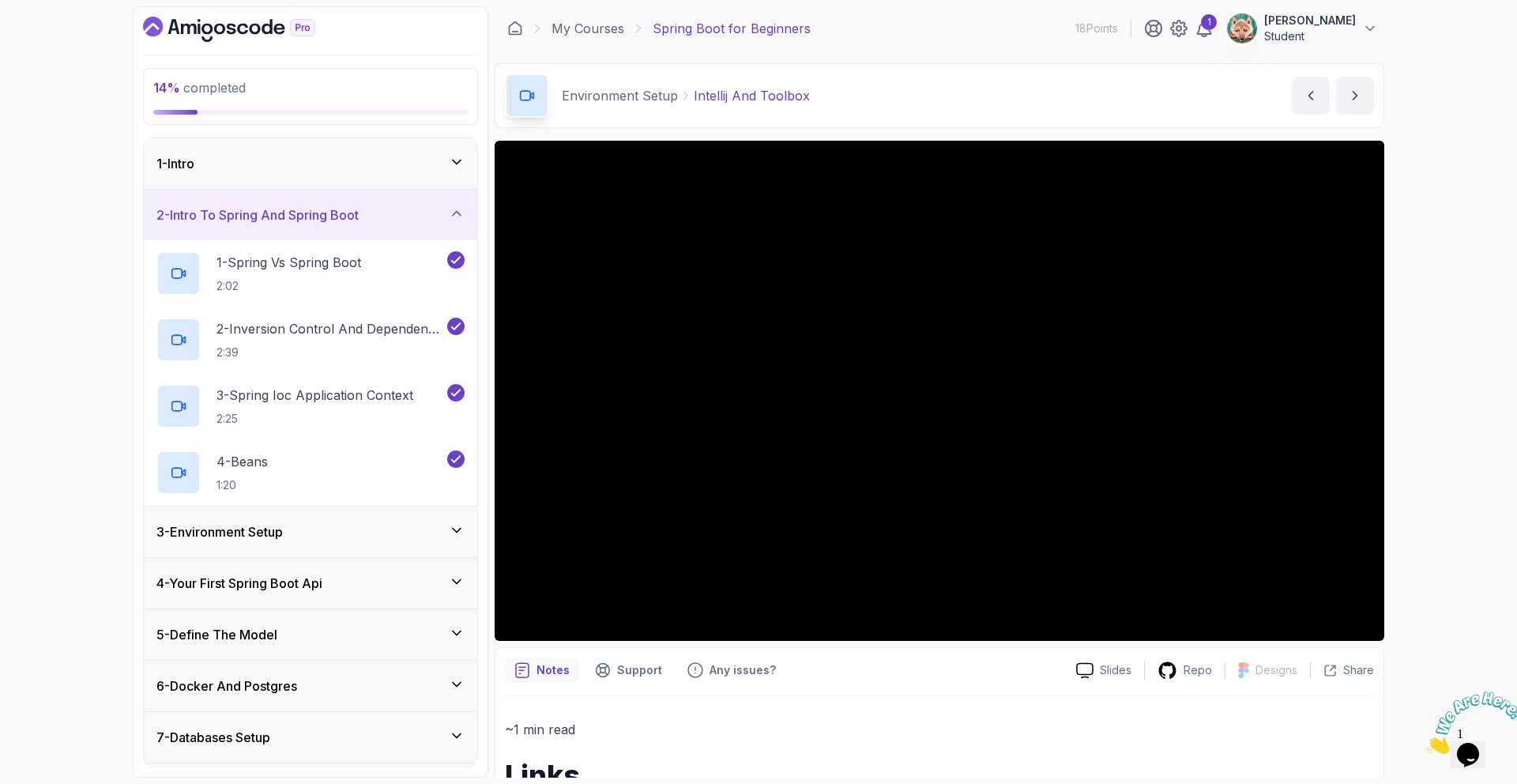
click at [308, 524] on div "3 - Environment Setup" at bounding box center [310, 532] width 308 height 19
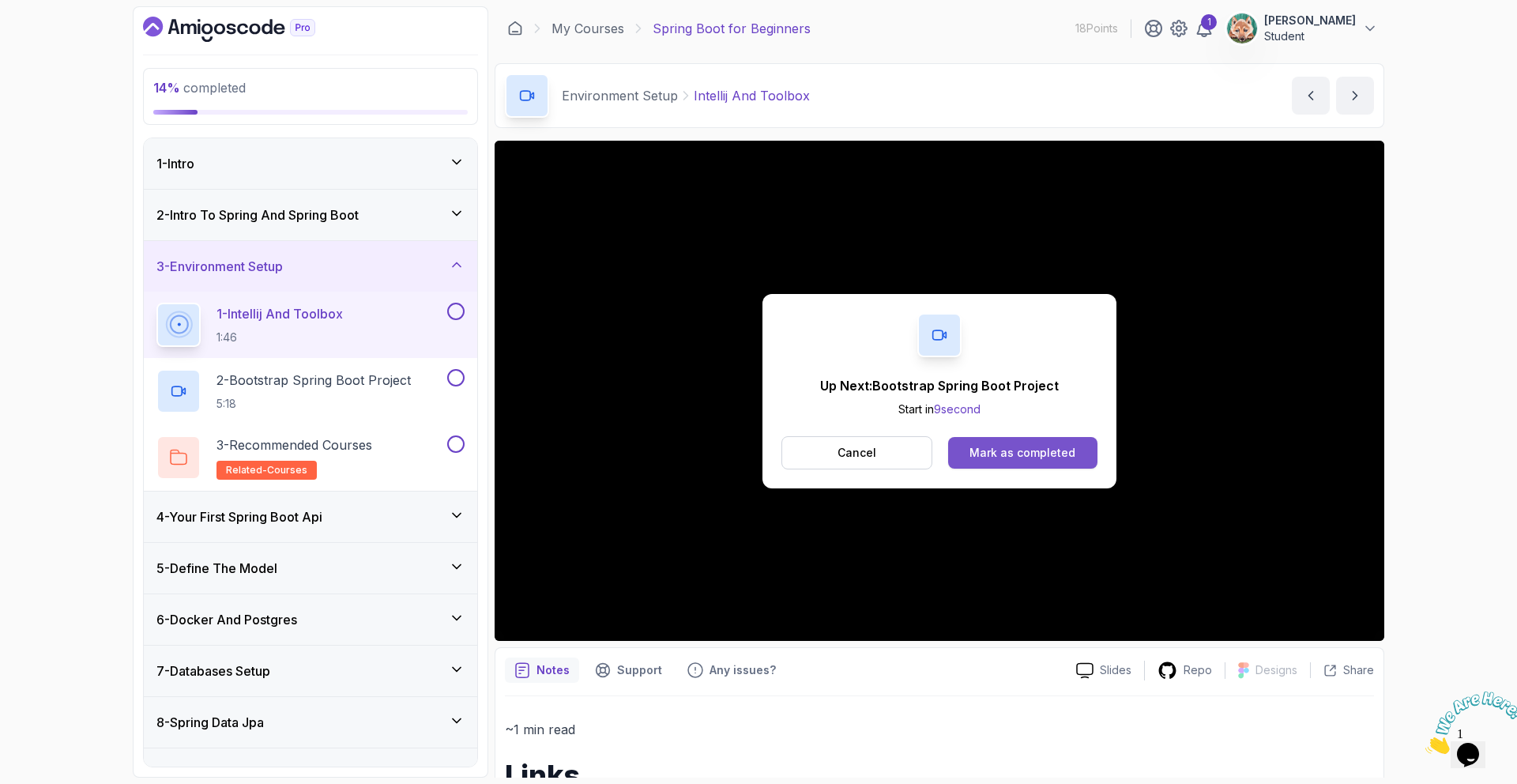
click at [1005, 452] on div "Mark as completed" at bounding box center [1023, 453] width 106 height 16
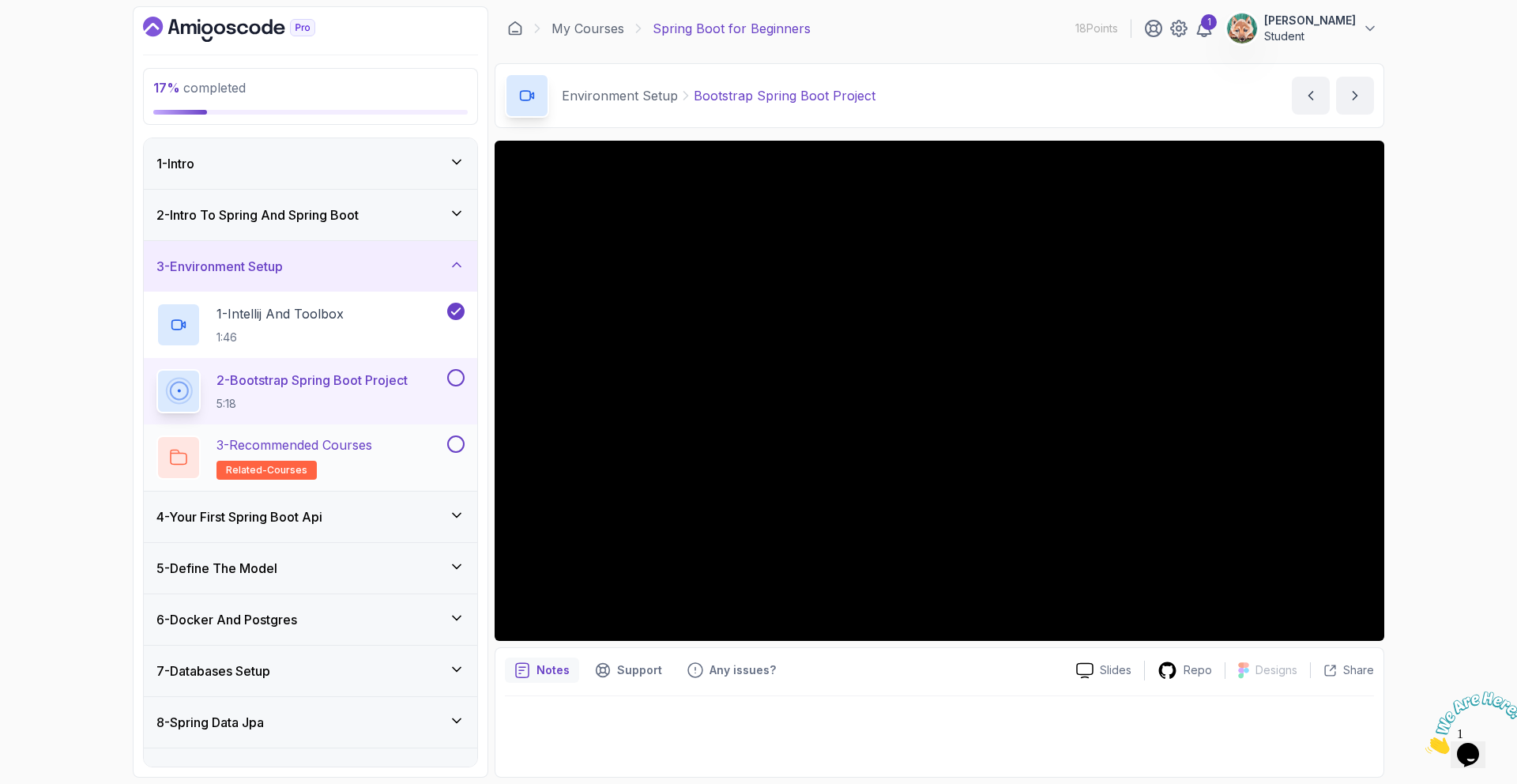
click at [362, 440] on p "3 - Recommended Courses" at bounding box center [294, 445] width 156 height 19
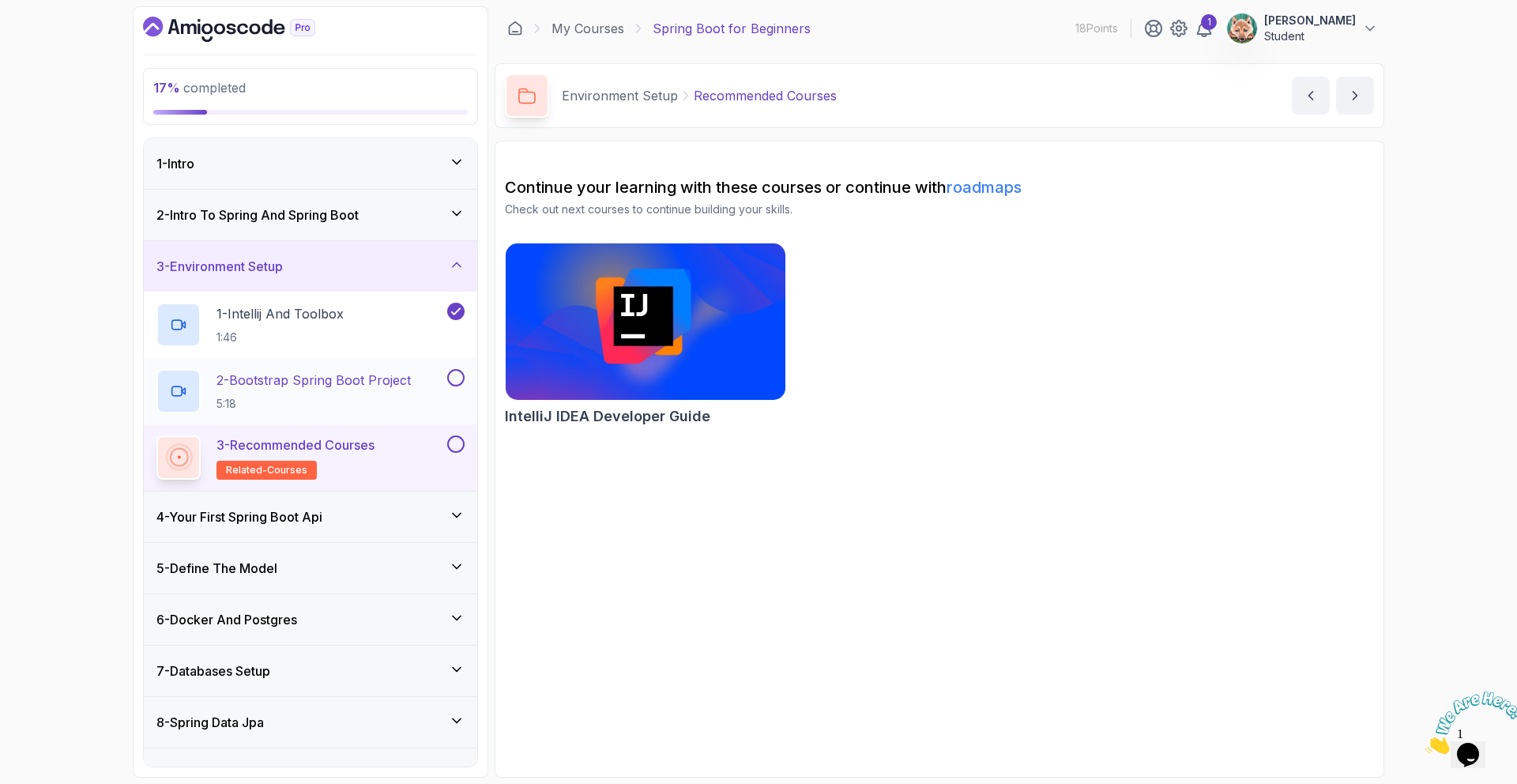
click at [453, 375] on button at bounding box center [455, 377] width 18 height 18
click at [347, 440] on p "3 - Recommended Courses" at bounding box center [296, 445] width 158 height 19
click at [984, 189] on link "roadmaps" at bounding box center [984, 187] width 75 height 19
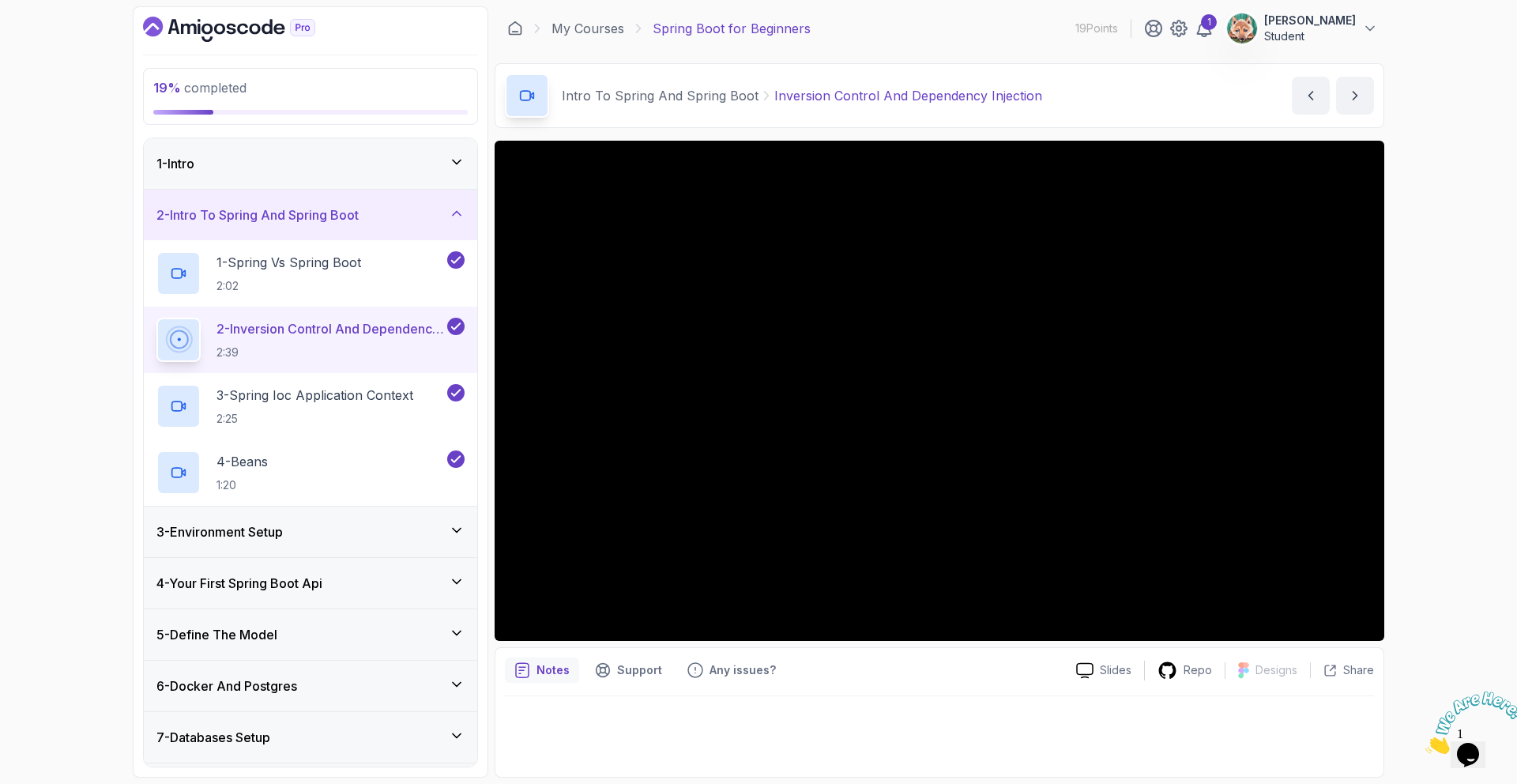
click at [346, 545] on div "3 - Environment Setup" at bounding box center [310, 532] width 333 height 50
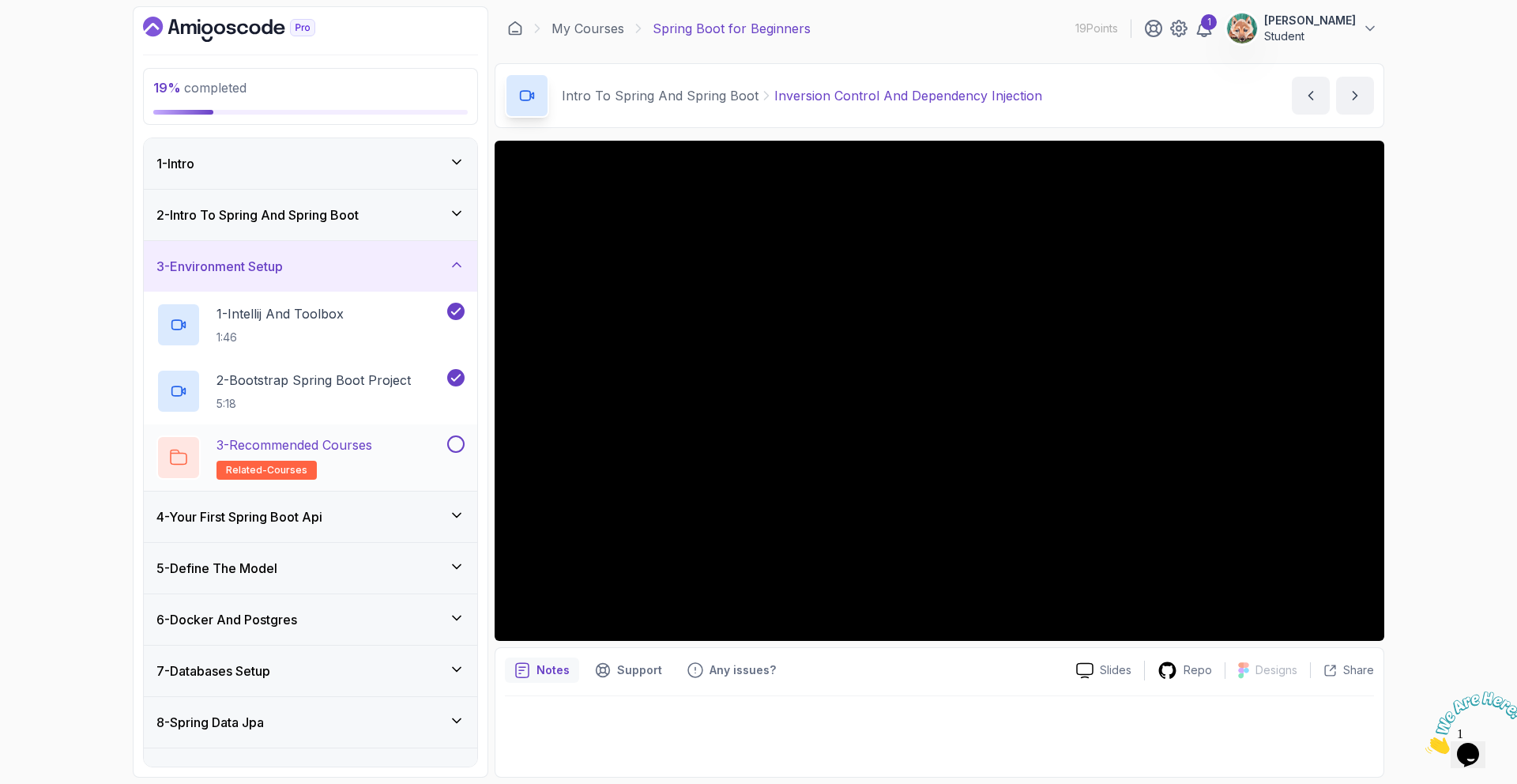
click at [456, 450] on button at bounding box center [455, 444] width 18 height 18
click at [263, 467] on span "related-courses" at bounding box center [266, 470] width 81 height 13
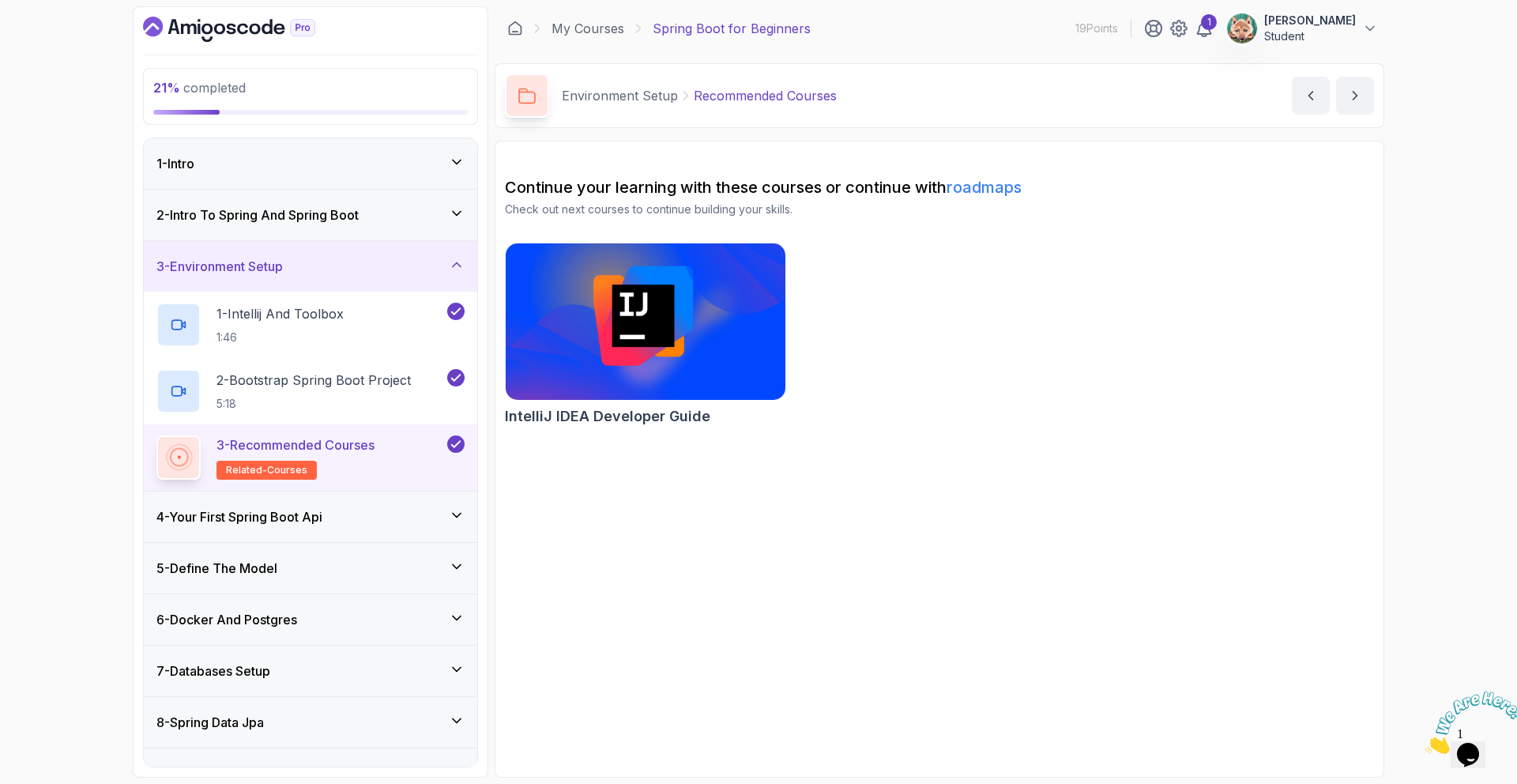
click at [684, 371] on img at bounding box center [645, 321] width 294 height 164
click at [365, 504] on div "4 - Your First Spring Boot Api" at bounding box center [310, 517] width 333 height 50
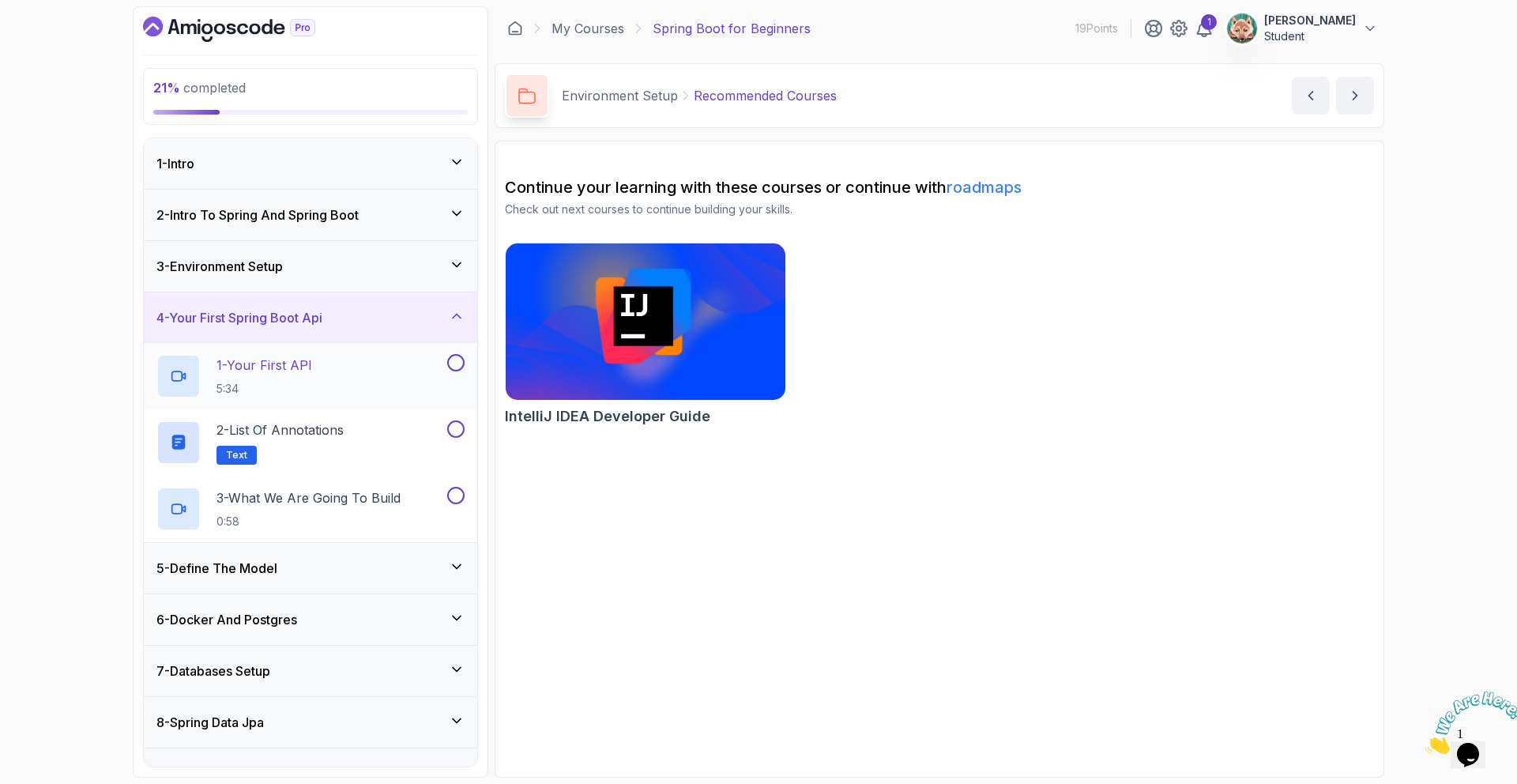
click at [370, 385] on div "1 - Your First API 5:34" at bounding box center [300, 376] width 288 height 45
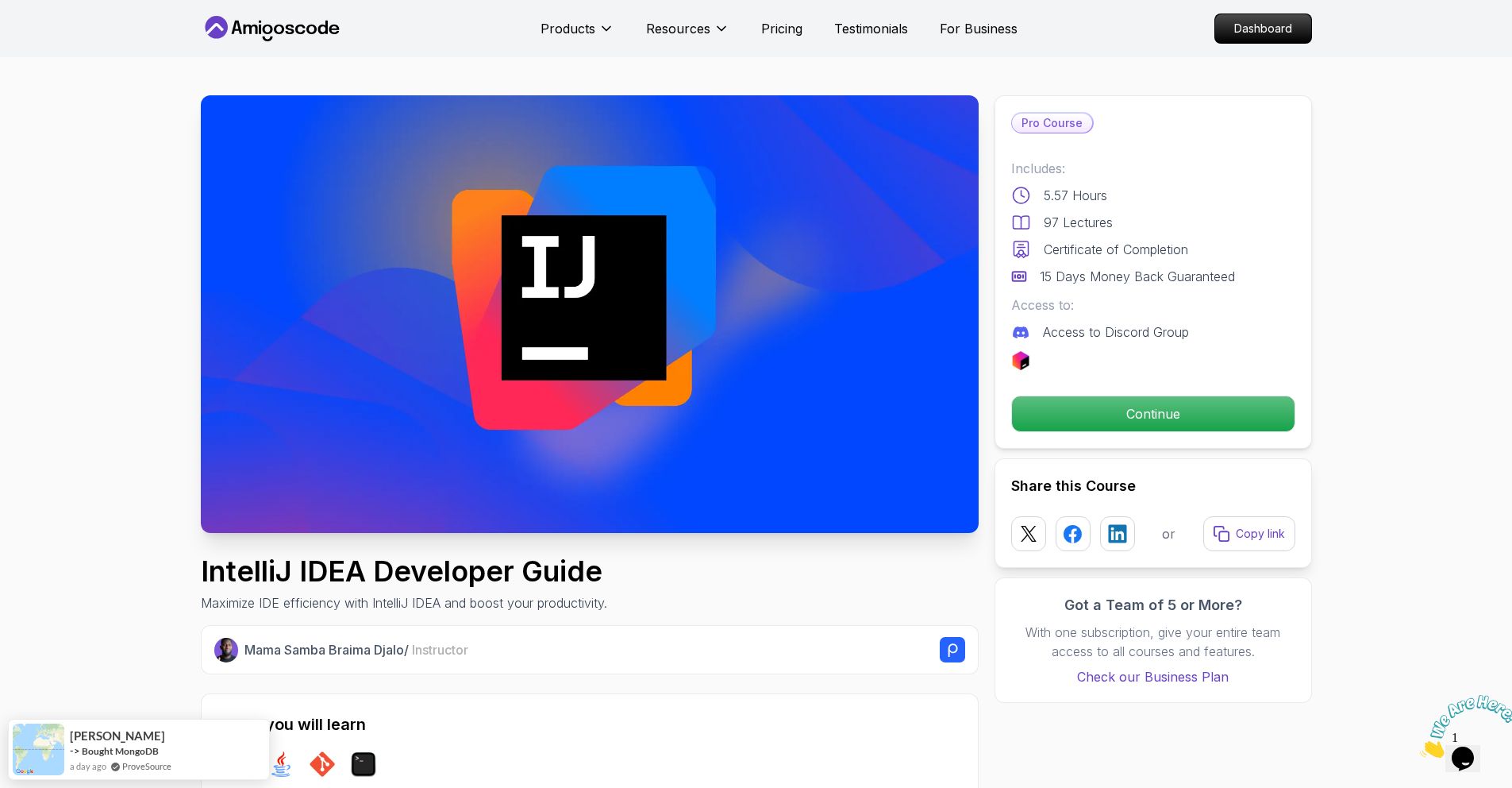
click at [645, 274] on img at bounding box center [590, 314] width 778 height 438
